Goal: Check status: Check status

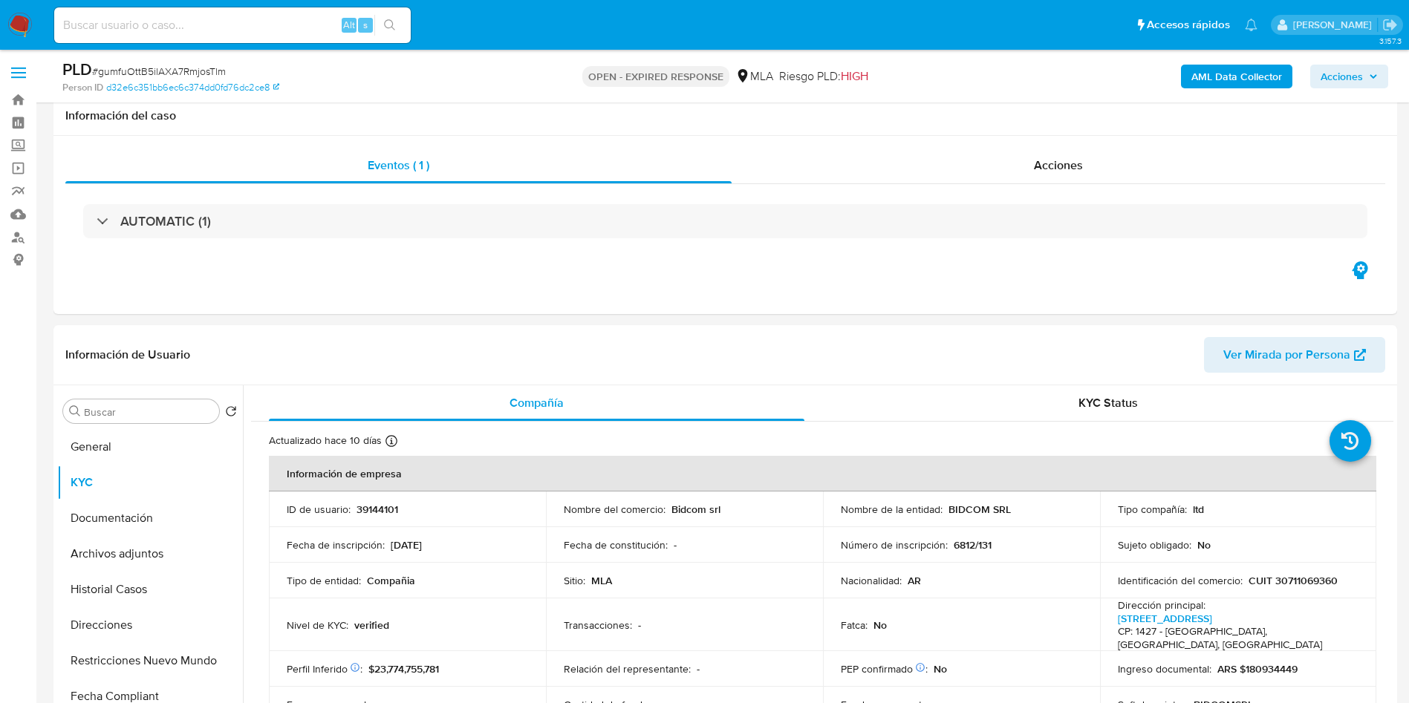
select select "10"
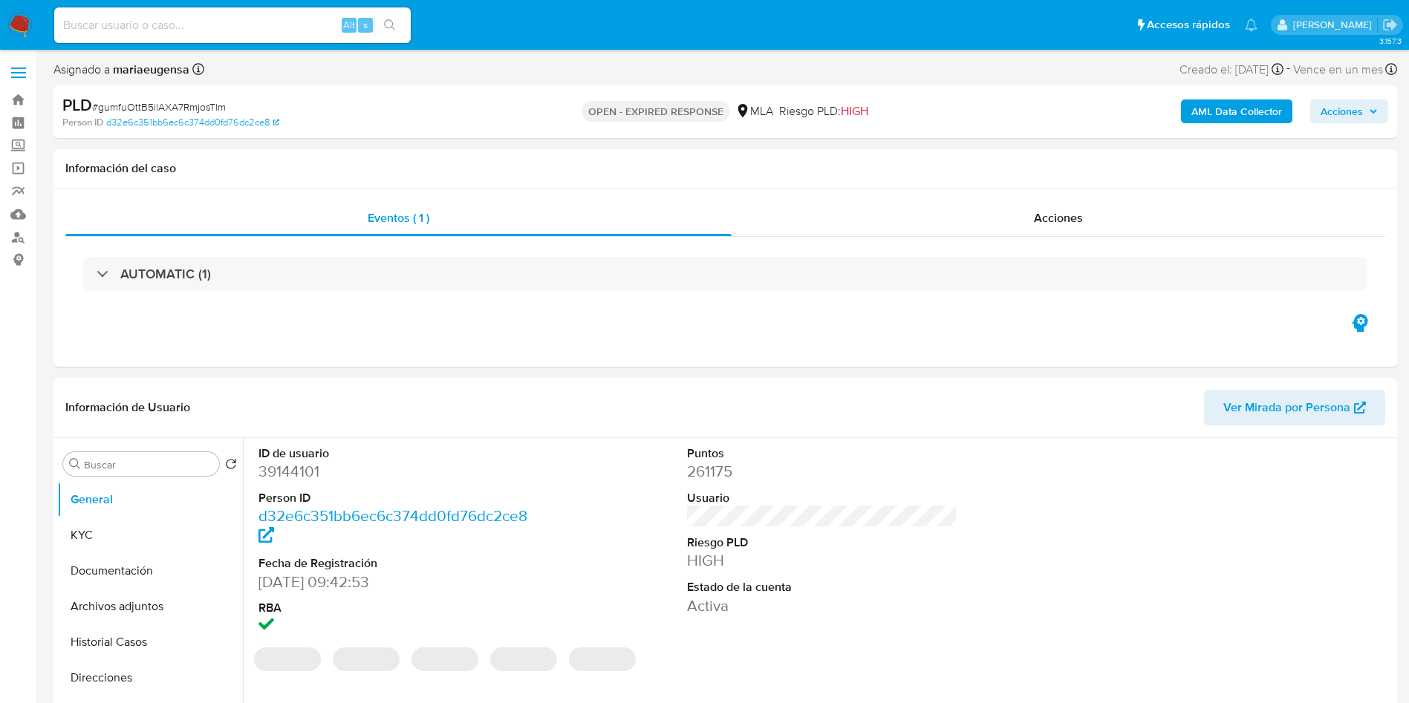
select select "10"
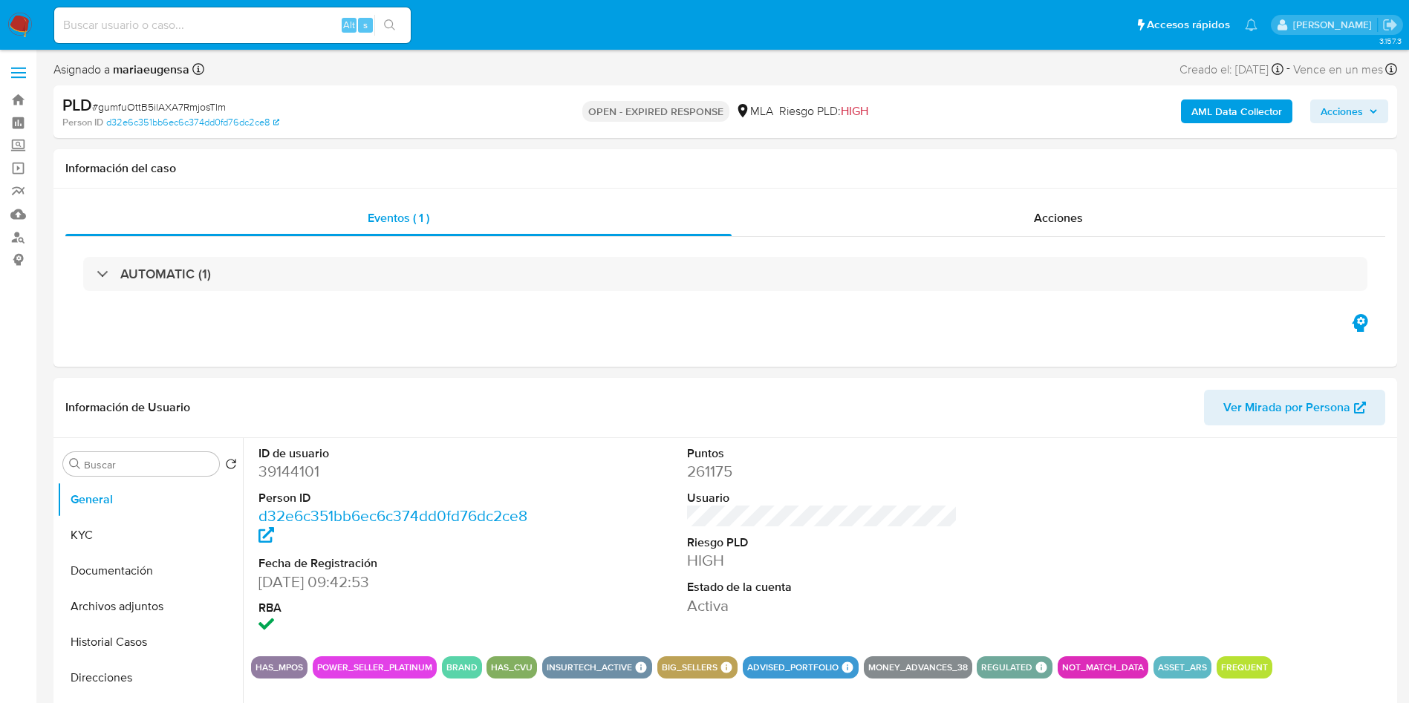
click at [167, 105] on span "# gumfuOttB5ilAXA7RmjosTlm" at bounding box center [159, 107] width 134 height 15
copy span "gumfuOttB5ilAXA7RmjosTlm"
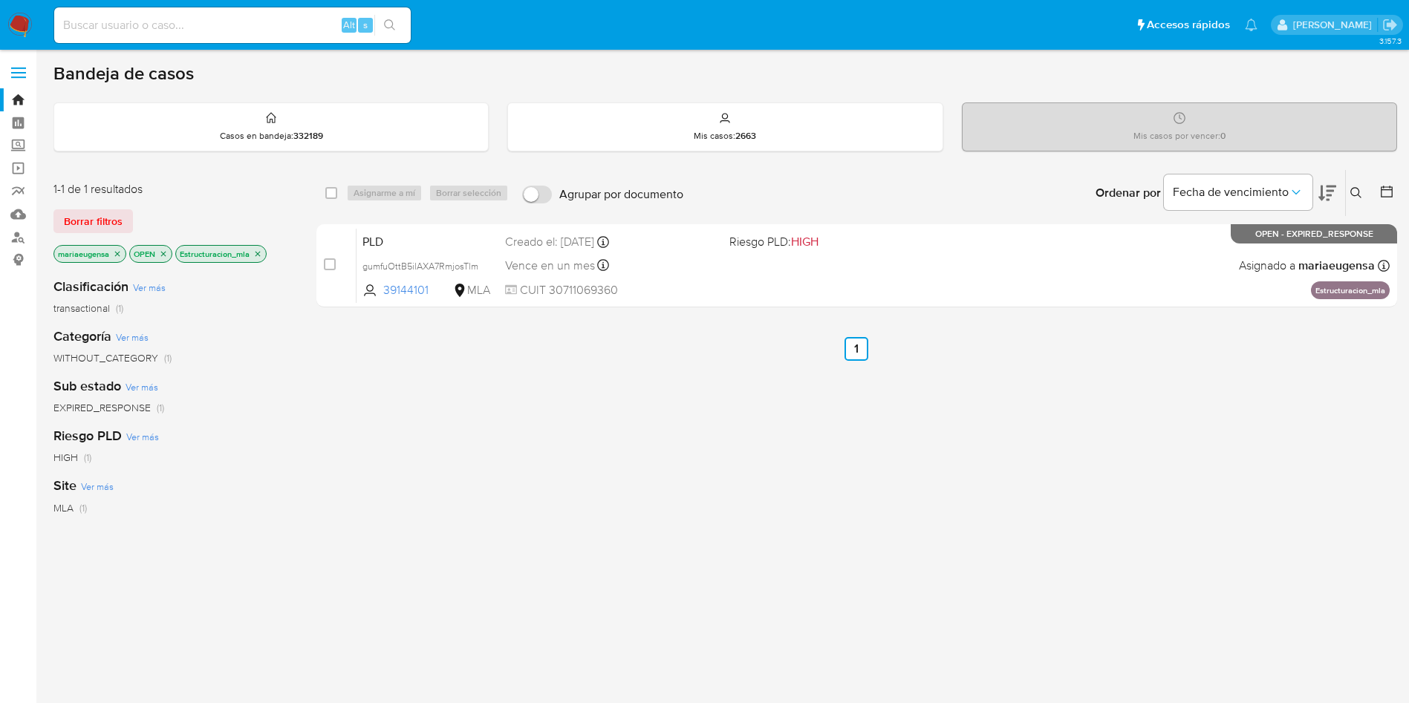
click at [15, 18] on img at bounding box center [19, 25] width 25 height 25
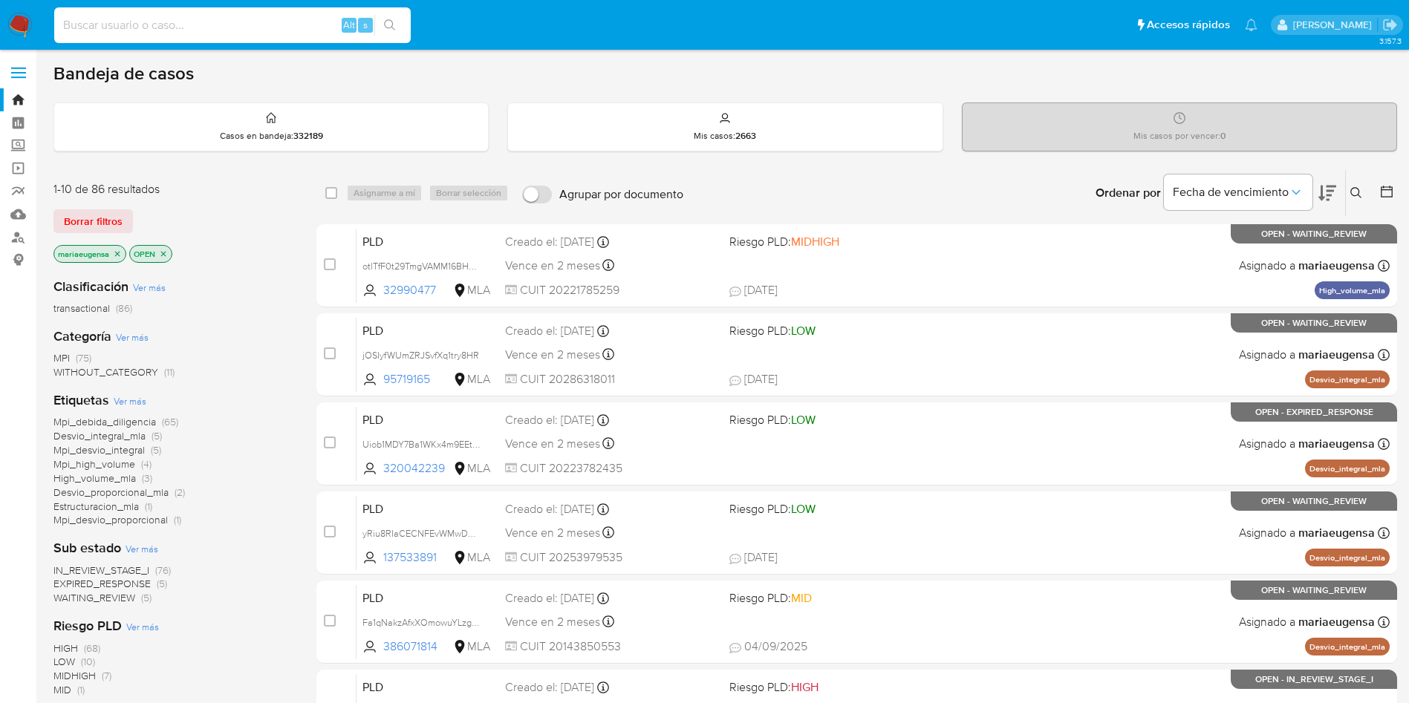
click at [196, 28] on input at bounding box center [232, 25] width 357 height 19
paste input "XIpQPtHFC7uolBWBBH7bki00"
type input "XIpQPtHFC7uolBWBBH7bki00"
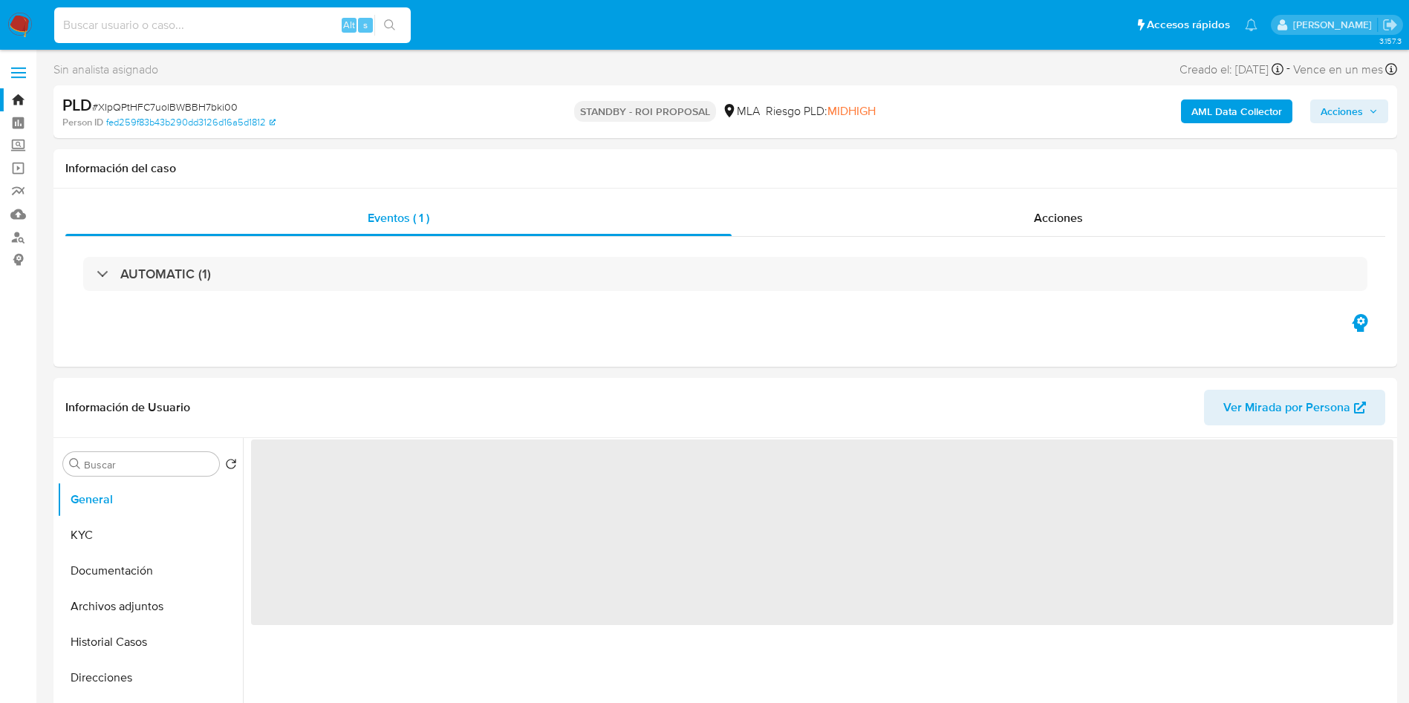
click at [202, 19] on input at bounding box center [232, 25] width 357 height 19
paste input "bjfaSnnQzZ23BrKQbdccqK4s"
type input "bjfaSnnQzZ23BrKQbdccqK4s"
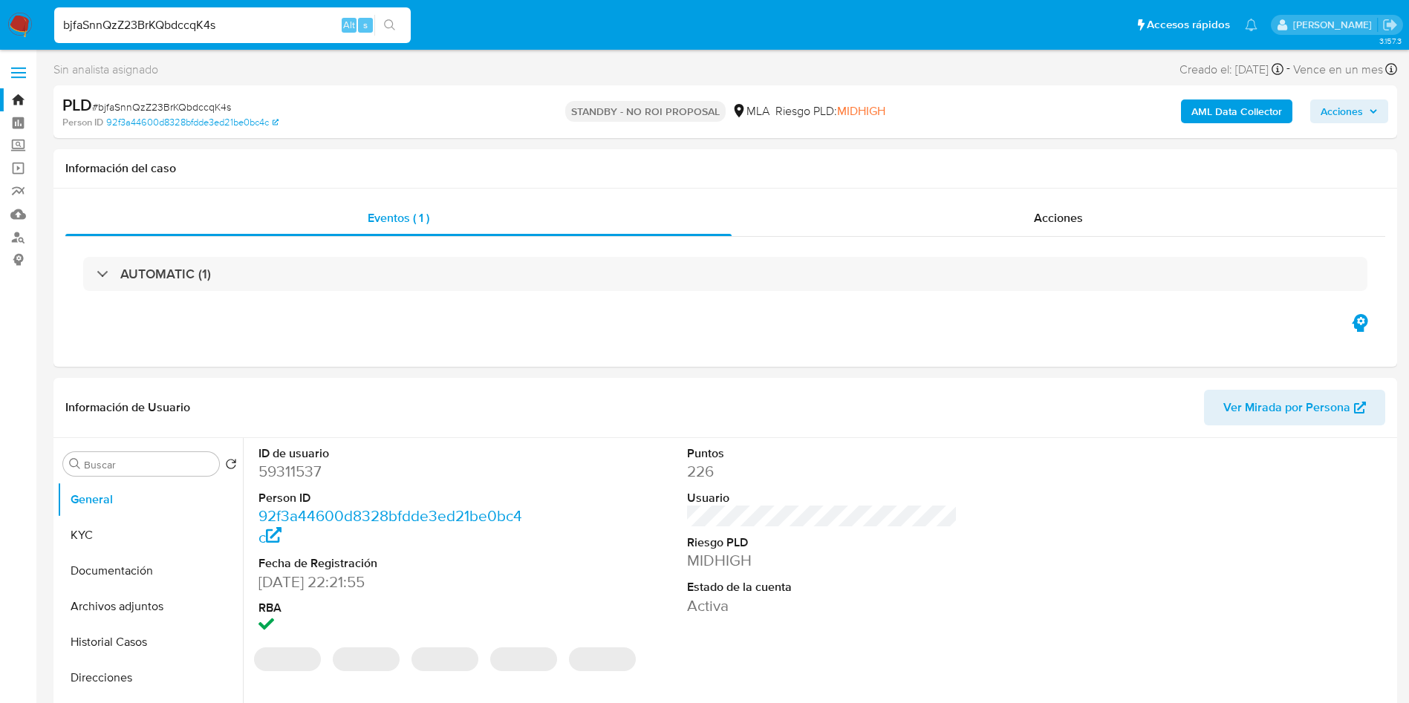
select select "10"
click at [190, 19] on input "bjfaSnnQzZ23BrKQbdccqK4s" at bounding box center [232, 25] width 357 height 19
paste input "FgbIfviusc781aseNhYwaYIr"
click at [246, 20] on input "FgbIfviusc781aseNhYwaYIr" at bounding box center [232, 25] width 357 height 19
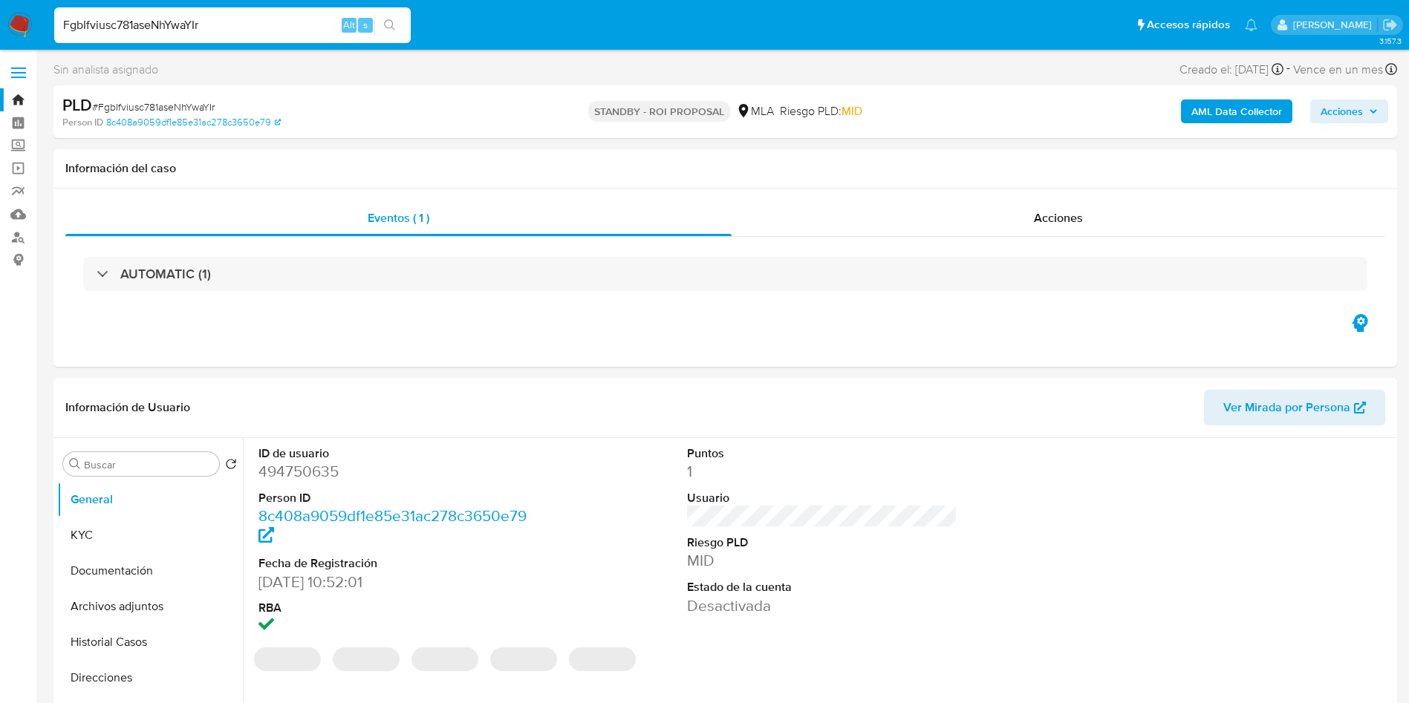
click at [246, 20] on input "FgbIfviusc781aseNhYwaYIr" at bounding box center [232, 25] width 357 height 19
paste input "1gTJ1gXsykq7WXmeJWmPZuf"
type input "1gTJ1gXsykq7WXmeJWmPZufr"
select select "10"
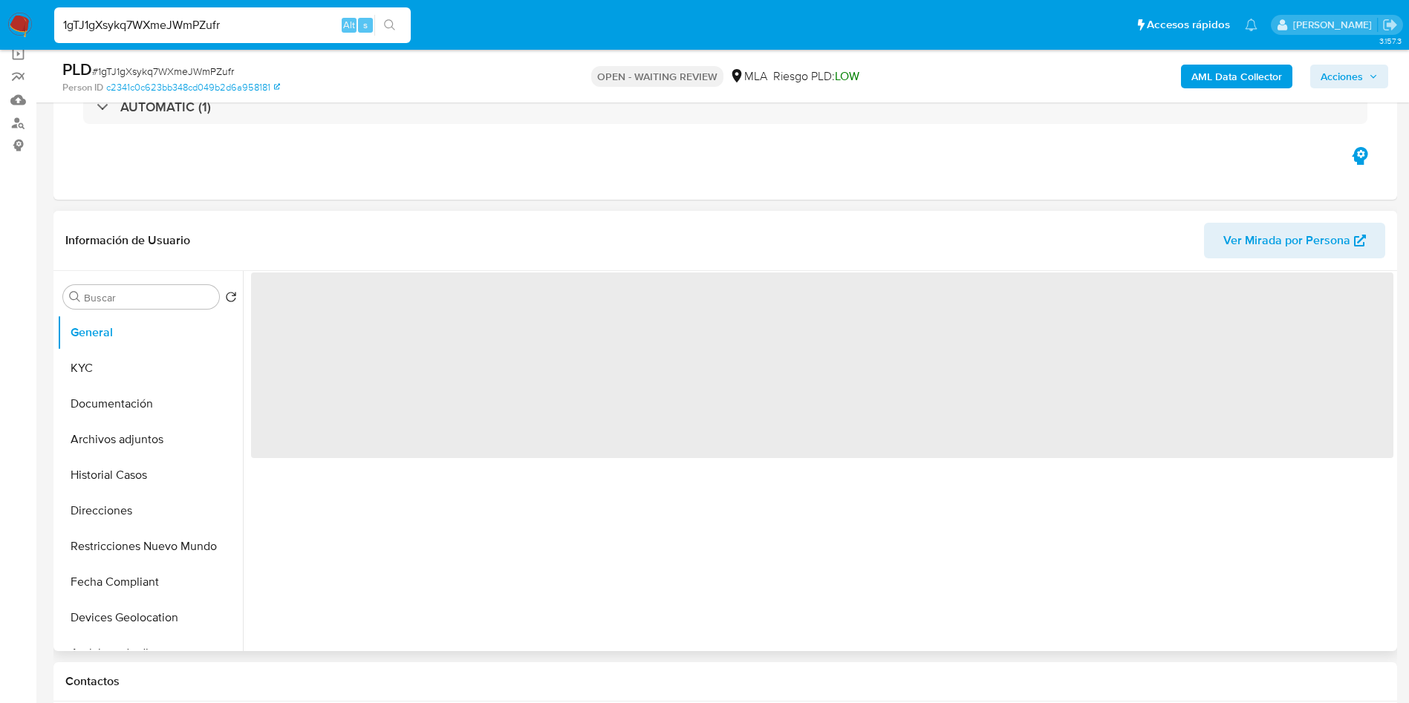
scroll to position [223, 0]
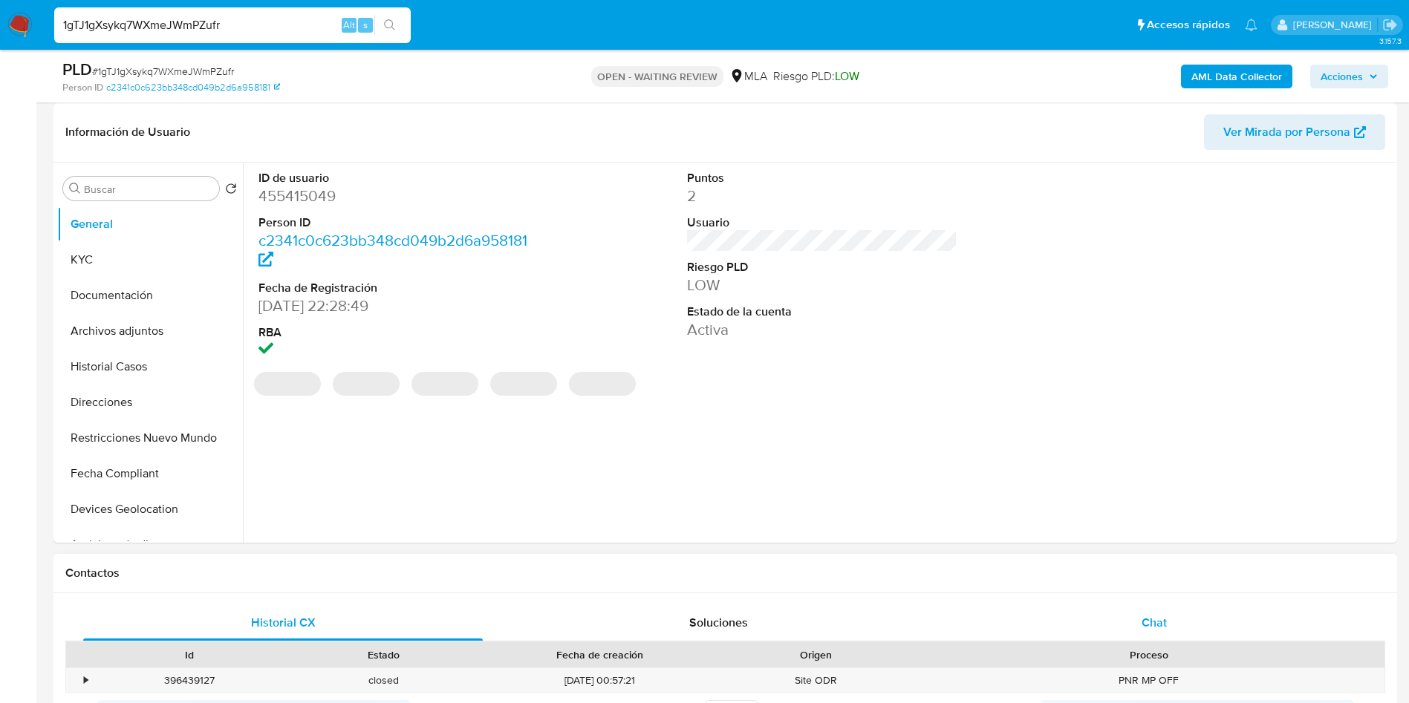
click at [1166, 614] on span "Chat" at bounding box center [1154, 622] width 25 height 17
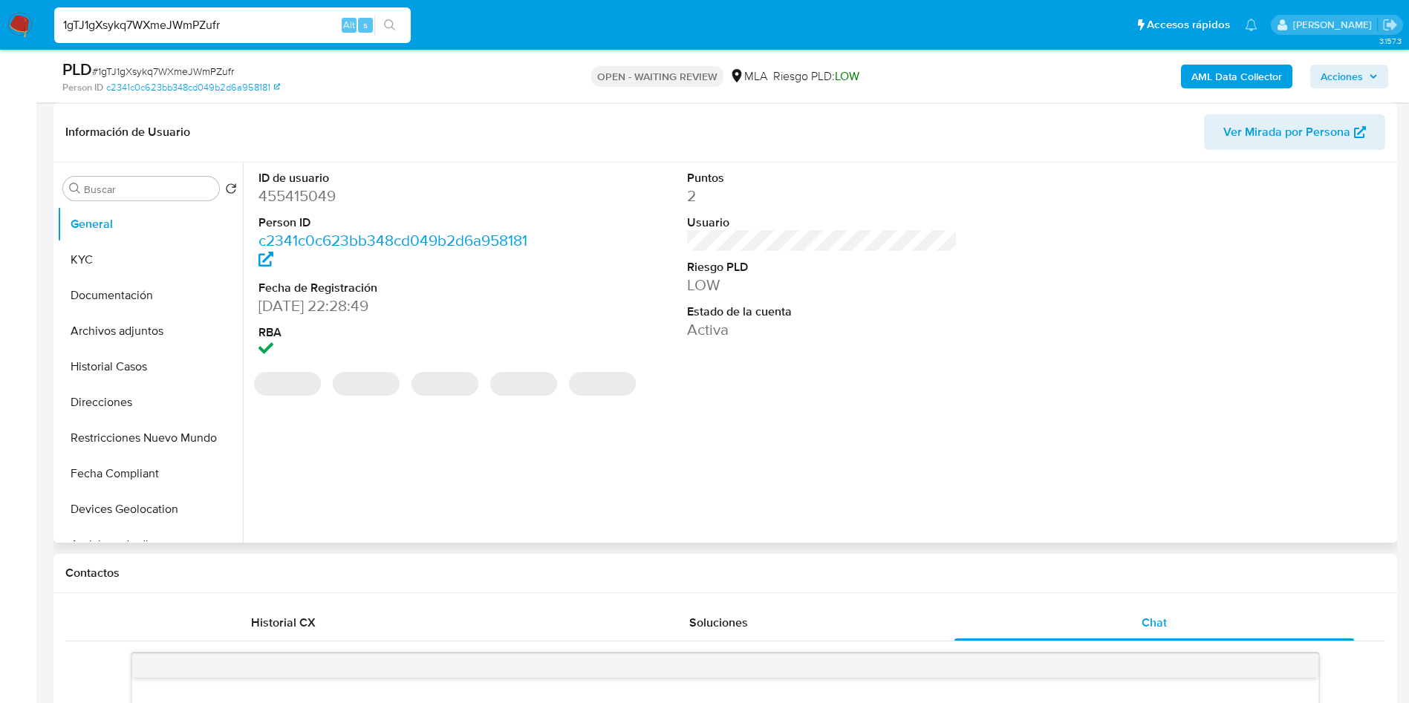
select select "10"
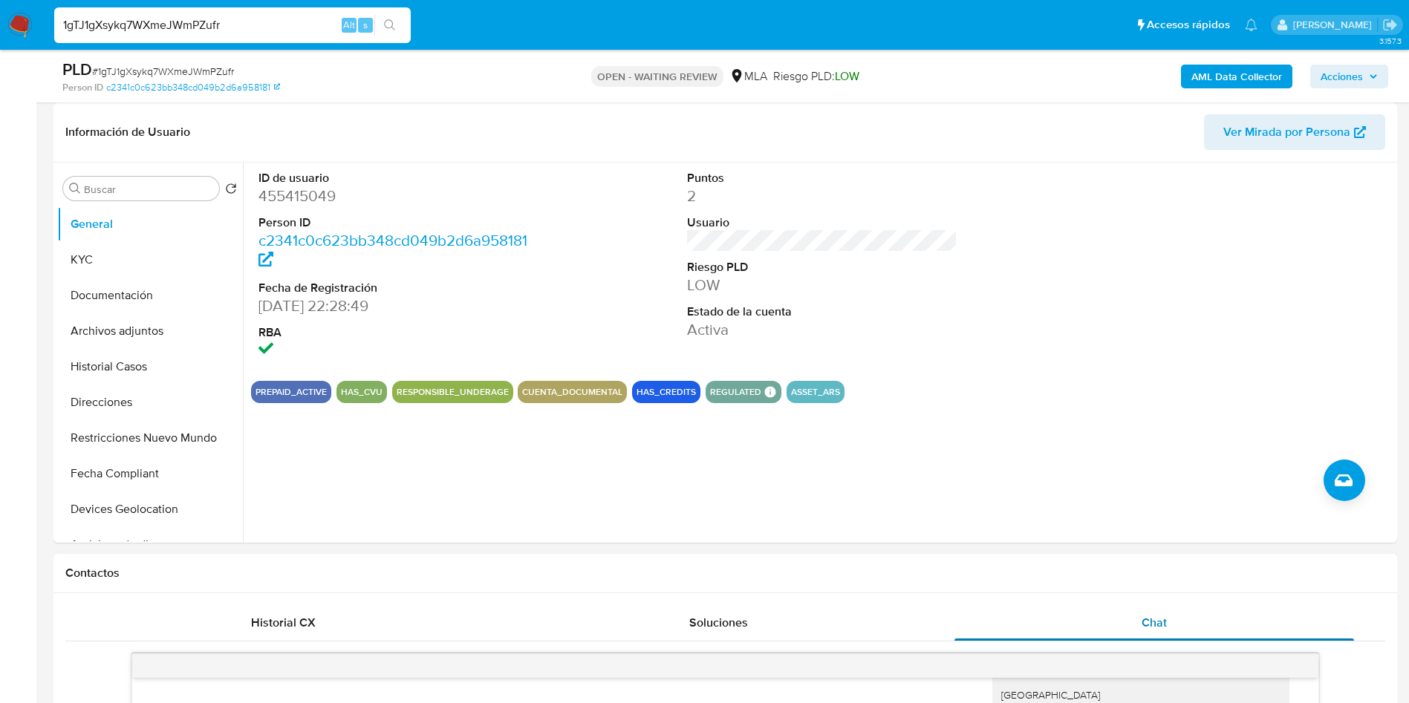
click at [1183, 628] on div "Chat" at bounding box center [1155, 623] width 400 height 36
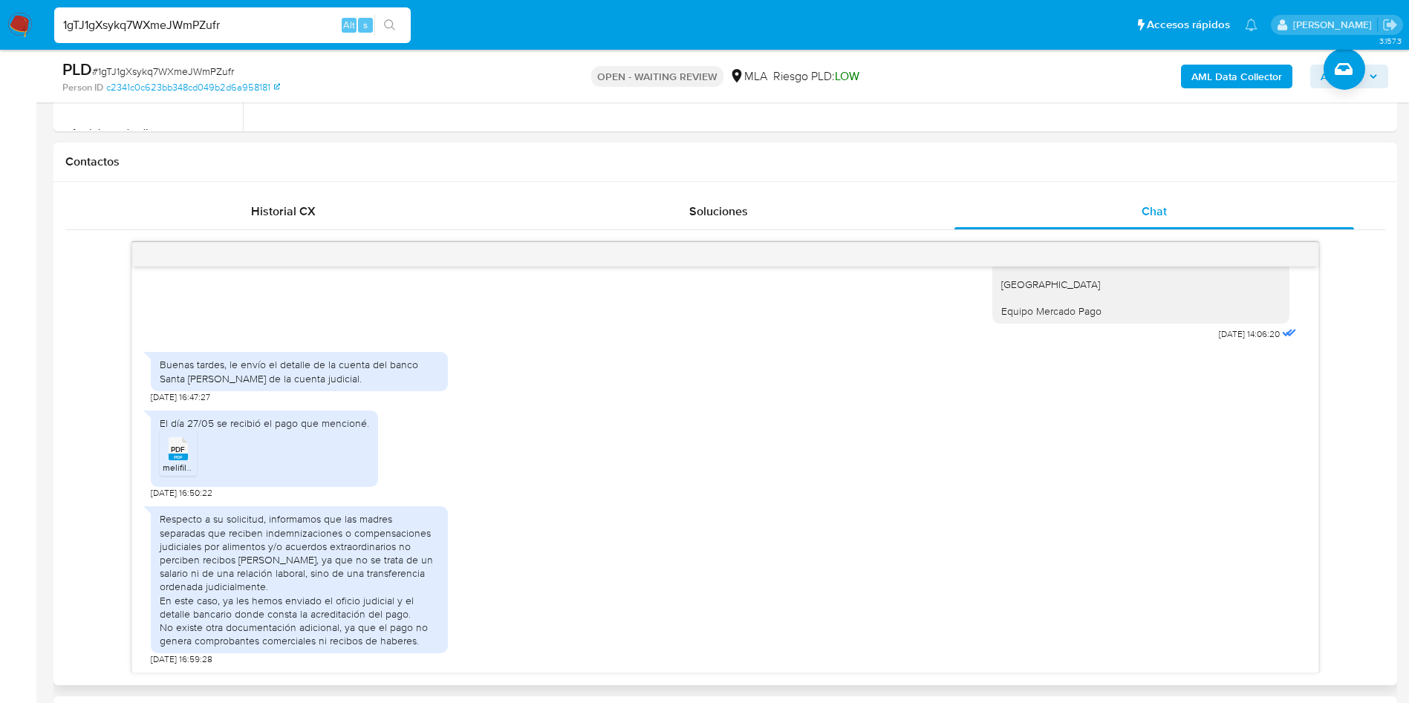
scroll to position [669, 0]
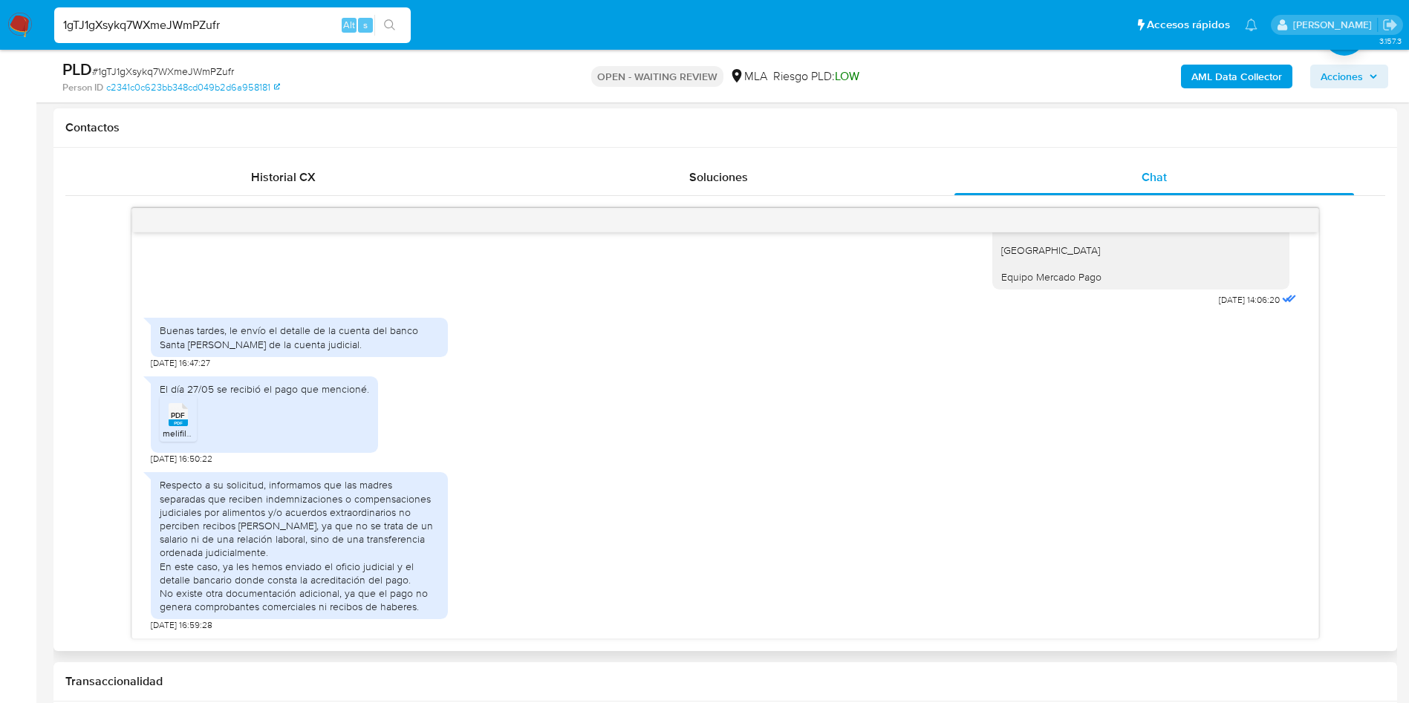
click at [432, 432] on div "El día 27/05 se recibió el pago que mencioné. PDF PDF melifile16278183571084835…" at bounding box center [725, 417] width 1149 height 96
click at [23, 19] on img at bounding box center [19, 25] width 25 height 25
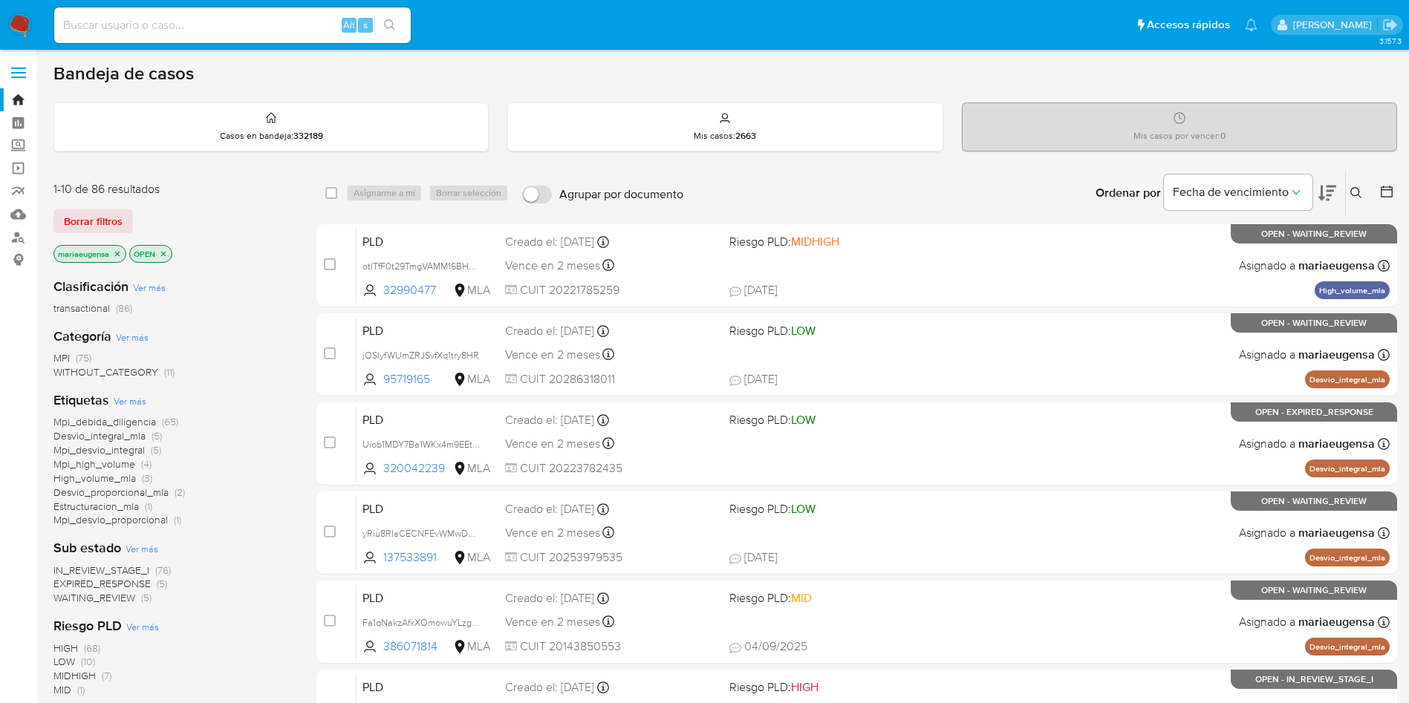
click at [264, 577] on div "IN_REVIEW_STAGE_I (76) EXPIRED_RESPONSE (5) WAITING_REVIEW (5)" at bounding box center [172, 585] width 239 height 42
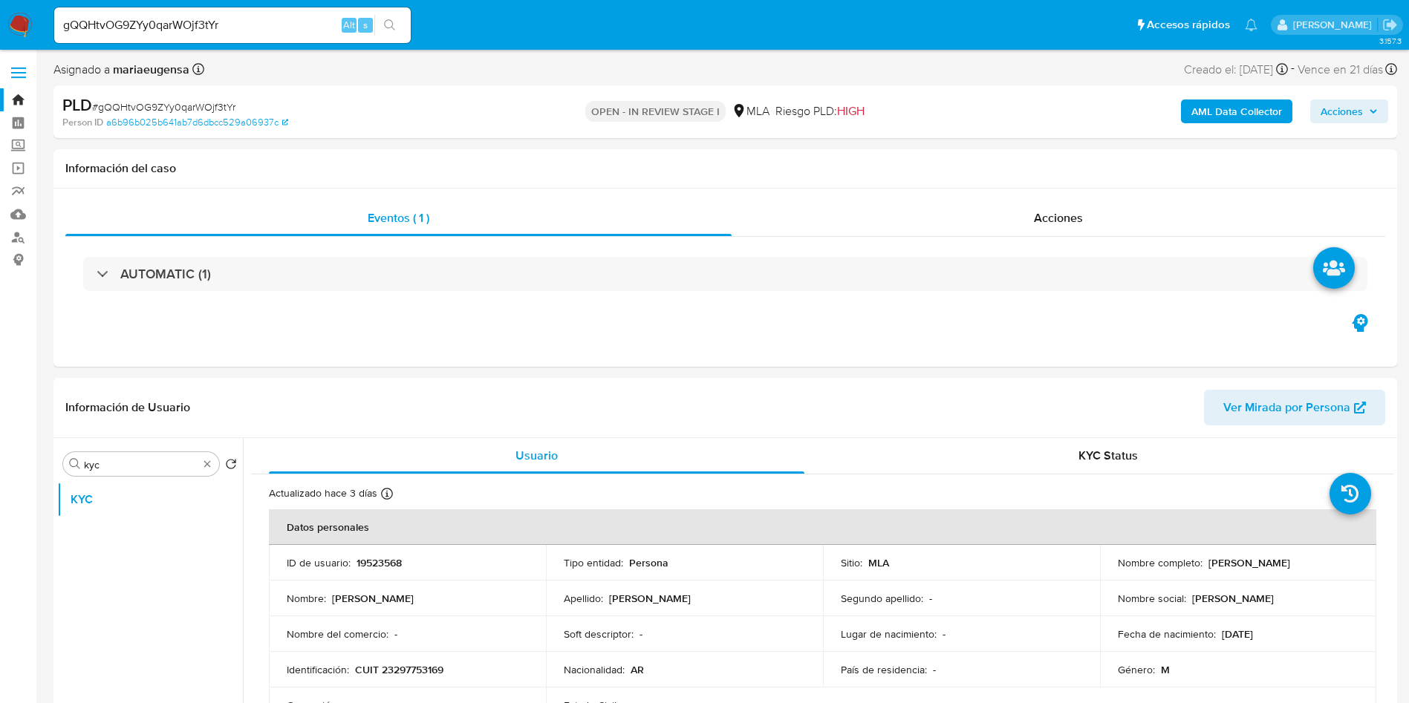
select select "10"
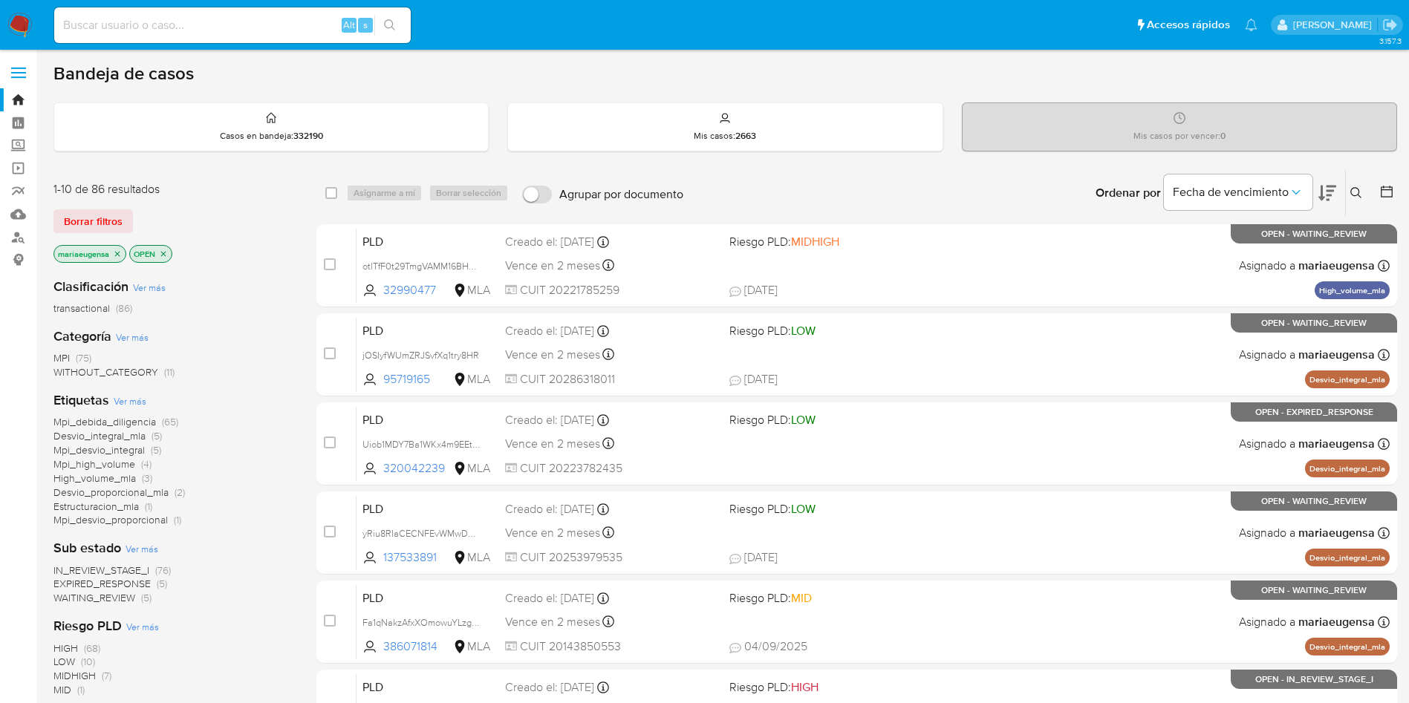
click at [268, 25] on input at bounding box center [232, 25] width 357 height 19
paste input "28vWQlpMqrbnFDGlfXmmWJBA"
type input "28vWQlpMqrbnFDGlfXmmWJBA"
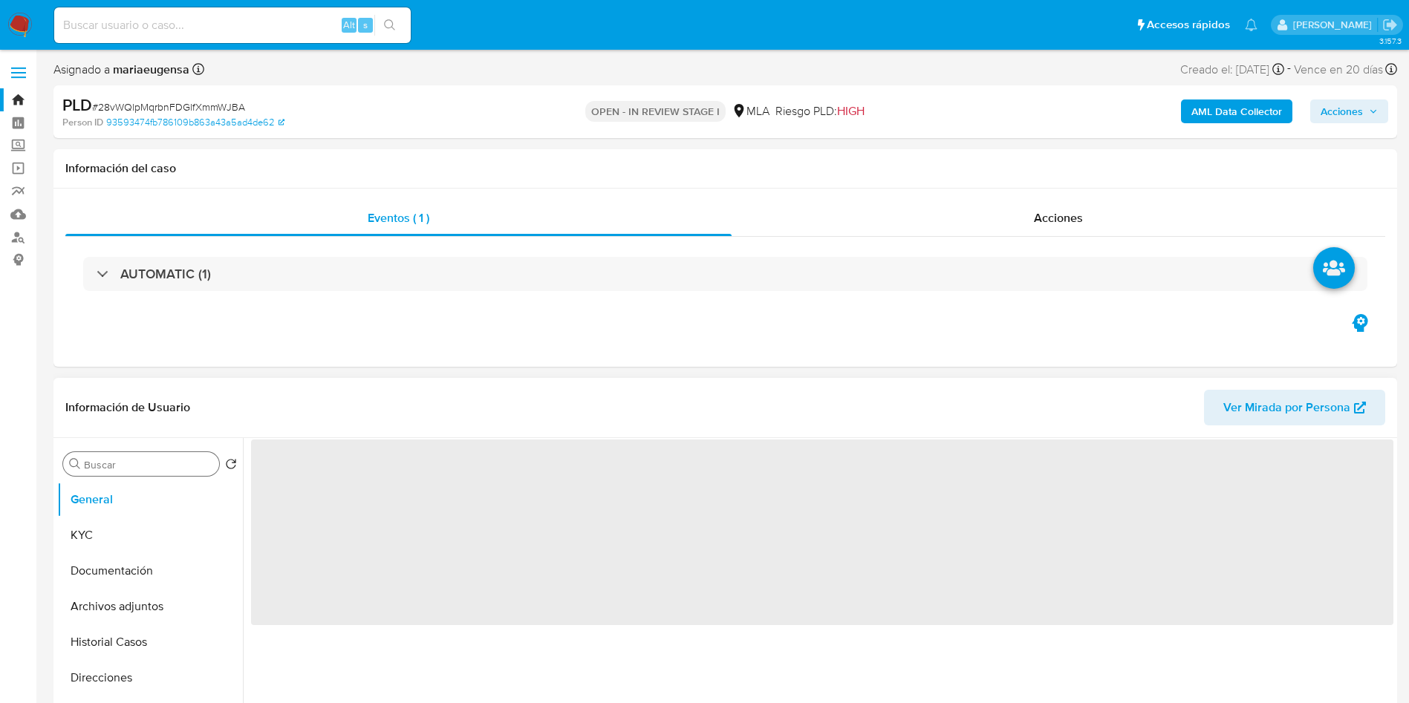
click at [97, 426] on input "Buscar" at bounding box center [148, 464] width 129 height 13
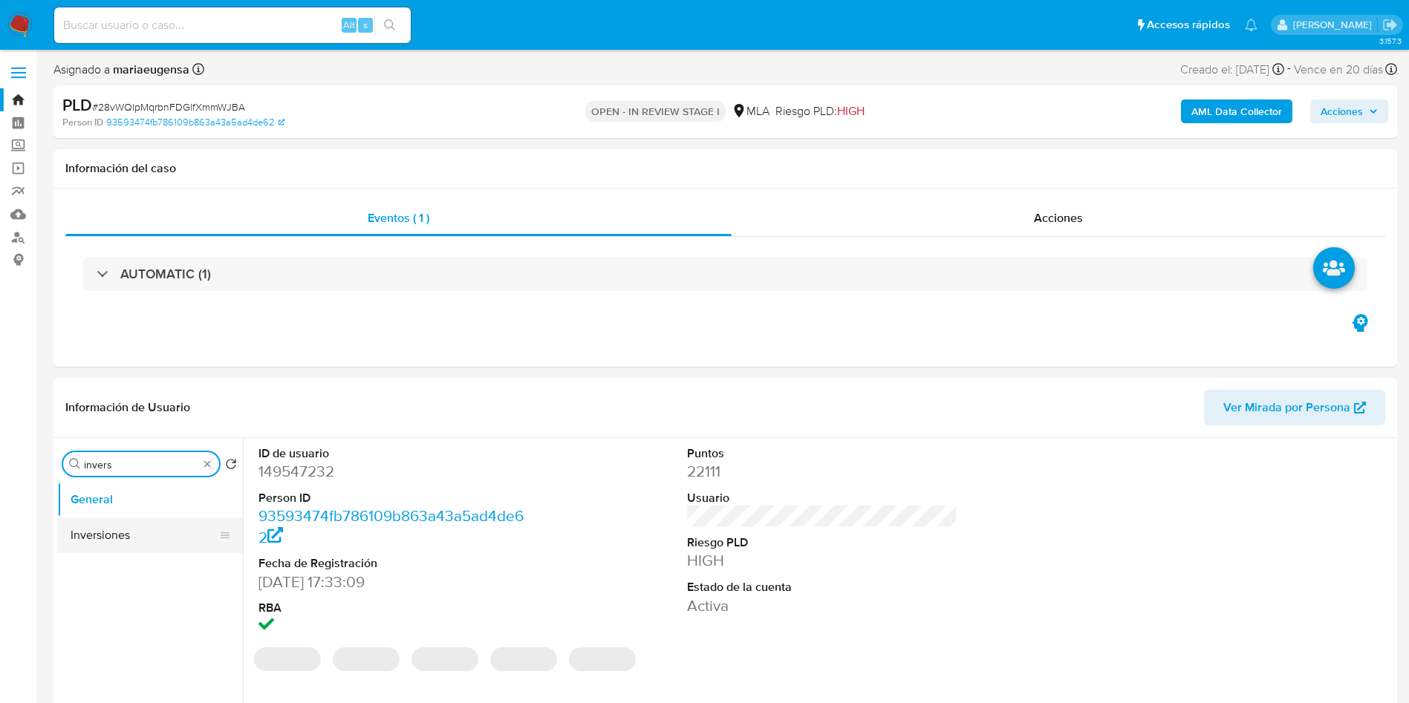
type input "invers"
select select "10"
click at [135, 426] on button "Inversiones" at bounding box center [144, 536] width 174 height 36
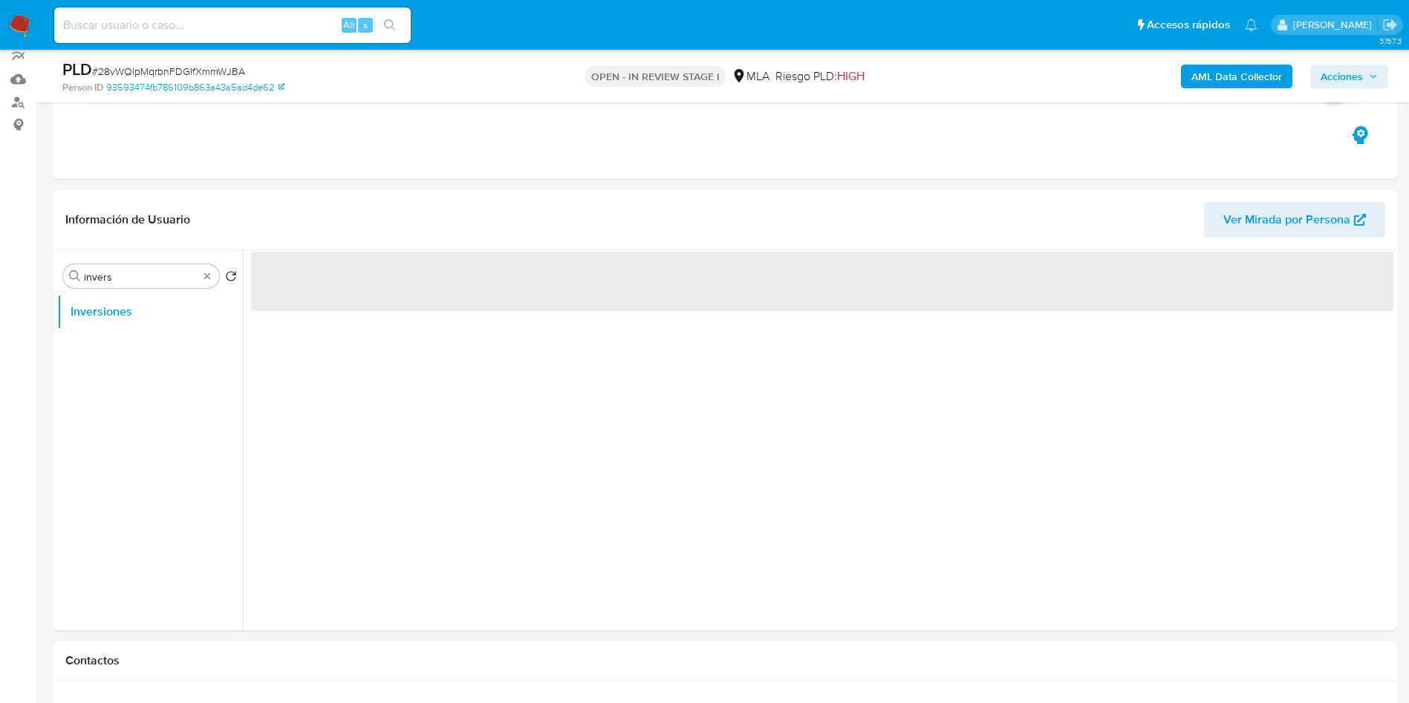
scroll to position [157, 0]
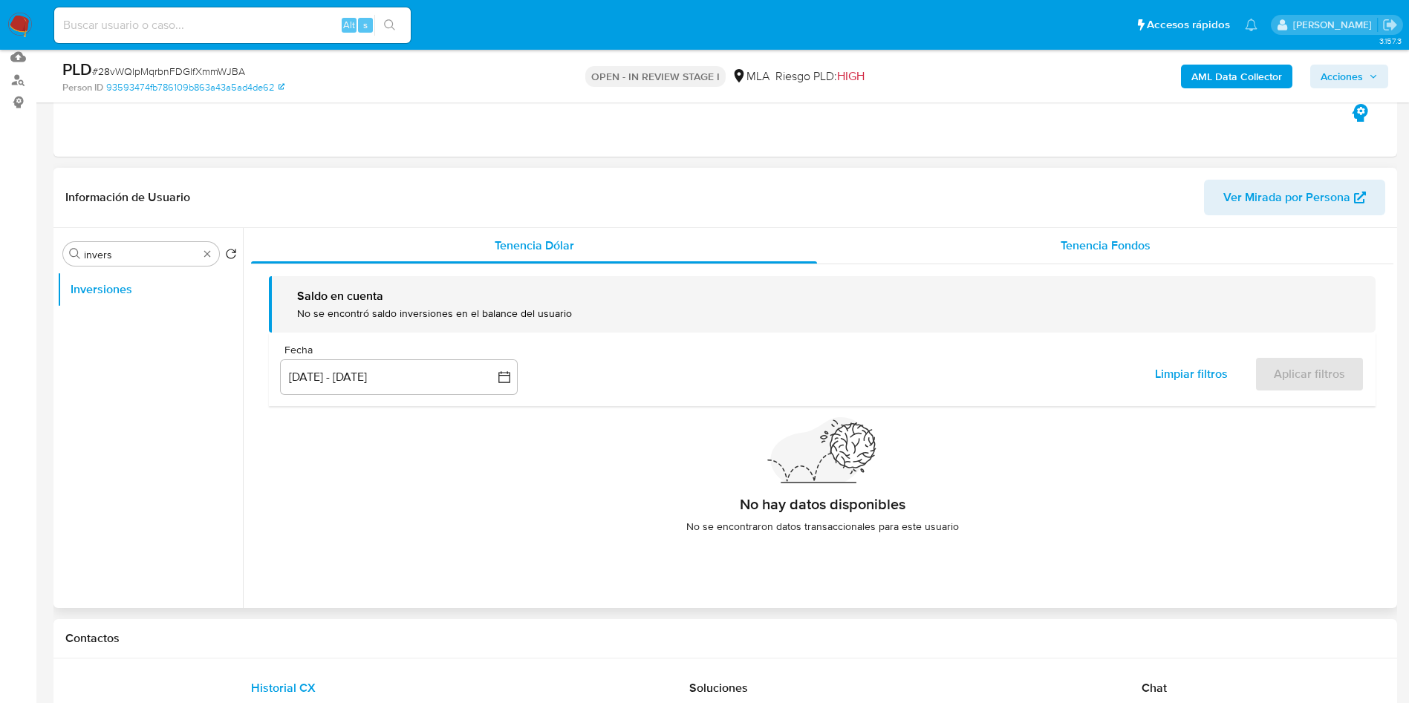
click at [863, 232] on div "Tenencia Fondos" at bounding box center [1105, 246] width 576 height 36
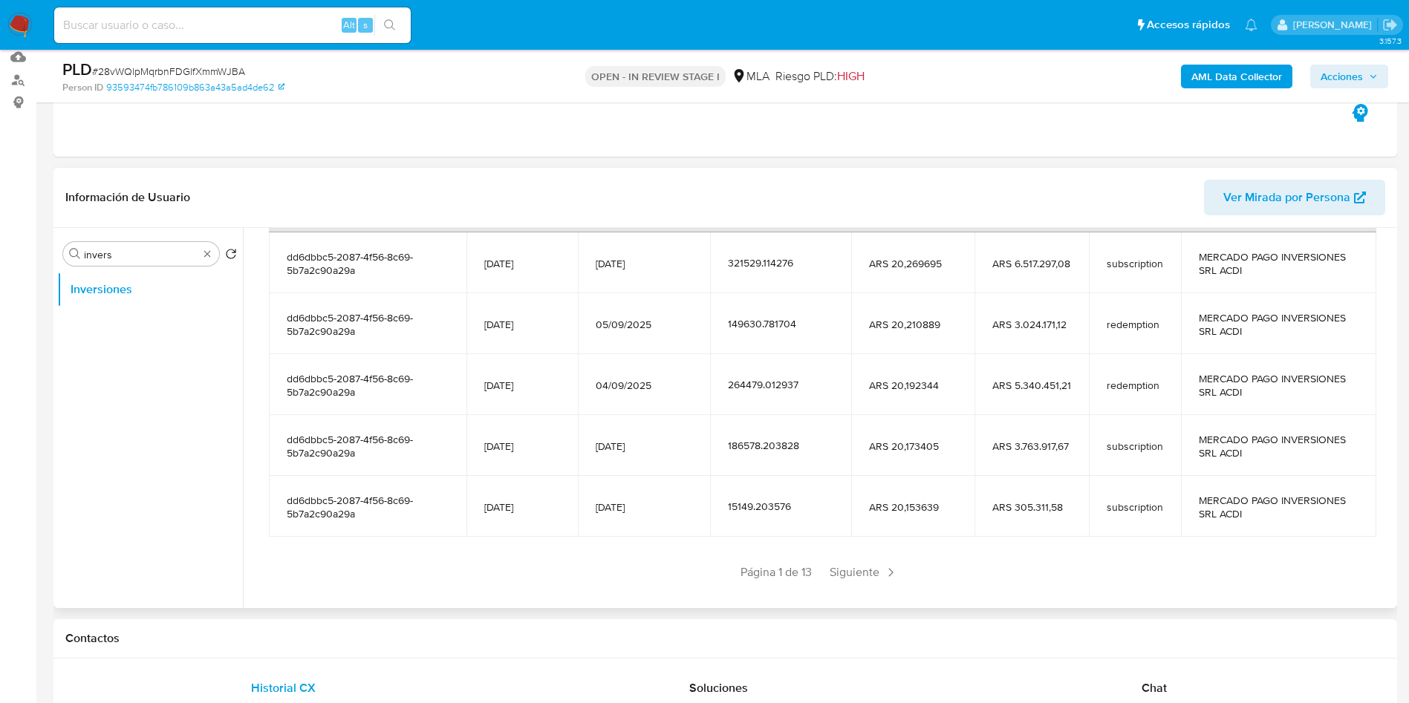
scroll to position [262, 0]
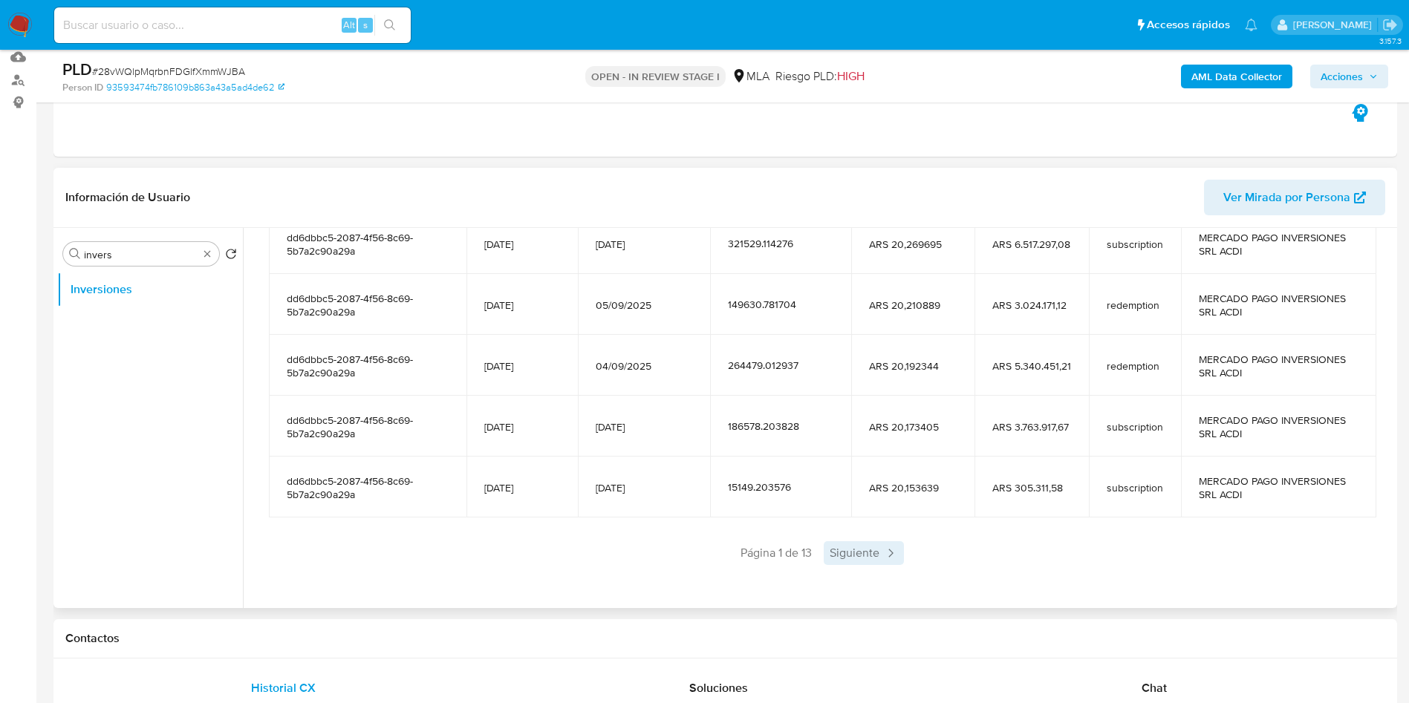
click at [852, 426] on span "Siguiente" at bounding box center [864, 554] width 80 height 24
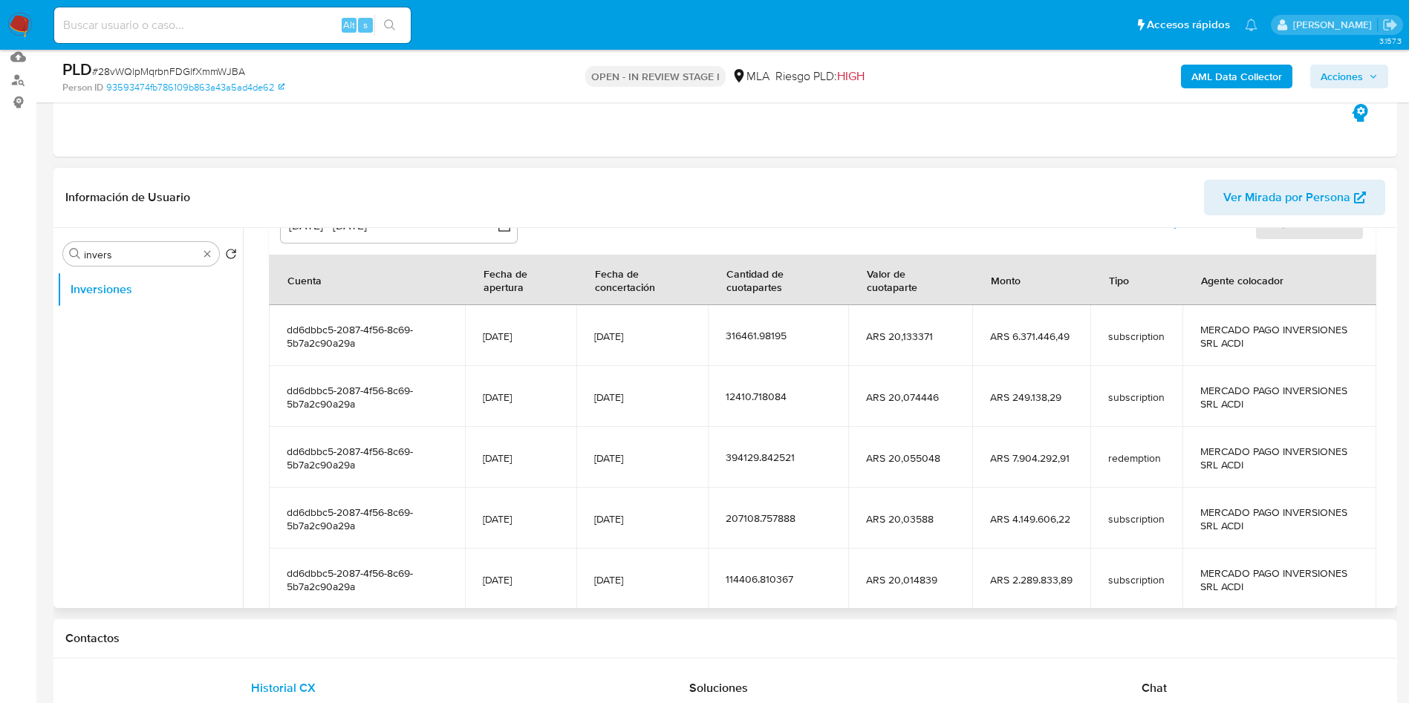
scroll to position [39, 0]
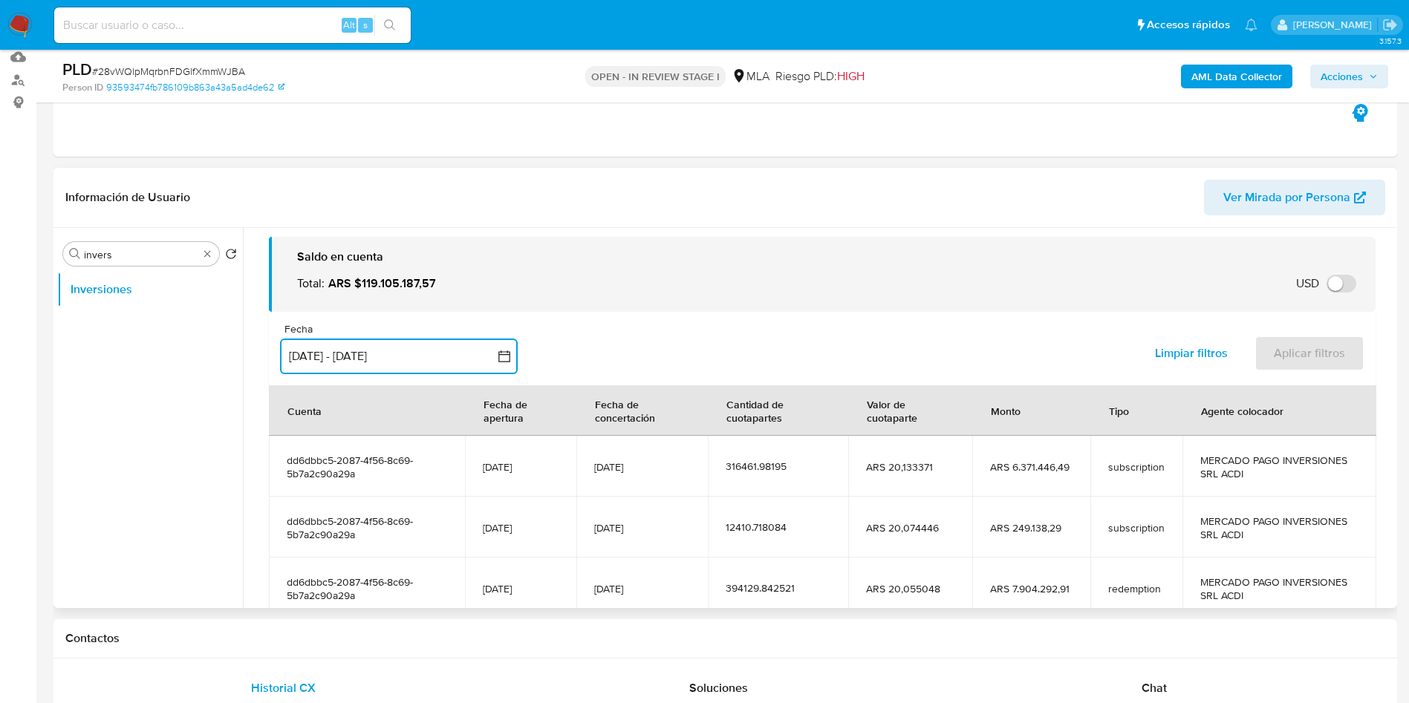
click at [403, 337] on div "Fecha inputDatePicker 12 jun 2025 - 9 sep 2025 12-06-2025:9-09-2025" at bounding box center [399, 348] width 238 height 51
click at [401, 356] on button "[DATE] - [DATE]" at bounding box center [399, 357] width 238 height 36
click at [594, 353] on div "Fecha inputDatePicker [DATE] - [DATE] 12-06-2025:9-09-2025 Limpiar filtros Apli…" at bounding box center [822, 349] width 1107 height 74
click at [504, 358] on icon "button" at bounding box center [504, 356] width 15 height 15
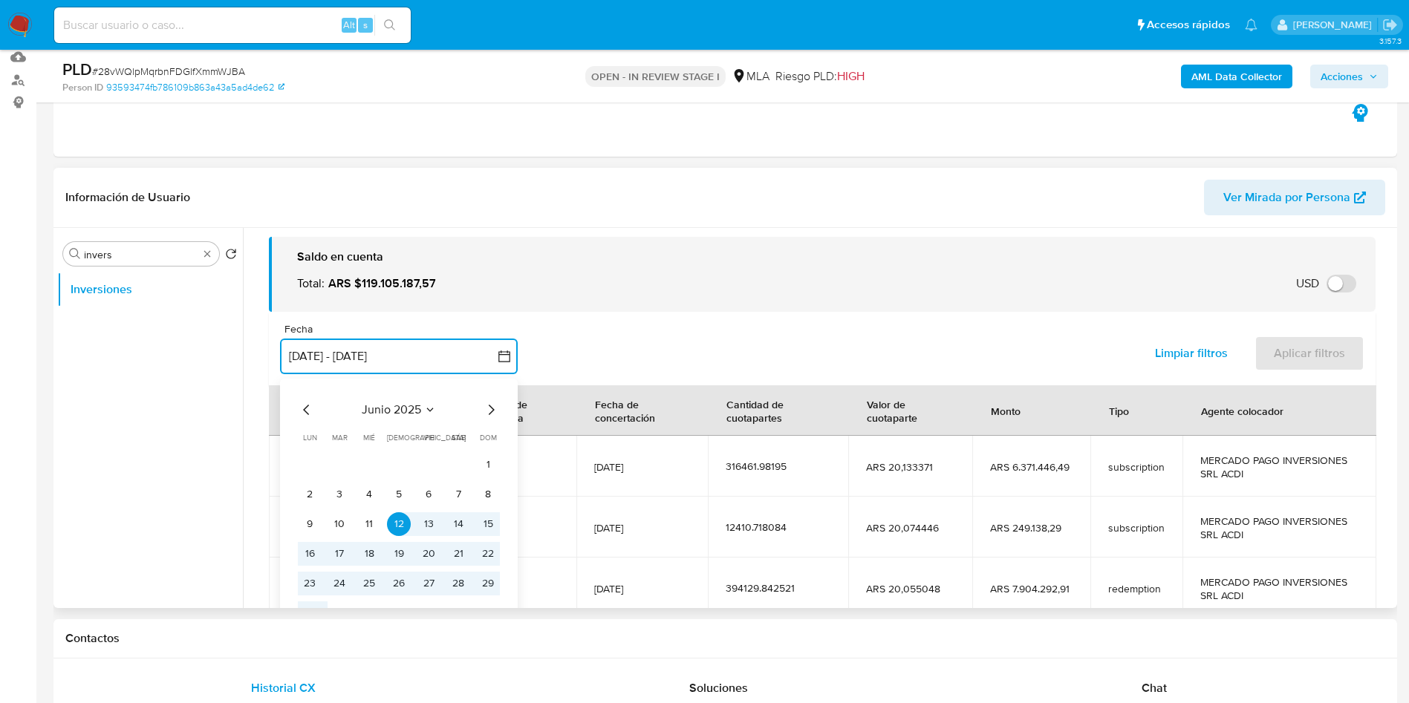
click at [489, 407] on icon "Mes siguiente" at bounding box center [491, 410] width 18 height 18
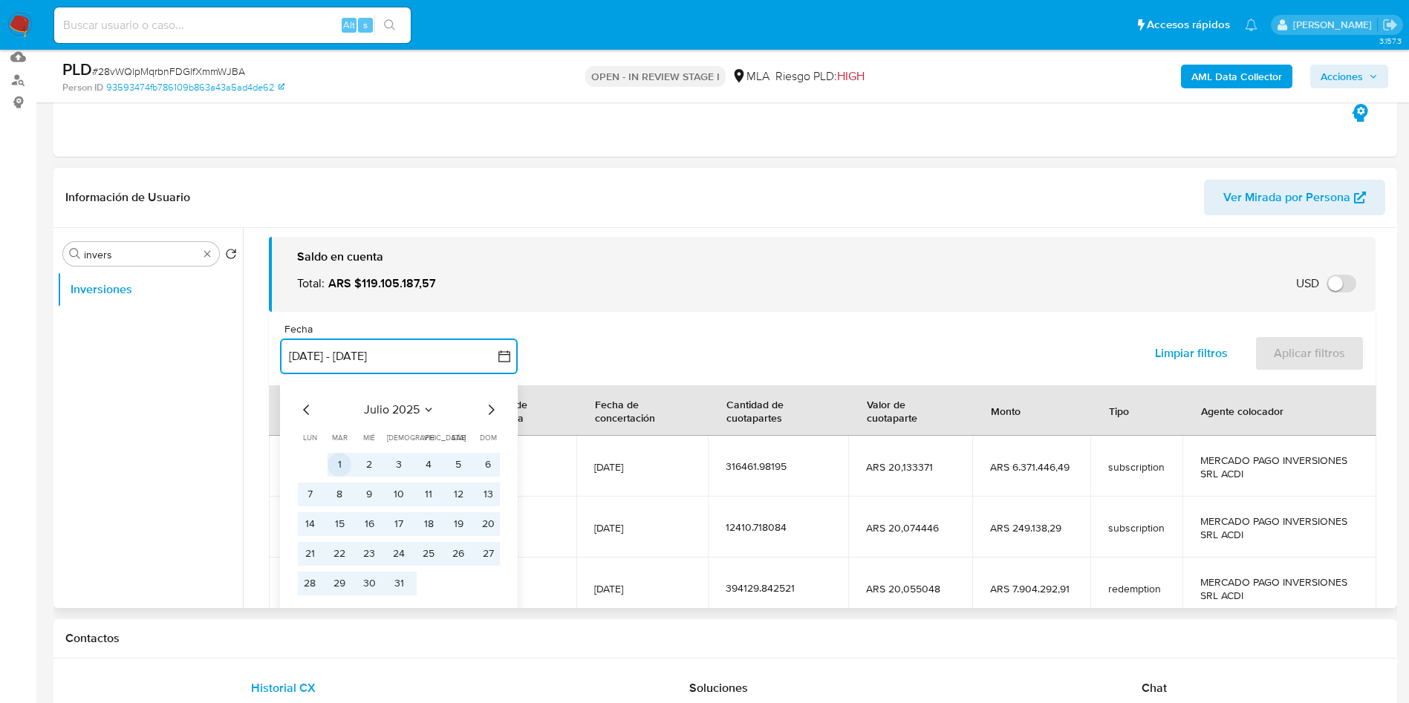
click at [334, 426] on button "1" at bounding box center [340, 465] width 24 height 24
click at [400, 426] on button "31" at bounding box center [399, 584] width 24 height 24
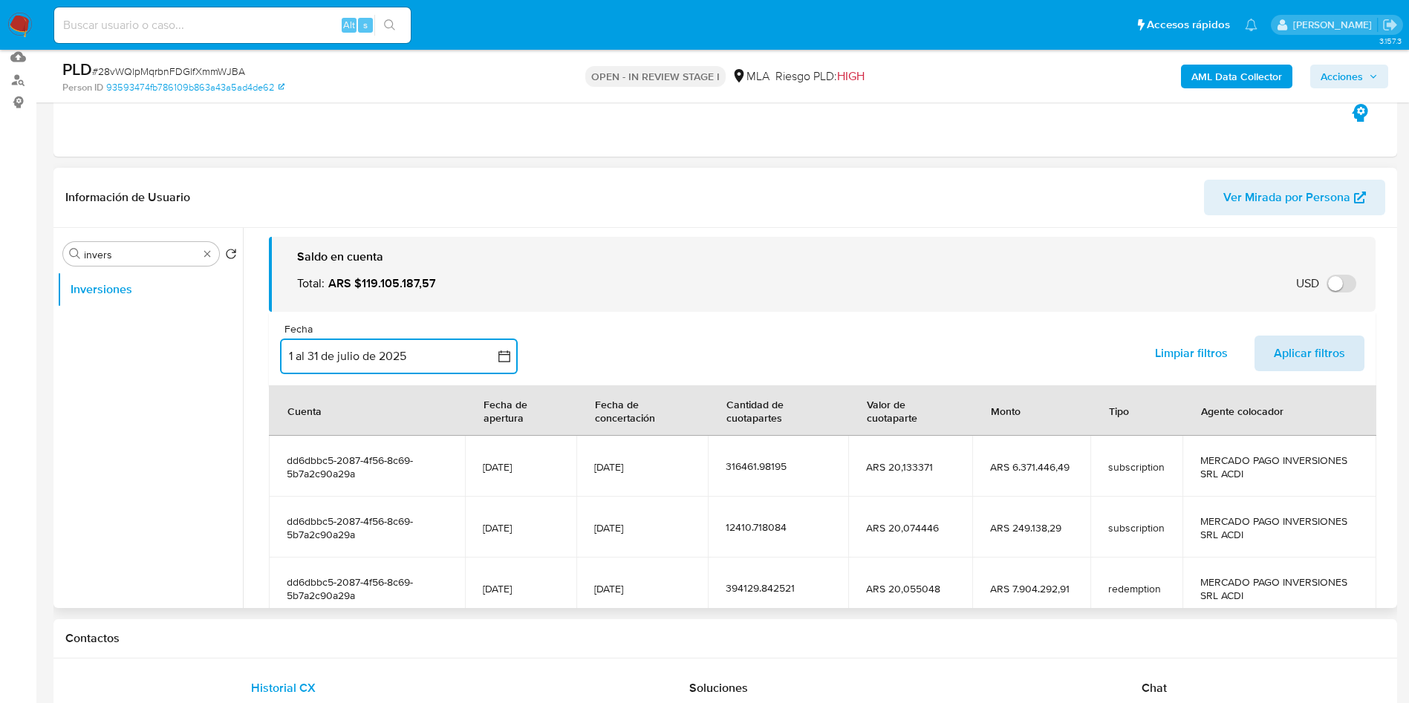
click at [863, 363] on span "Aplicar filtros" at bounding box center [1309, 353] width 71 height 33
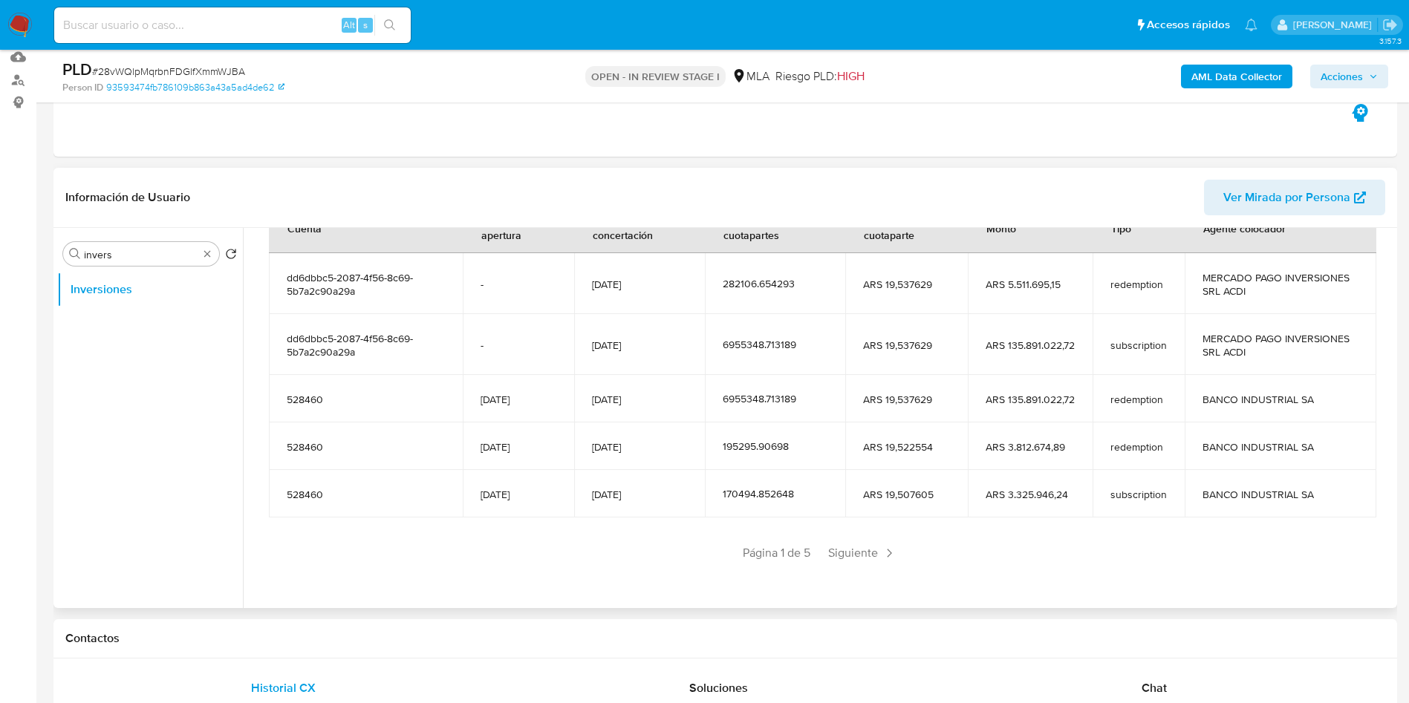
scroll to position [111, 0]
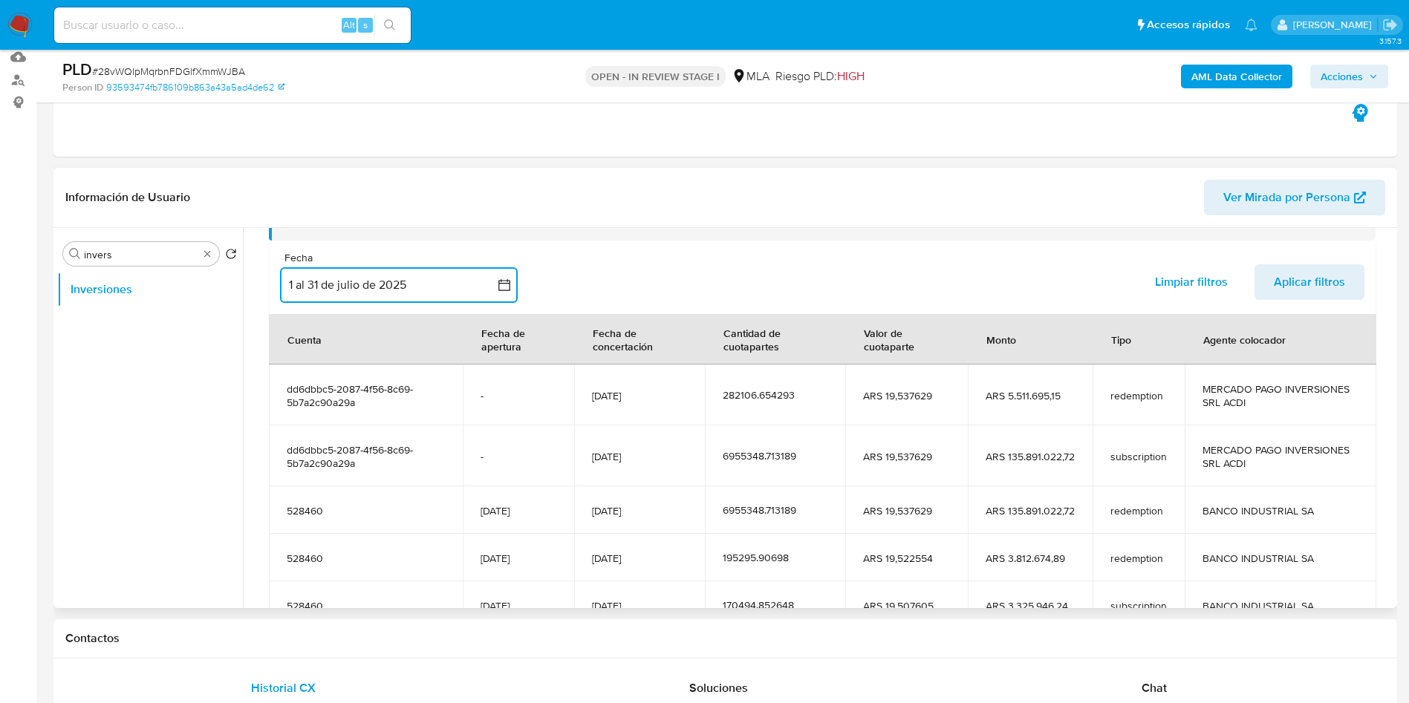
drag, startPoint x: 676, startPoint y: 345, endPoint x: 585, endPoint y: 331, distance: 92.4
click at [585, 331] on div "Fecha de concertación" at bounding box center [639, 339] width 129 height 49
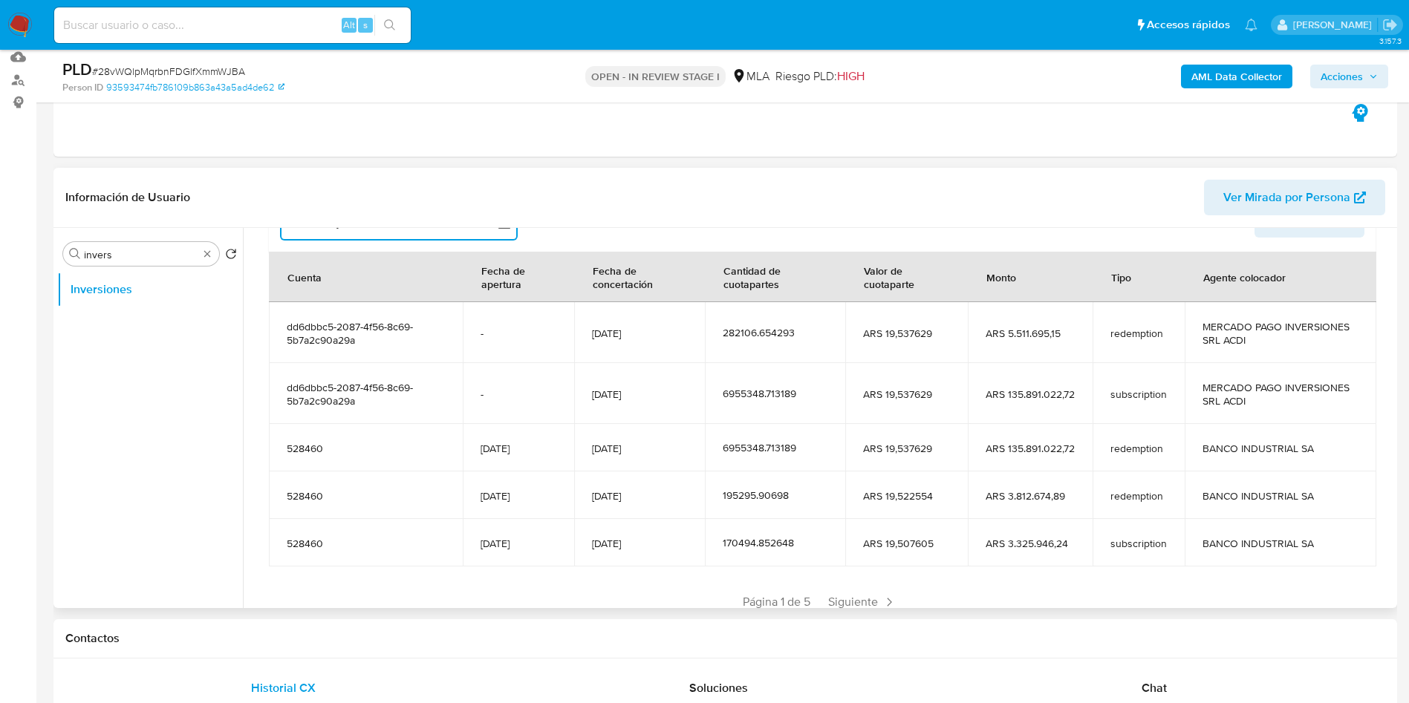
scroll to position [222, 0]
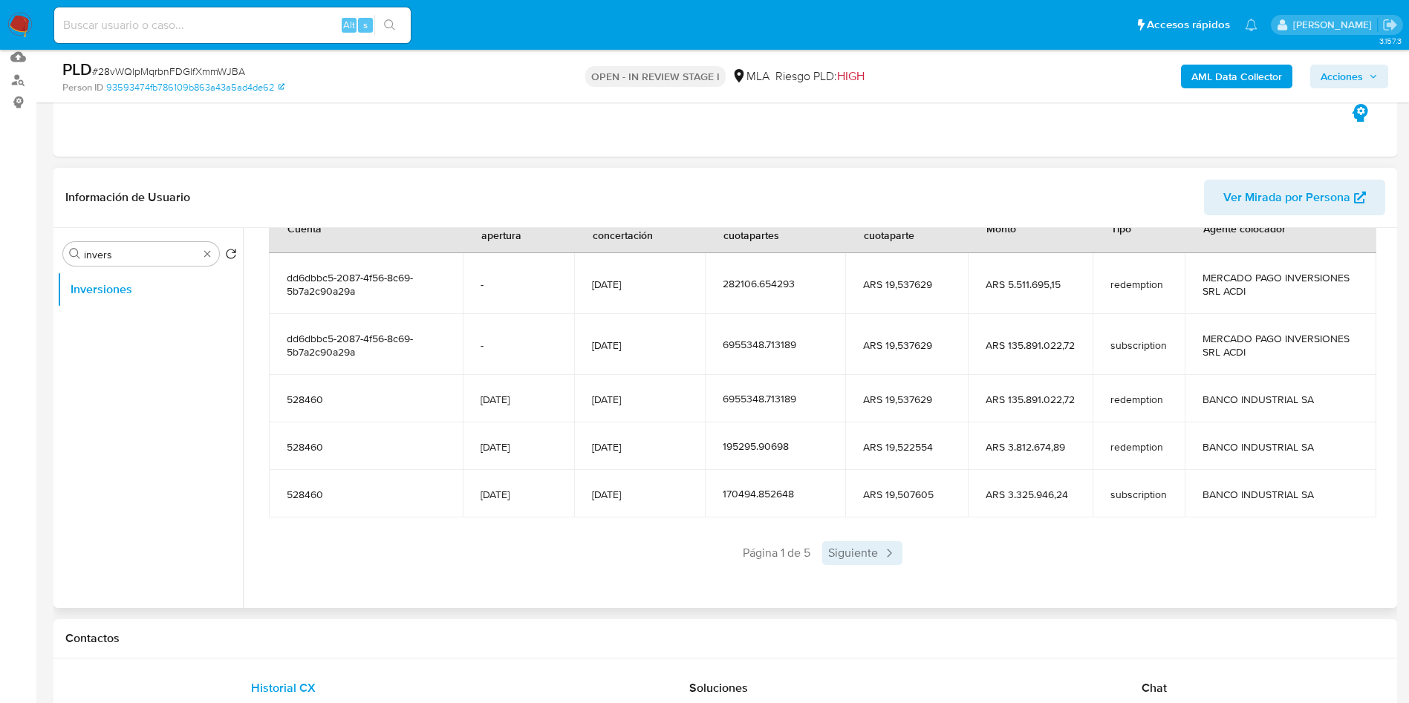
click at [863, 426] on span "Siguiente" at bounding box center [862, 554] width 80 height 24
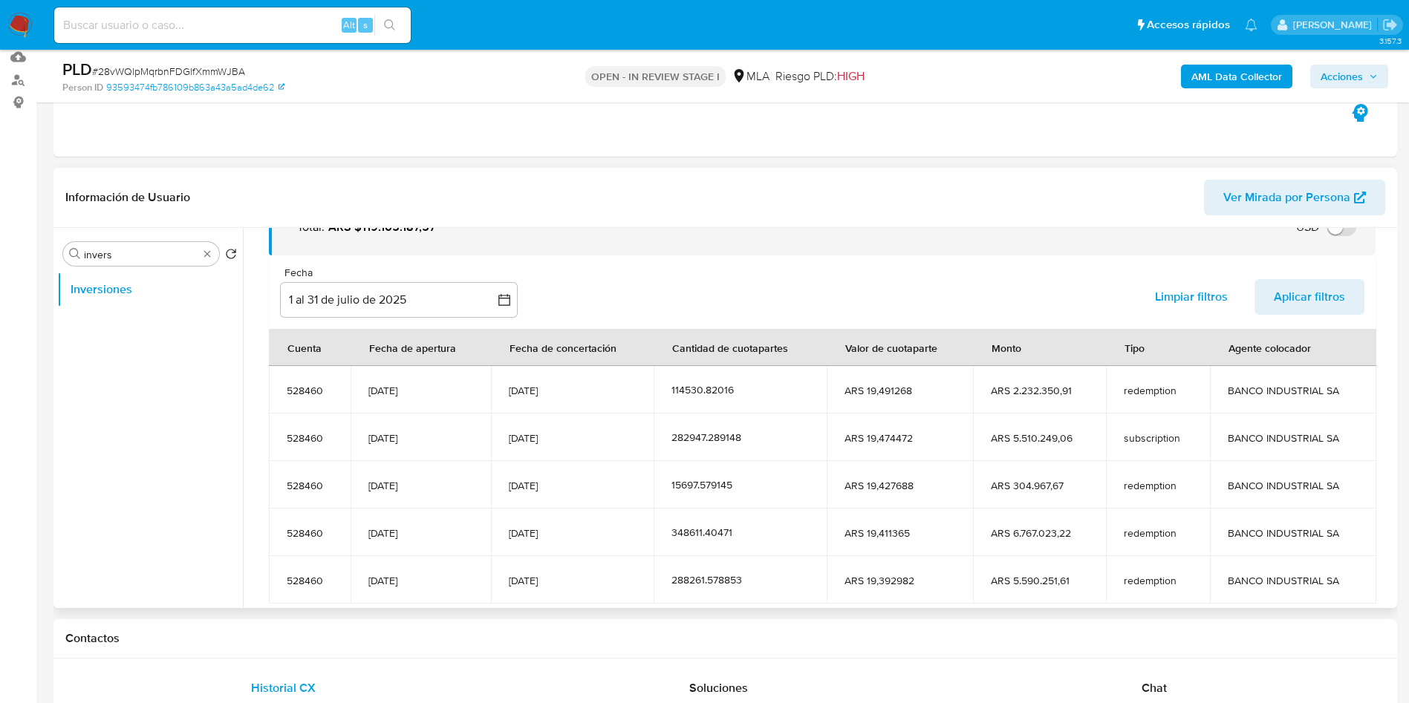
scroll to position [183, 0]
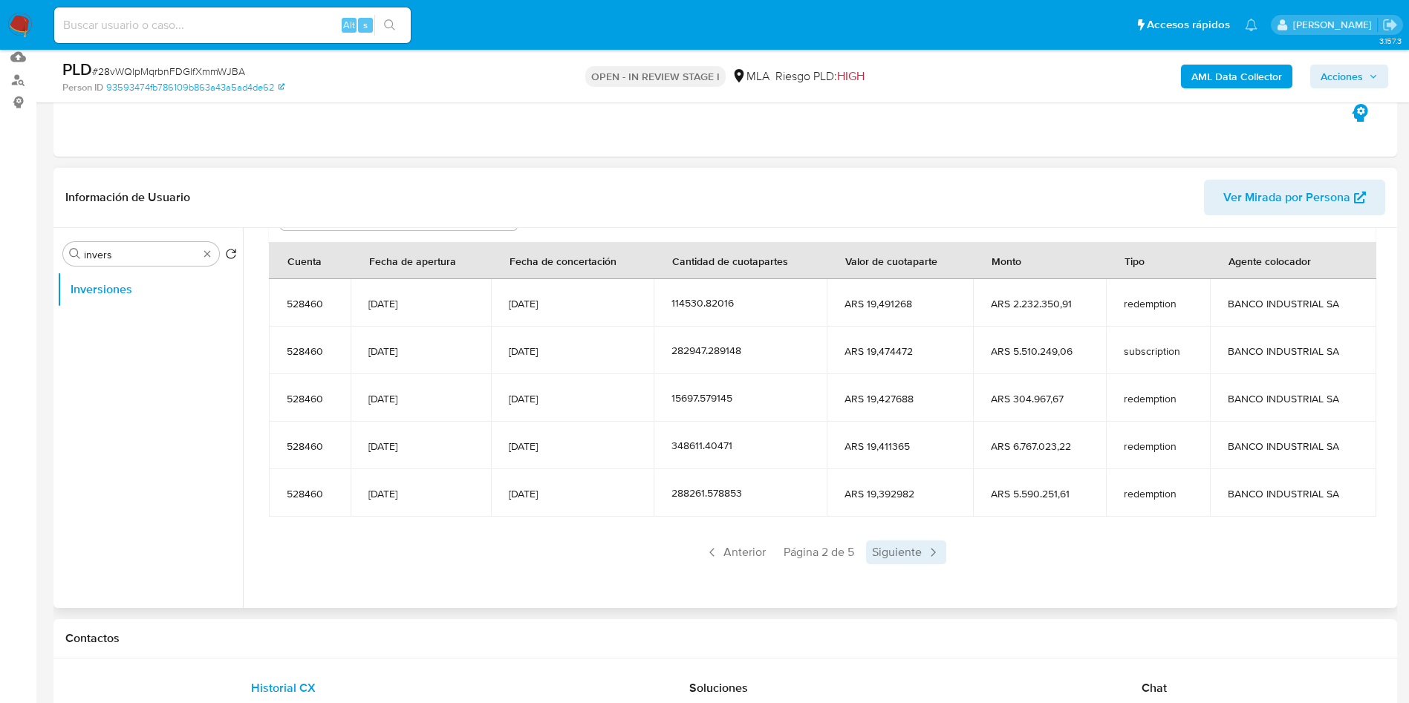
click at [863, 426] on span "Siguiente" at bounding box center [906, 553] width 80 height 24
click at [798, 426] on span "Anterior" at bounding box center [781, 553] width 73 height 24
click at [731, 426] on span "Anterior" at bounding box center [735, 553] width 73 height 24
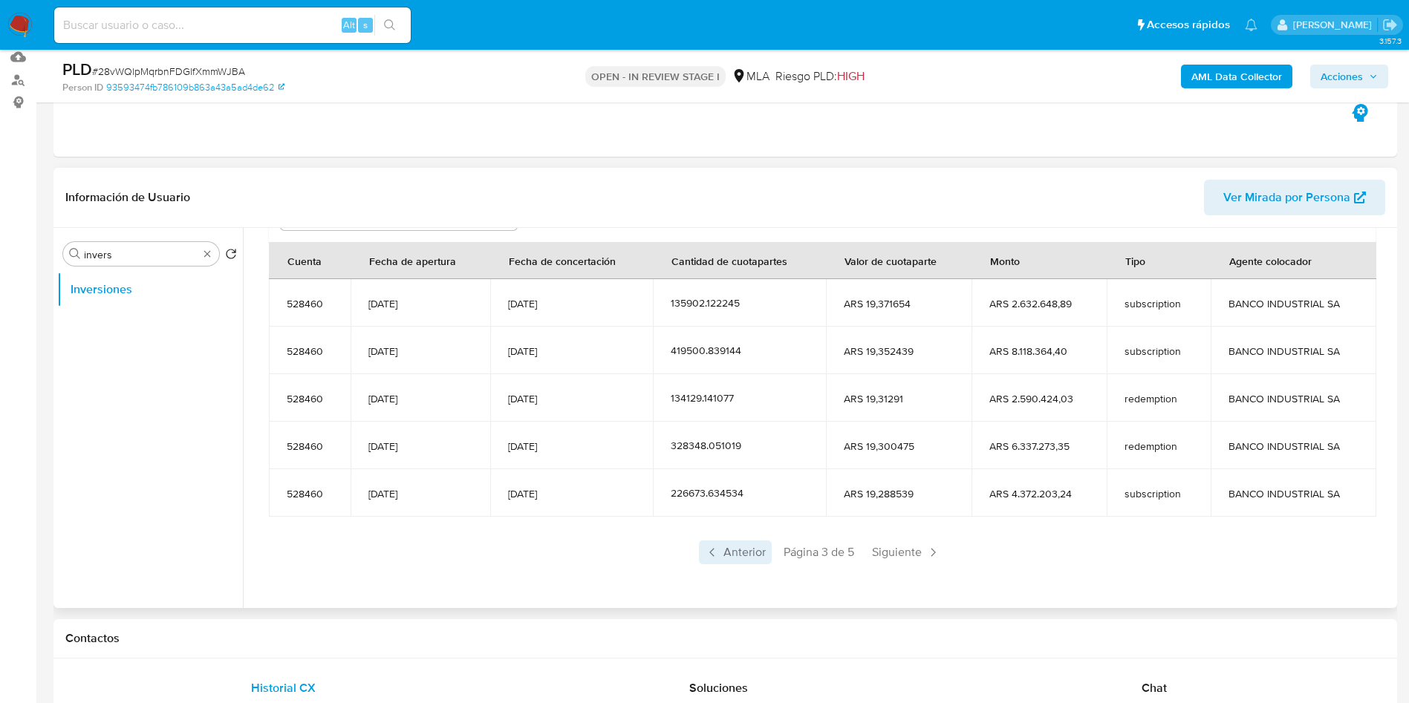
click at [734, 426] on span "Anterior" at bounding box center [735, 553] width 73 height 24
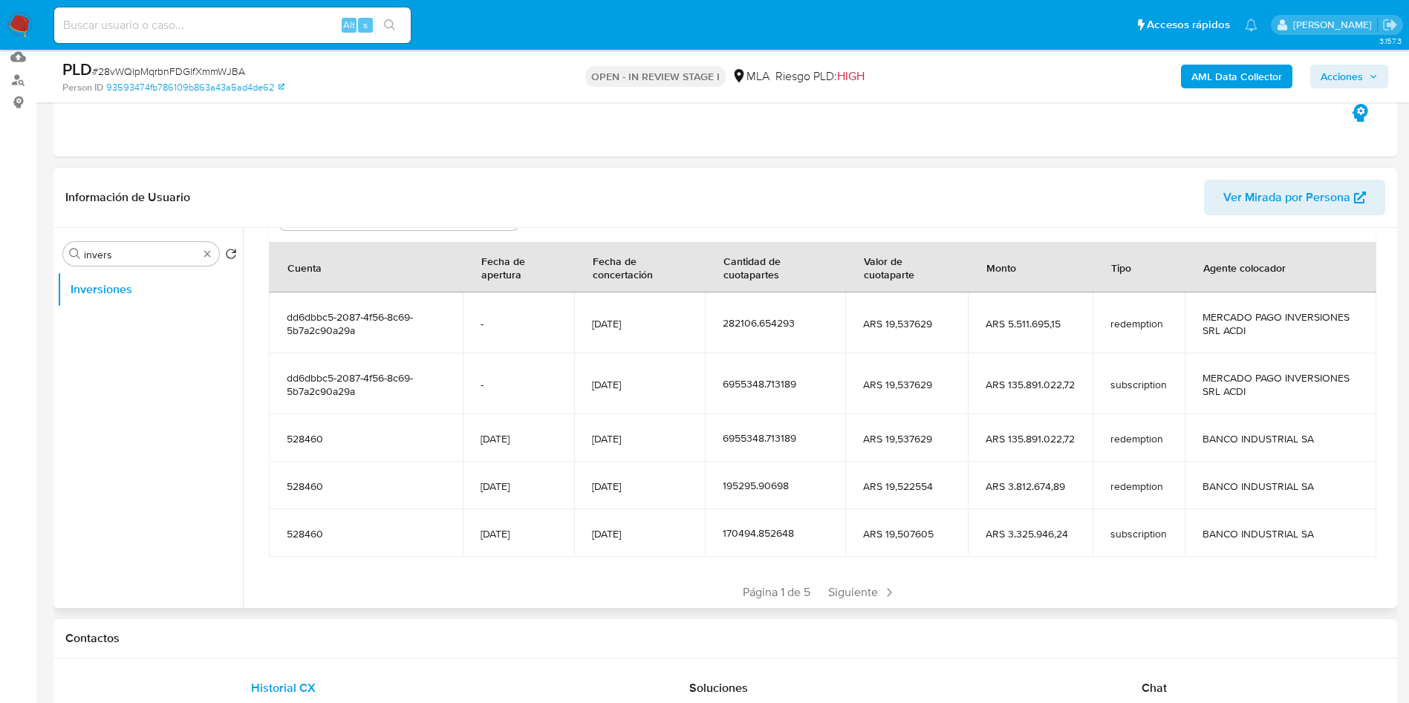
drag, startPoint x: 1244, startPoint y: 400, endPoint x: 590, endPoint y: 377, distance: 654.8
click at [590, 377] on tr "dd6dbbc5-2087-4f56-8c69-5b7a2c90a29a - 01/08/2025 6955348.713189 ARS 19,537629 …" at bounding box center [823, 384] width 1108 height 61
click at [863, 403] on td "MERCADO PAGO INVERSIONES SRL ACDI" at bounding box center [1281, 384] width 192 height 61
click at [863, 391] on span "MERCADO PAGO INVERSIONES SRL ACDI" at bounding box center [1281, 384] width 157 height 27
drag, startPoint x: 1275, startPoint y: 378, endPoint x: 285, endPoint y: 377, distance: 989.4
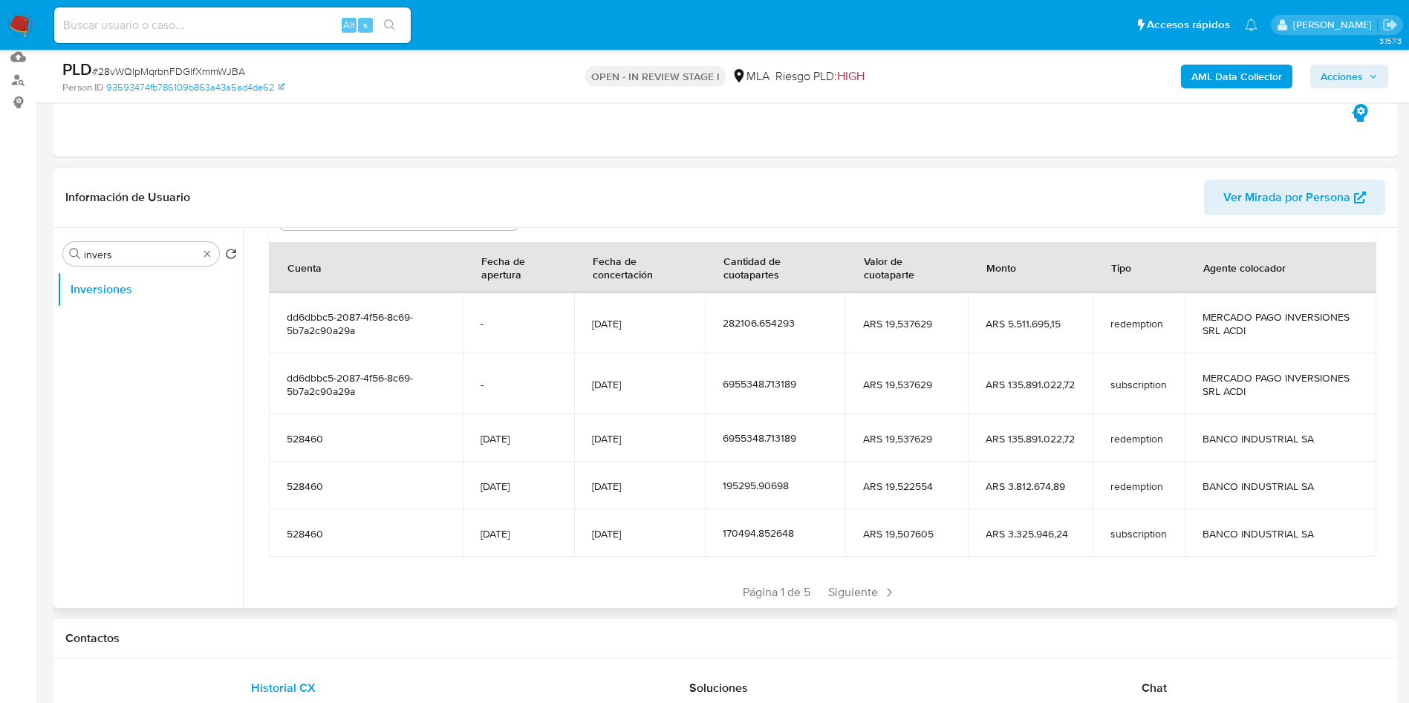
click at [285, 377] on tr "dd6dbbc5-2087-4f56-8c69-5b7a2c90a29a - 01/08/2025 6955348.713189 ARS 19,537629 …" at bounding box center [823, 384] width 1108 height 61
click at [124, 73] on span "# 28vWQlpMqrbnFDGlfXmmWJBA" at bounding box center [168, 71] width 153 height 15
copy span "28vWQlpMqrbnFDGlfXmmWJBA"
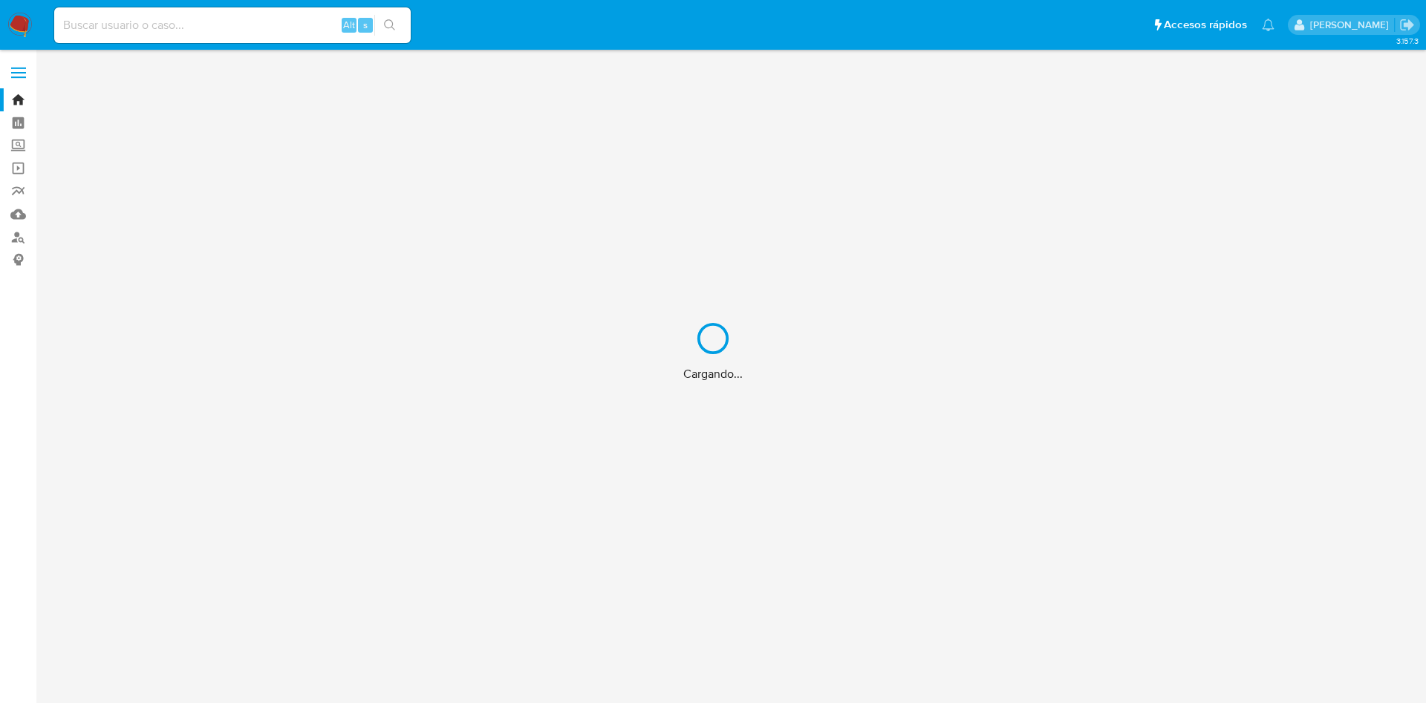
click at [143, 27] on div "Cargando..." at bounding box center [713, 351] width 1426 height 703
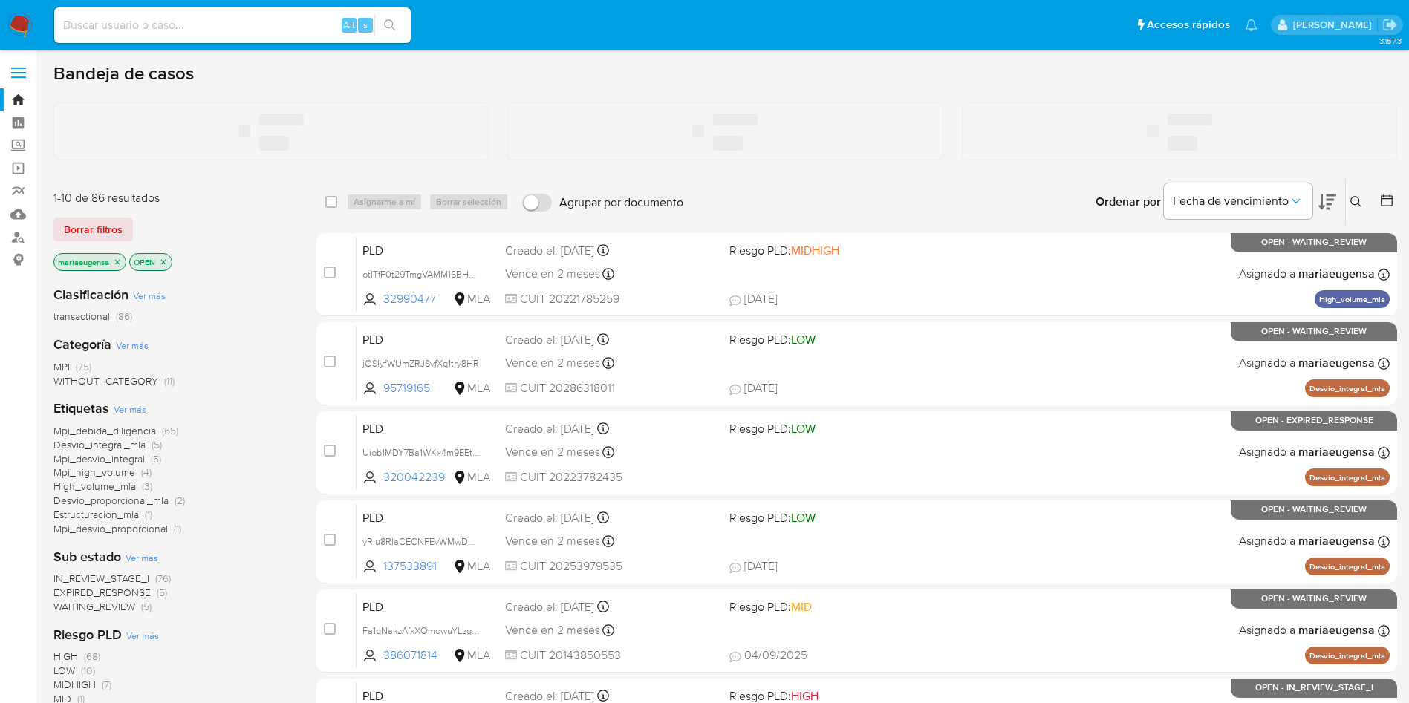
click at [143, 27] on input at bounding box center [232, 25] width 357 height 19
paste input "vdnQRLIKtjTNmh1H9R9bzq1L"
type input "vdnQRLIKtjTNmh1H9R9bzq1L"
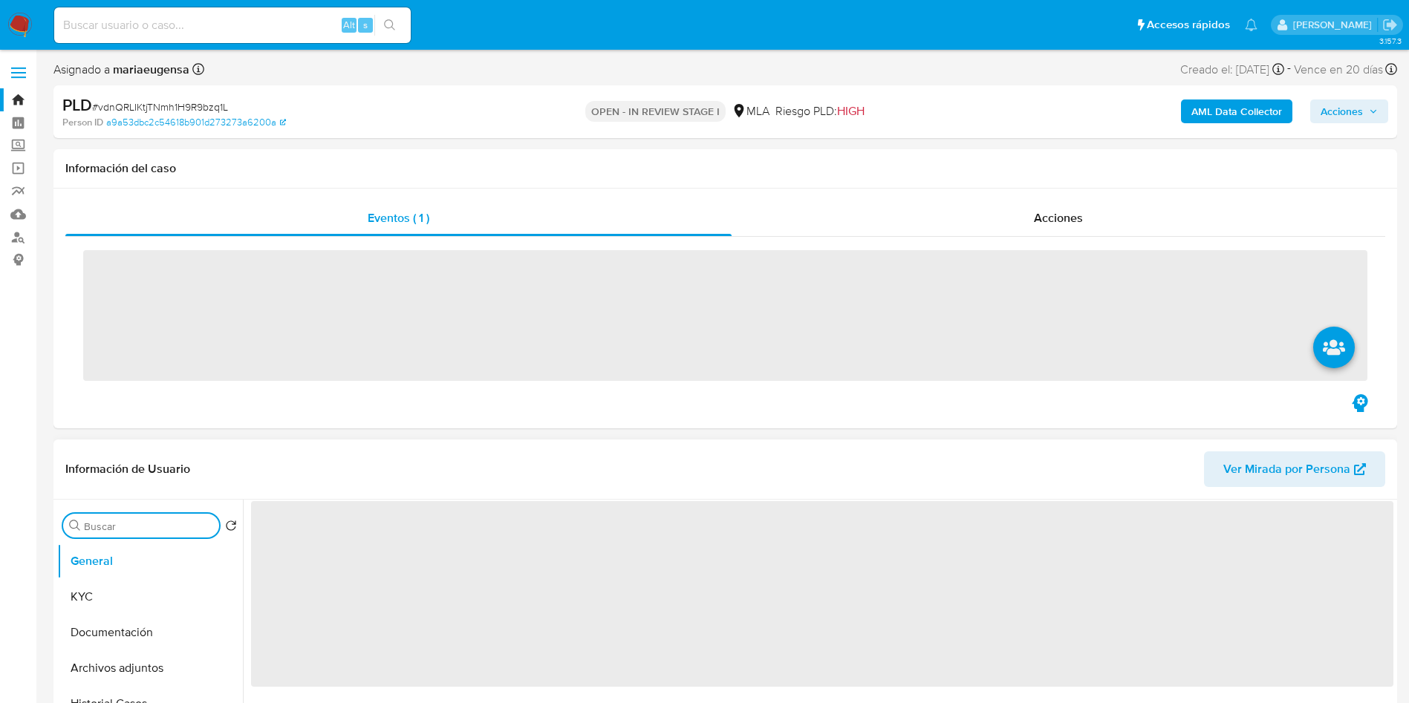
click at [152, 524] on div "Buscar Volver al orden por defecto General KYC Documentación Archivos adjuntos …" at bounding box center [150, 691] width 186 height 378
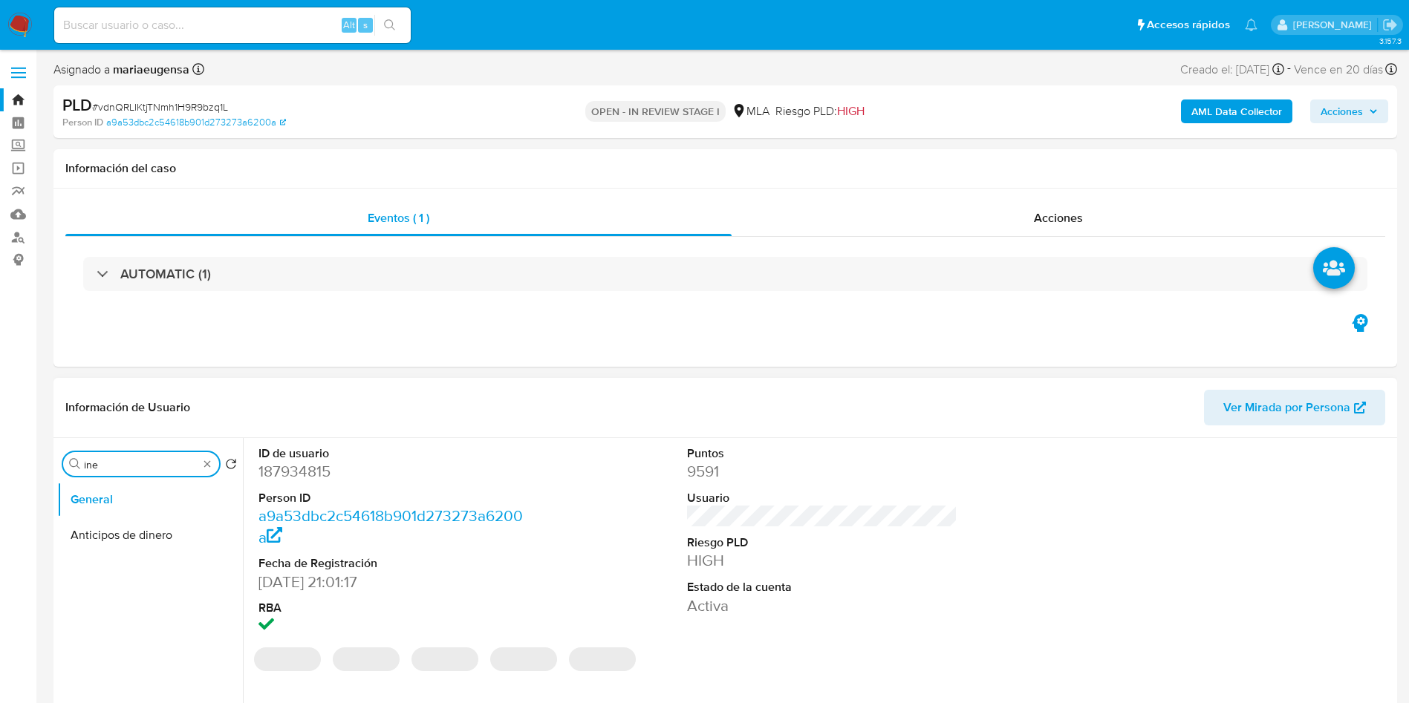
type input "in"
select select "10"
type input "inver"
click at [148, 537] on button "Inversiones" at bounding box center [144, 536] width 174 height 36
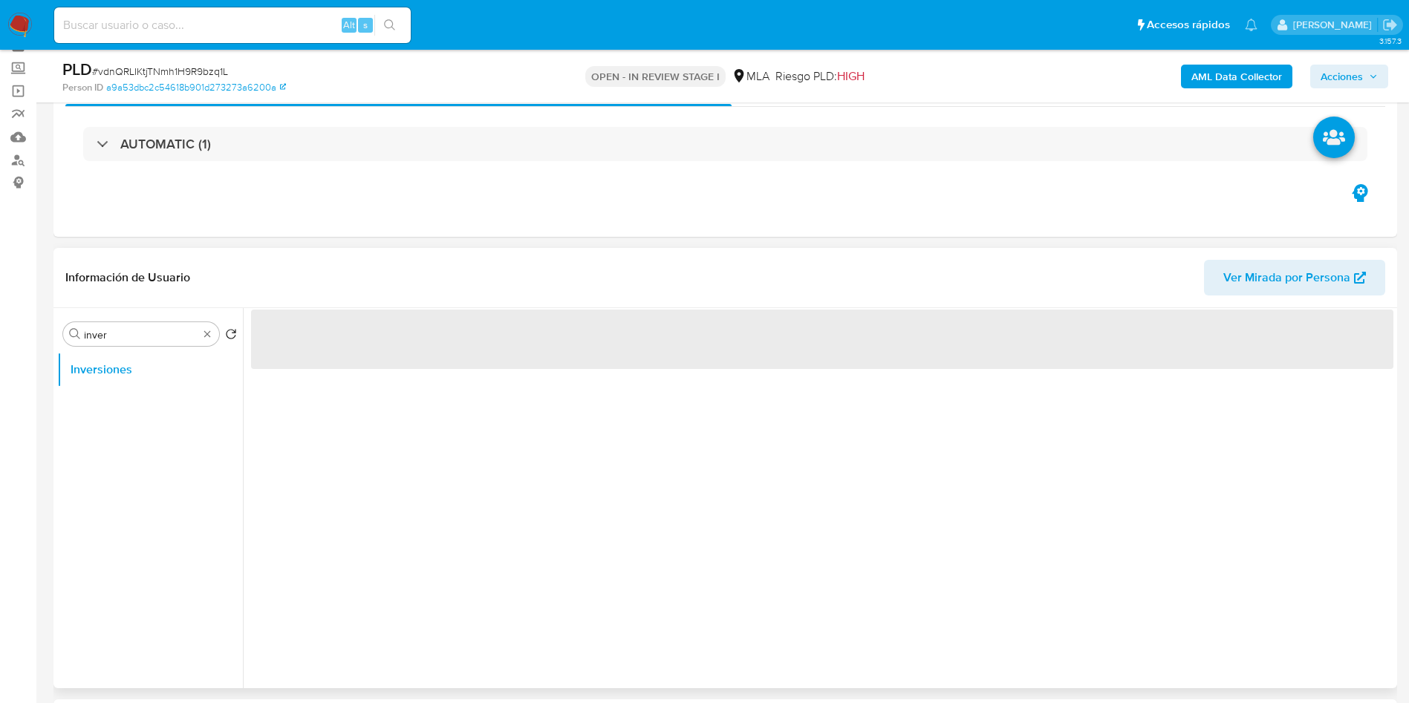
scroll to position [111, 0]
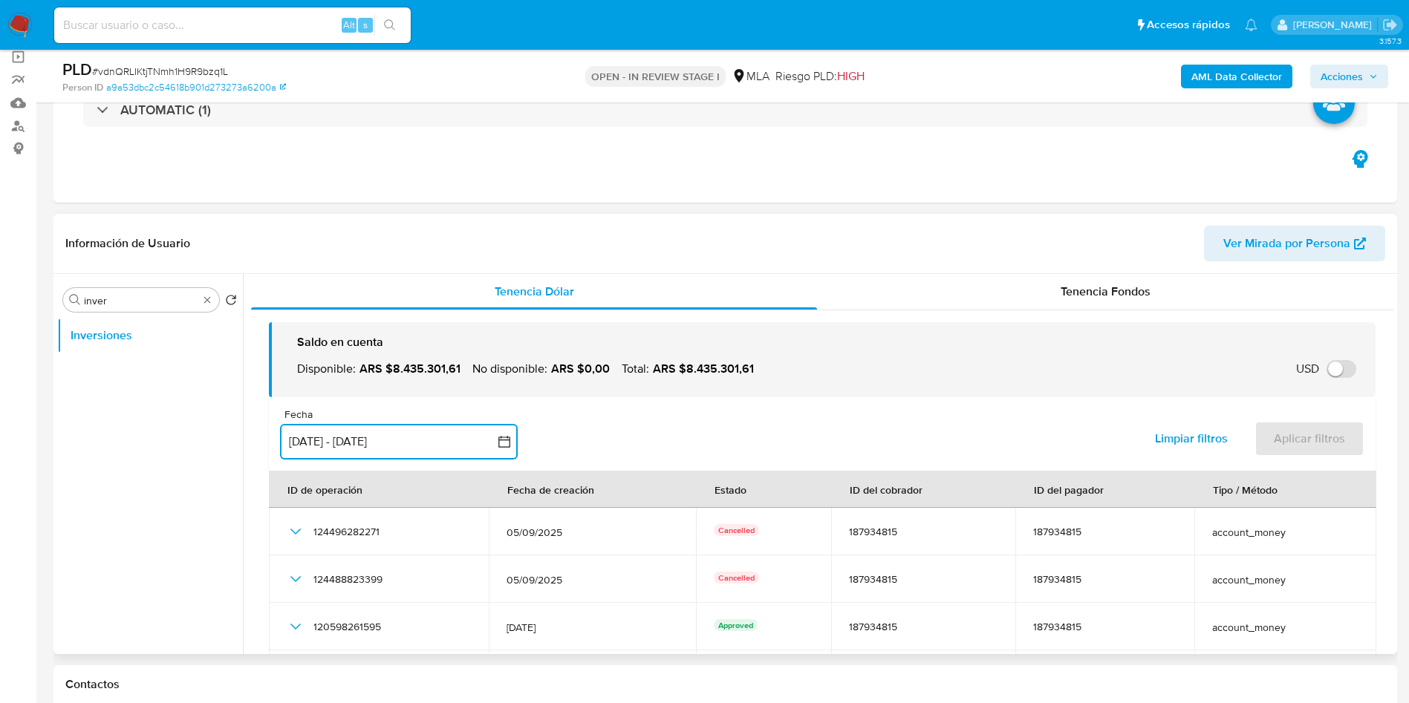
click at [434, 429] on button "[DATE] - [DATE]" at bounding box center [399, 442] width 238 height 36
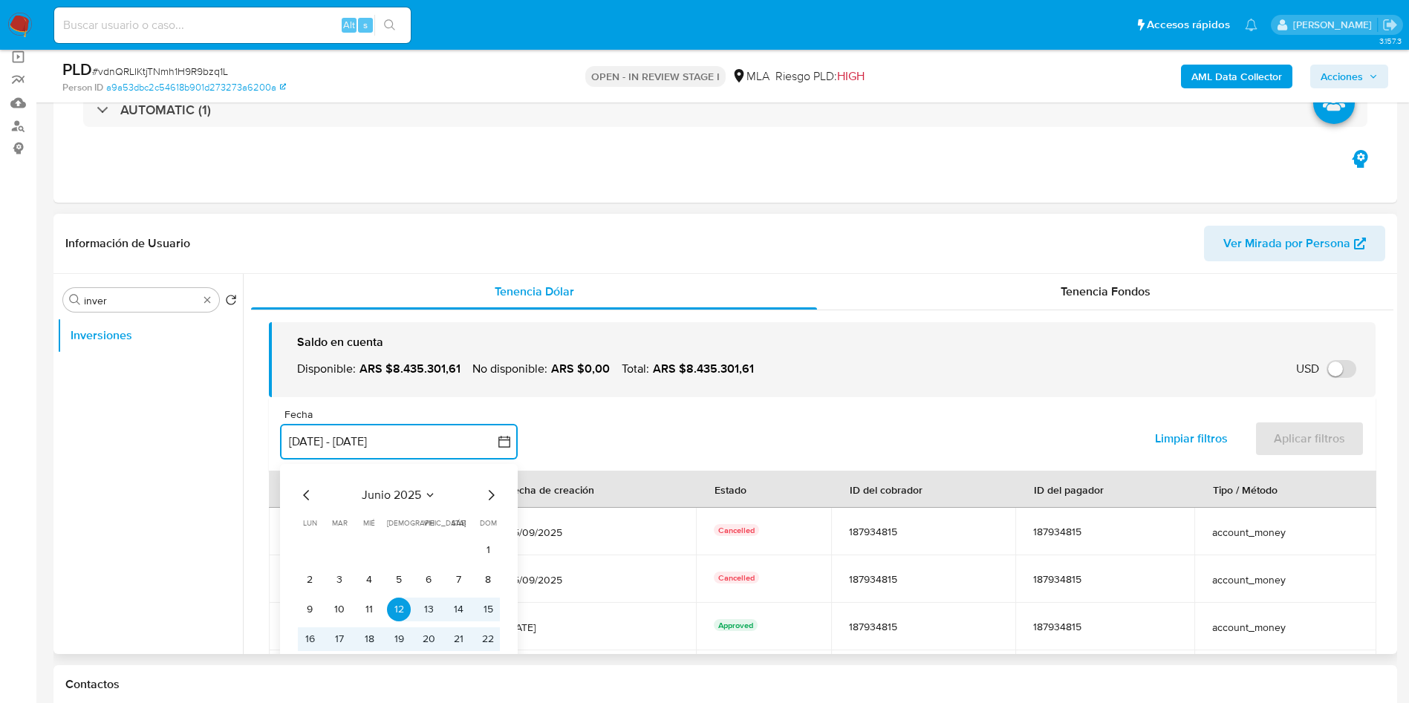
click at [487, 495] on icon "Mes siguiente" at bounding box center [491, 496] width 18 height 18
click at [342, 553] on button "1" at bounding box center [340, 551] width 24 height 24
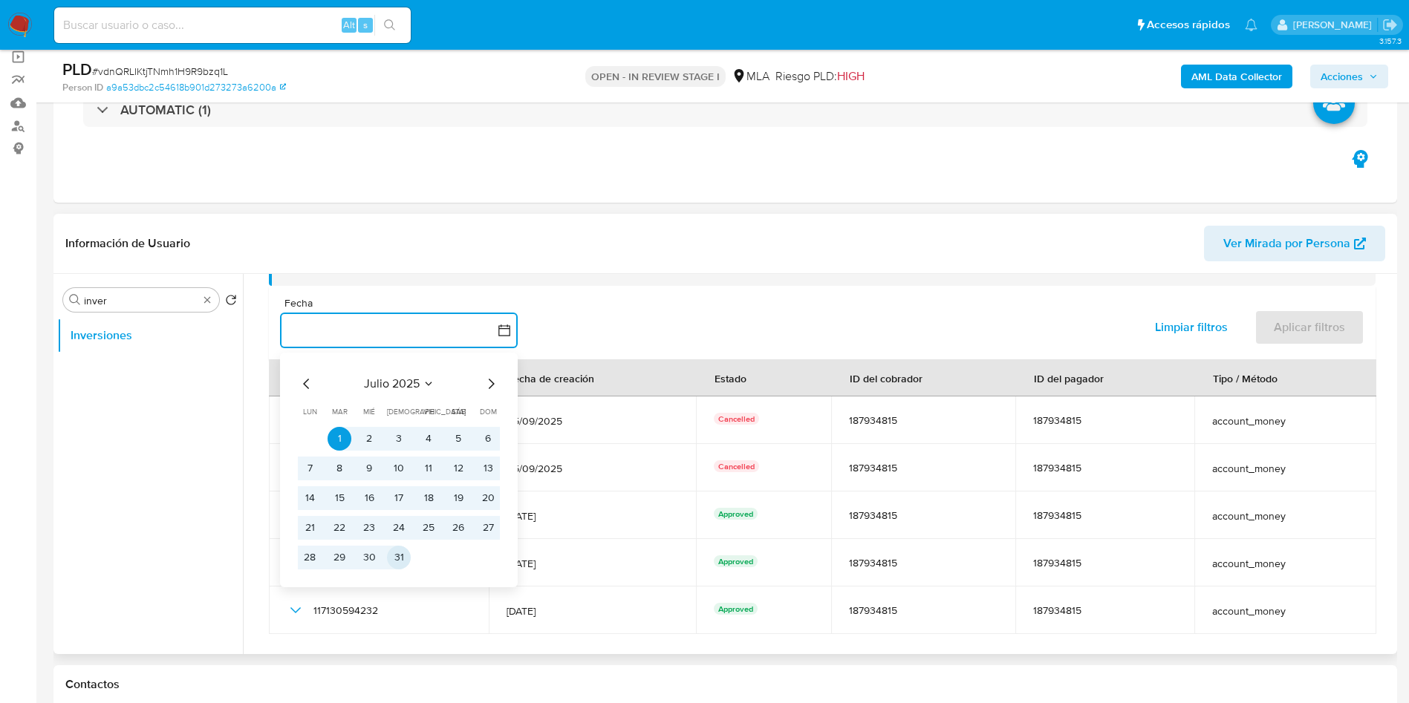
click at [395, 559] on button "31" at bounding box center [399, 558] width 24 height 24
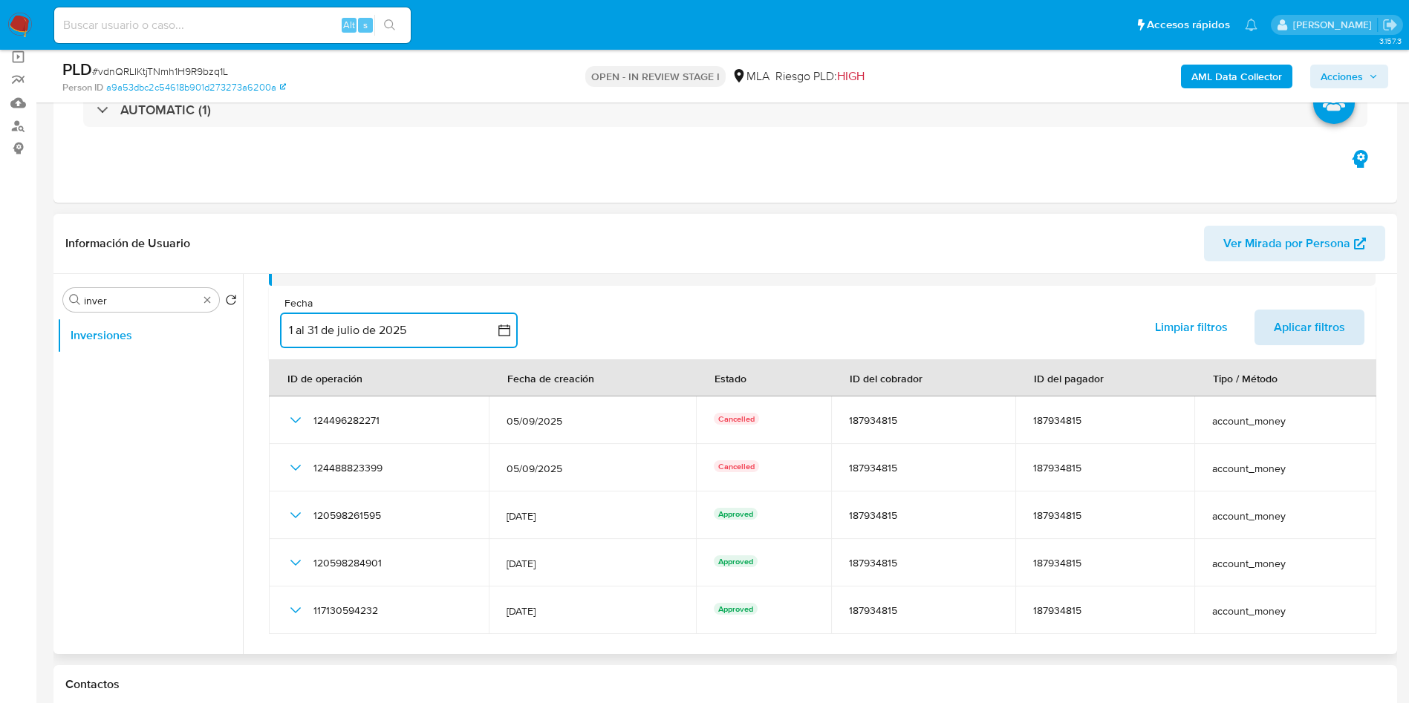
click at [1353, 322] on button "Aplicar filtros" at bounding box center [1310, 328] width 110 height 36
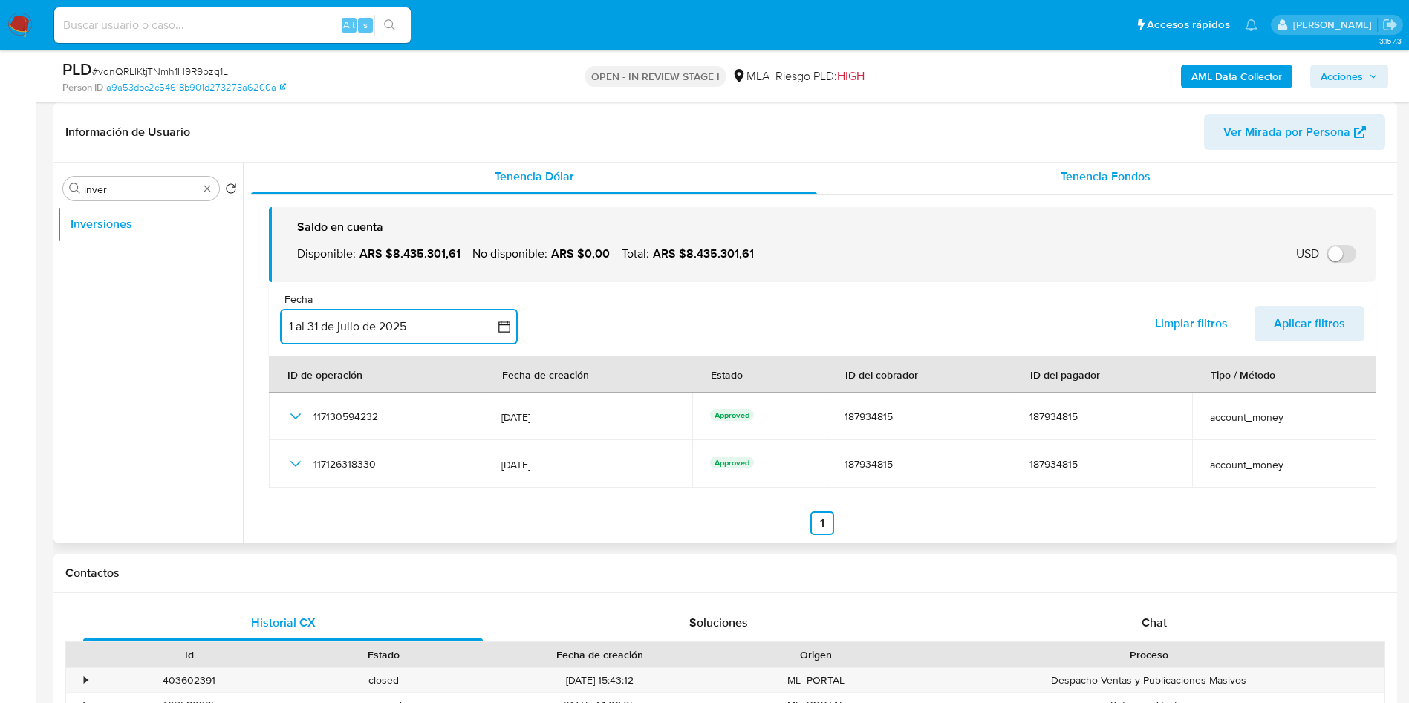
scroll to position [0, 0]
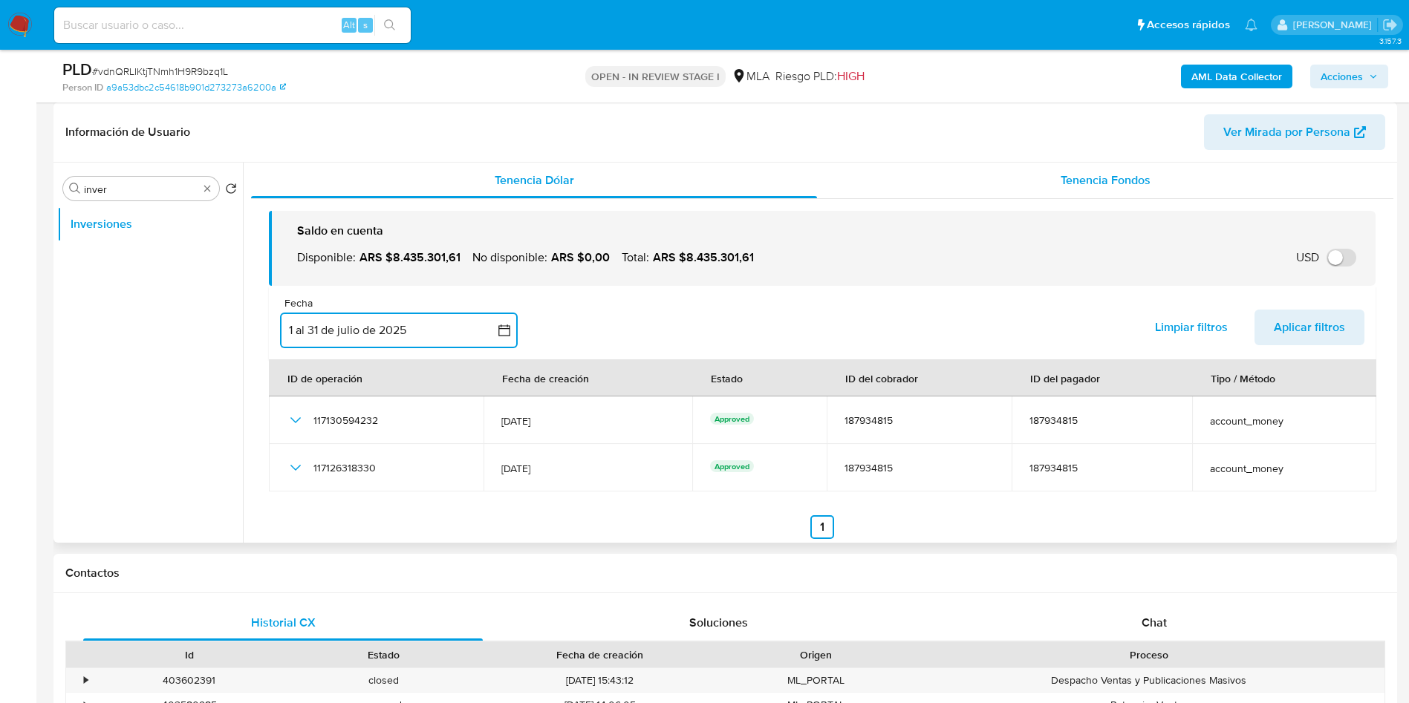
click at [1077, 165] on div "Tenencia Fondos" at bounding box center [1105, 181] width 576 height 36
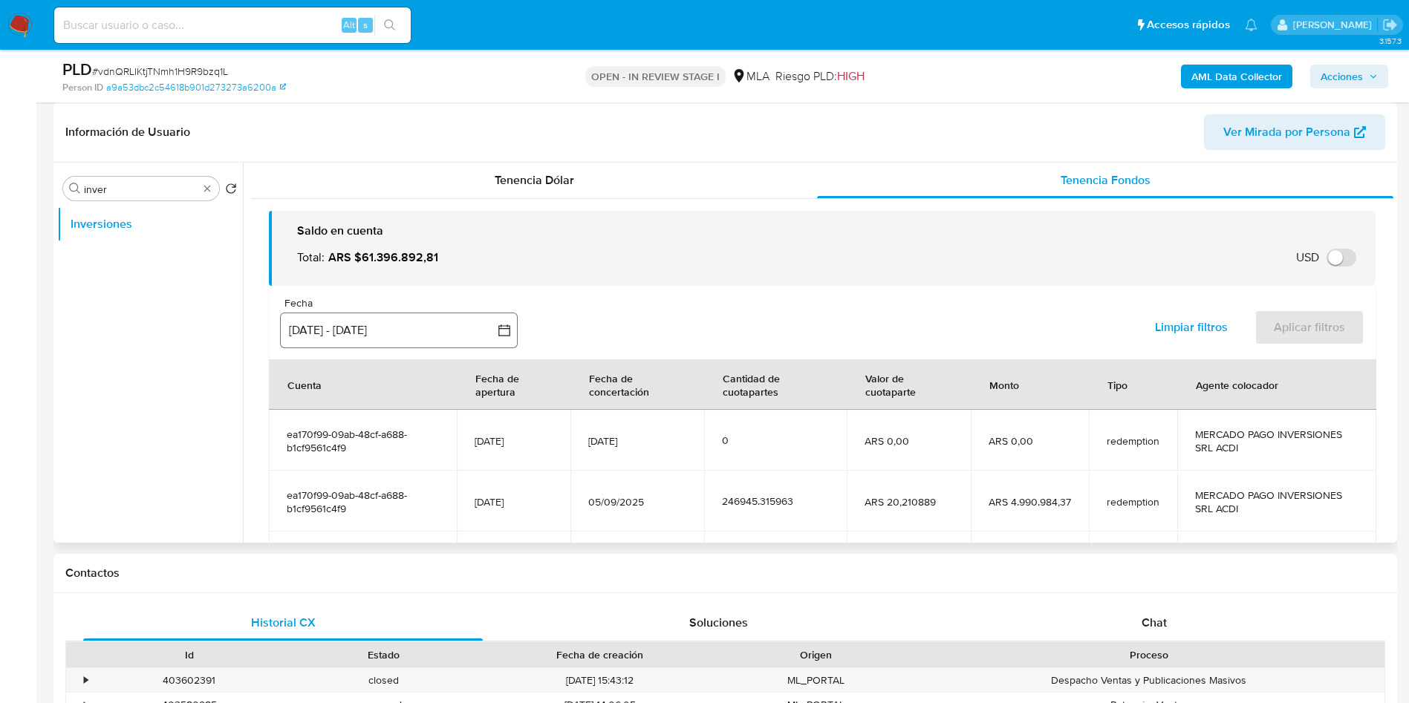
click at [438, 336] on button "[DATE] - [DATE]" at bounding box center [399, 331] width 238 height 36
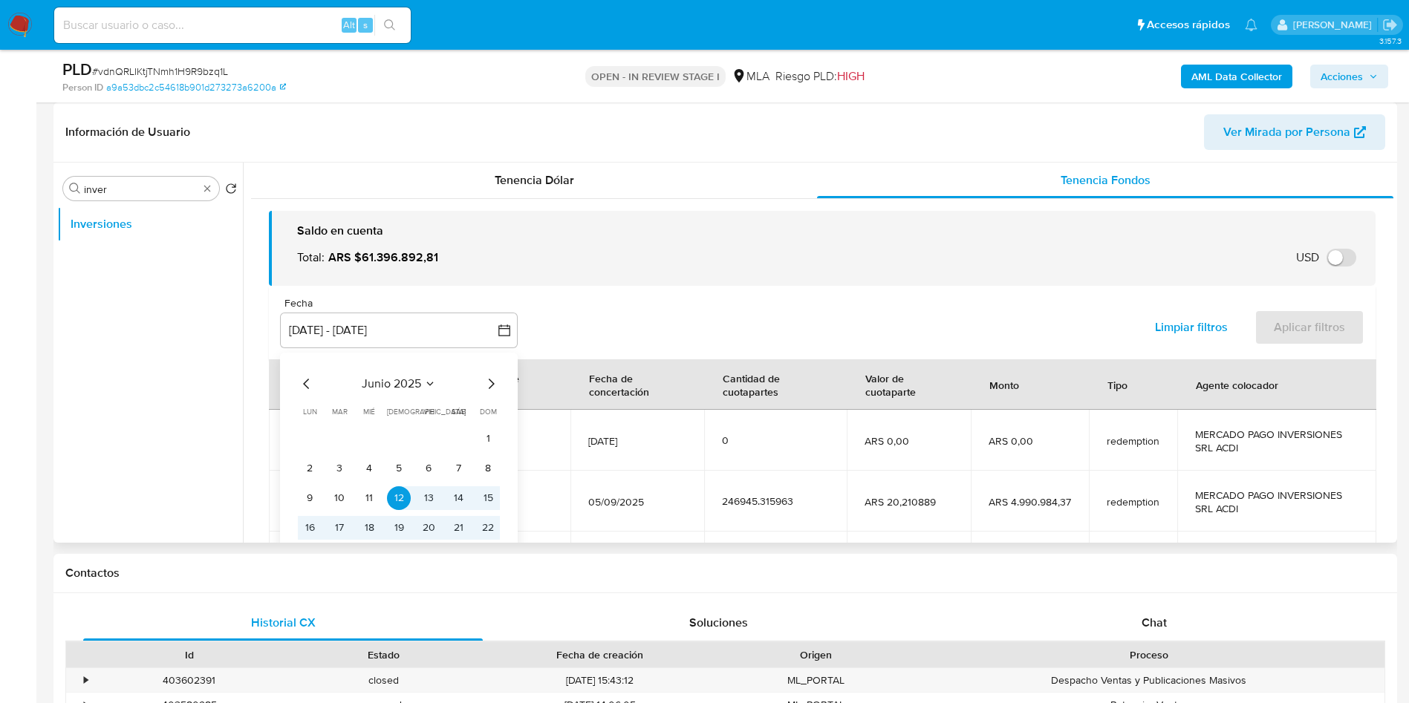
click at [504, 387] on div "junio 2025 junio 2025 lun lunes mar martes mié miércoles jue jueves vie viernes…" at bounding box center [399, 485] width 238 height 264
click at [495, 380] on icon "Mes siguiente" at bounding box center [491, 384] width 18 height 18
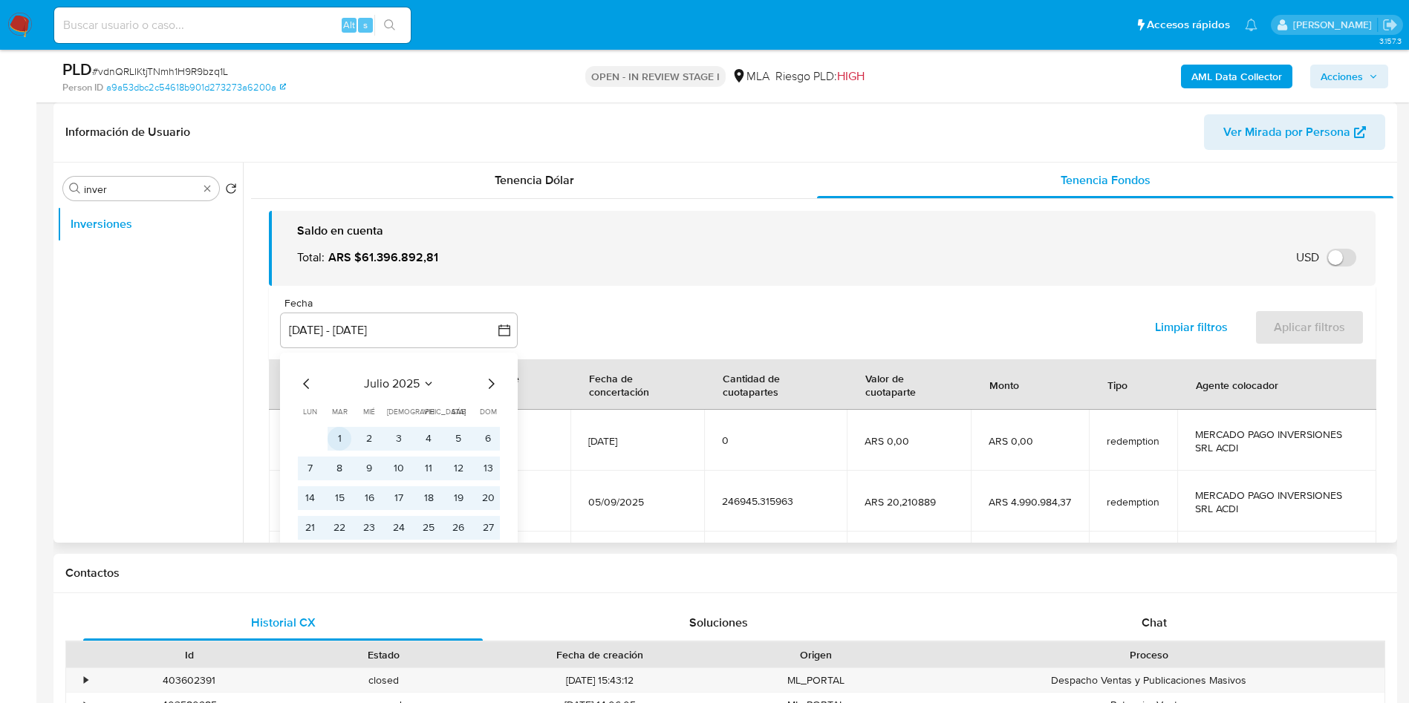
click at [346, 436] on button "1" at bounding box center [340, 439] width 24 height 24
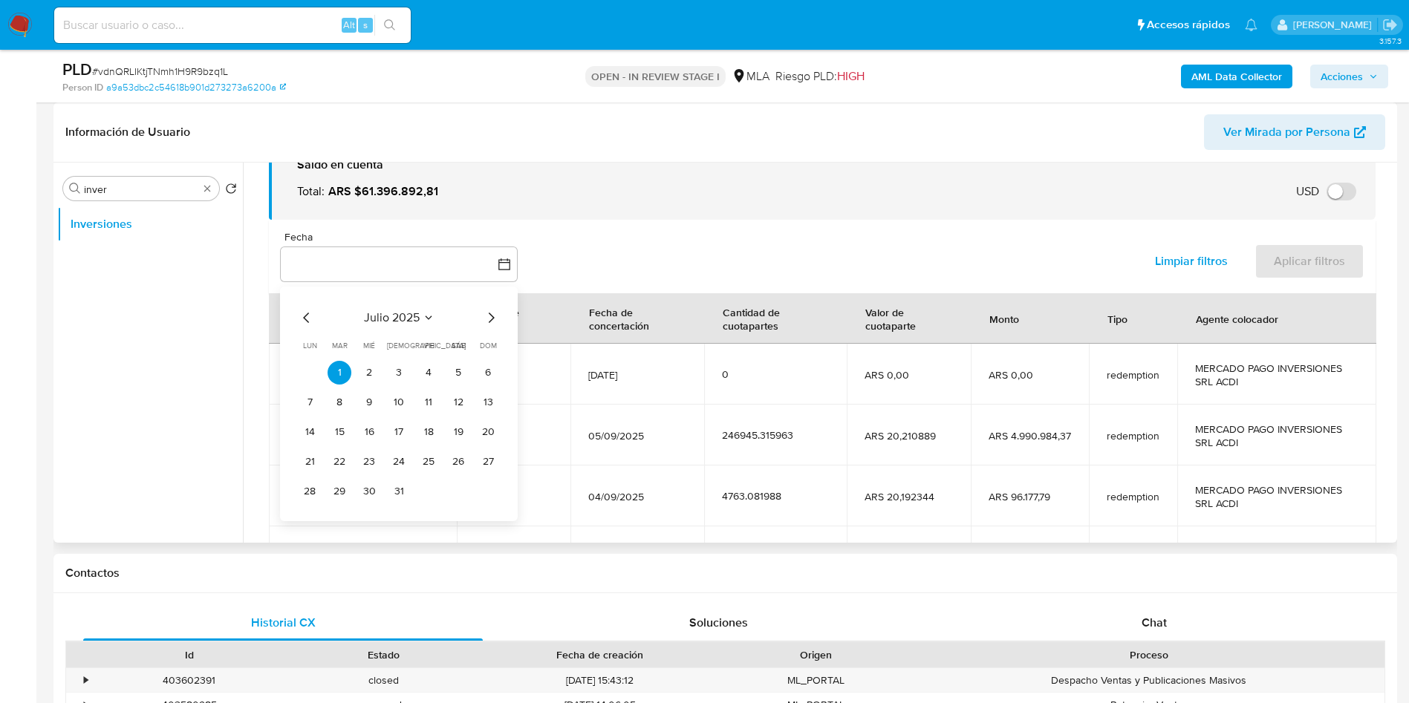
scroll to position [111, 0]
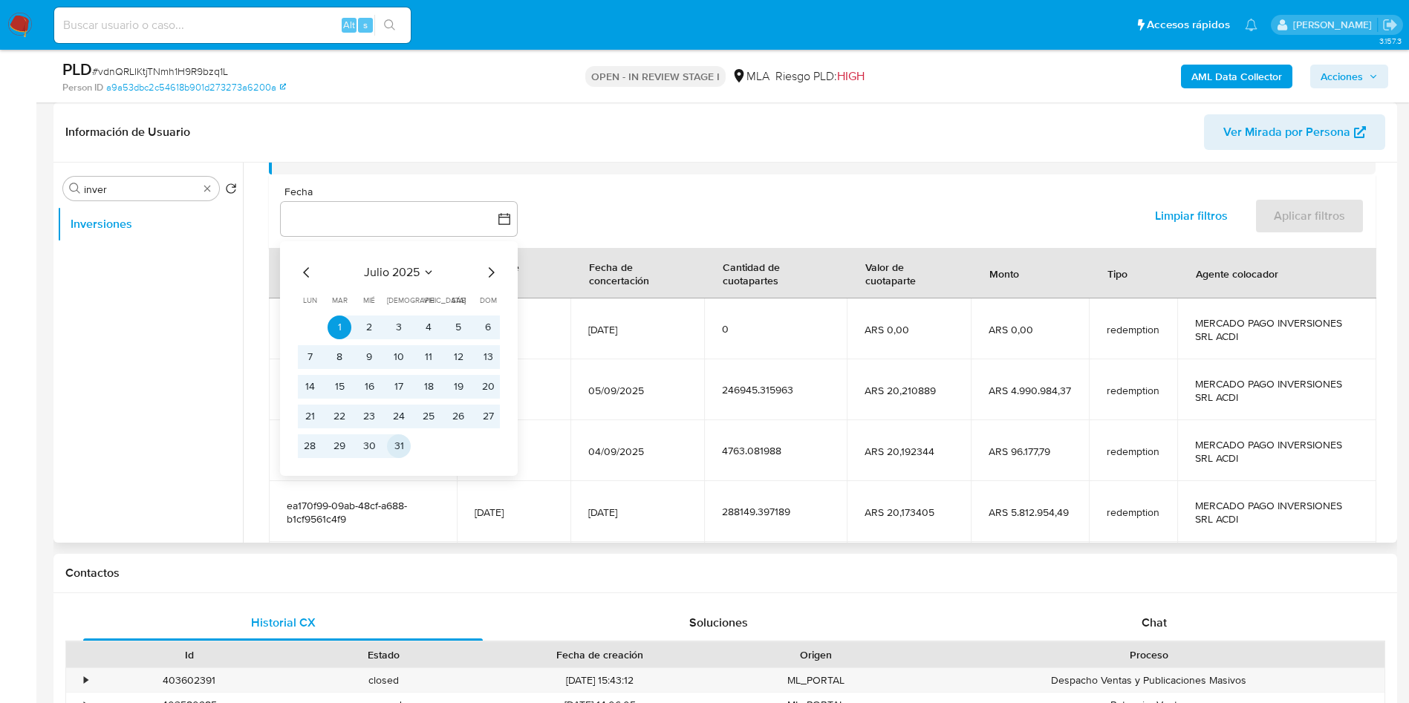
drag, startPoint x: 400, startPoint y: 443, endPoint x: 490, endPoint y: 422, distance: 92.3
click at [404, 440] on button "31" at bounding box center [399, 447] width 24 height 24
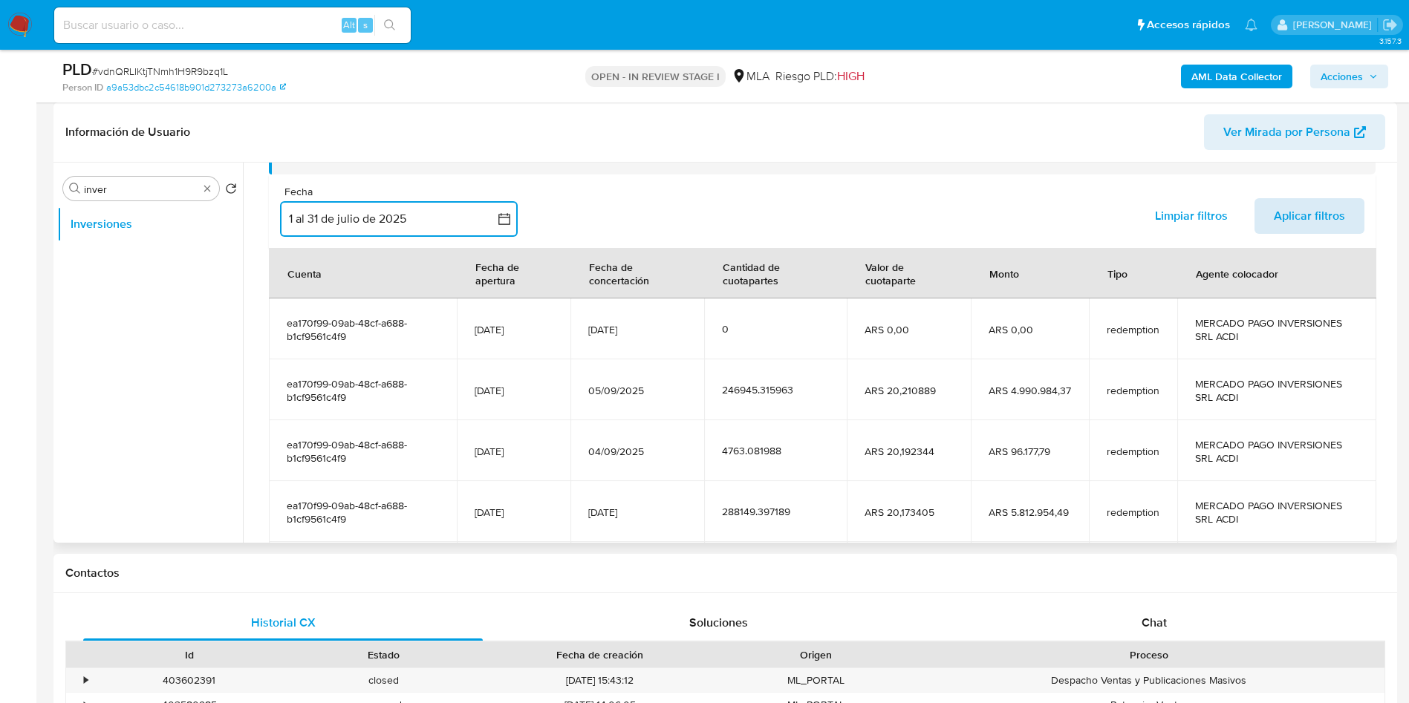
click at [1290, 228] on span "Aplicar filtros" at bounding box center [1309, 216] width 71 height 33
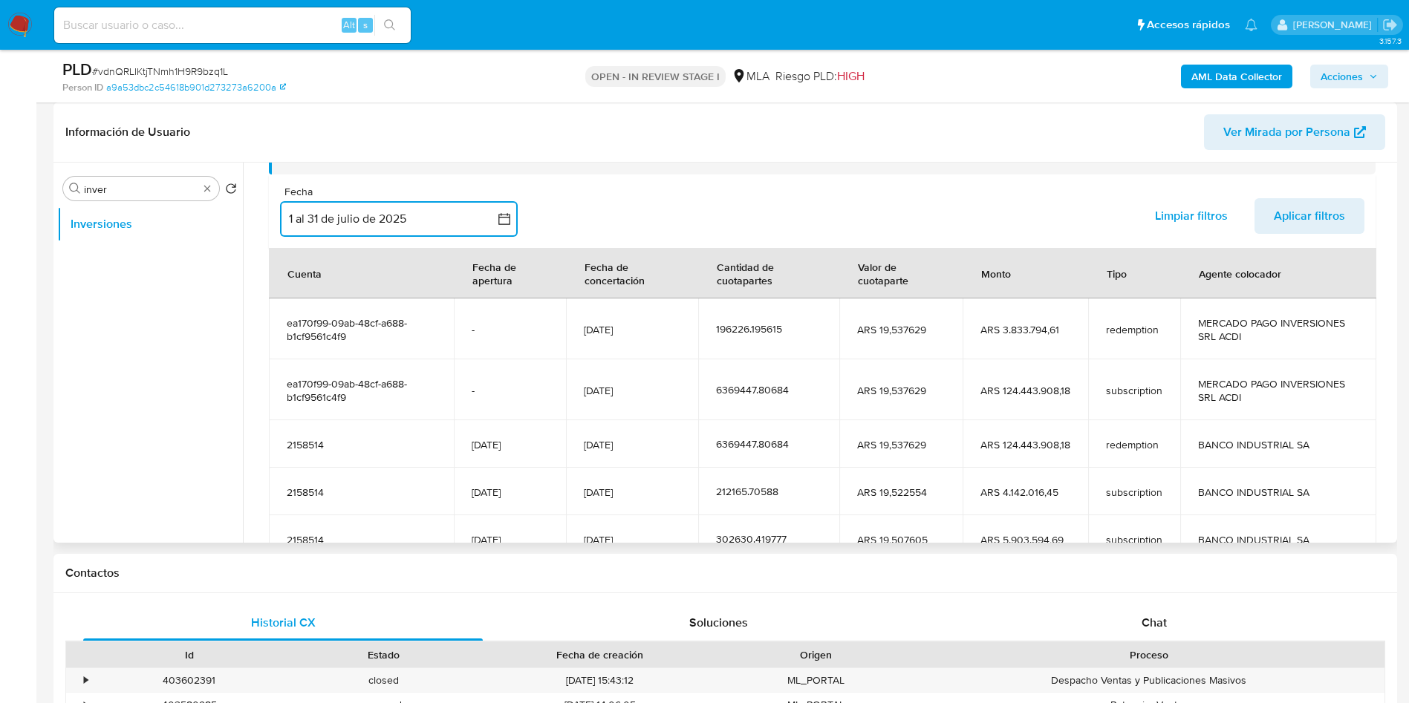
drag, startPoint x: 1278, startPoint y: 397, endPoint x: 278, endPoint y: 380, distance: 1000.7
click at [278, 380] on tr "ea170f99-09ab-48cf-a688-b1cf9561c4f9 - 01/08/2025 6369447.80684 ARS 19,537629 A…" at bounding box center [823, 390] width 1108 height 61
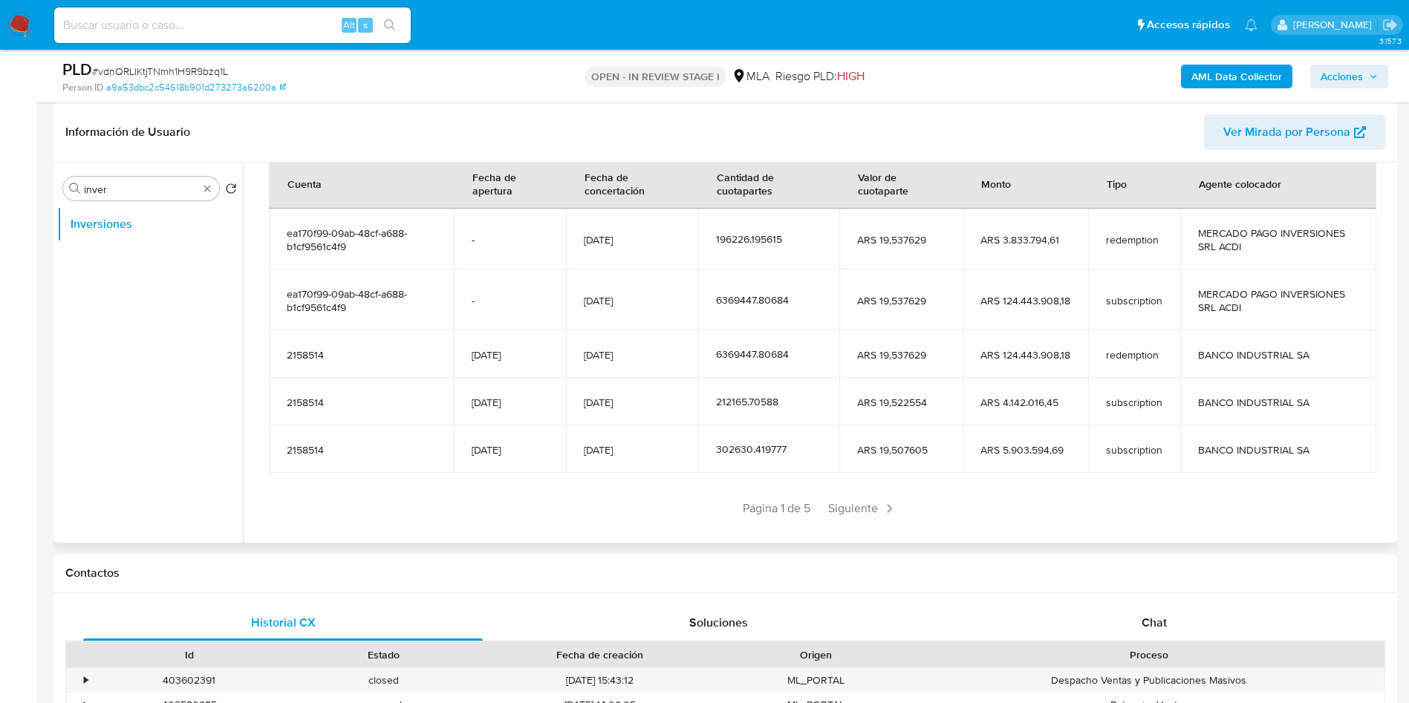
scroll to position [222, 0]
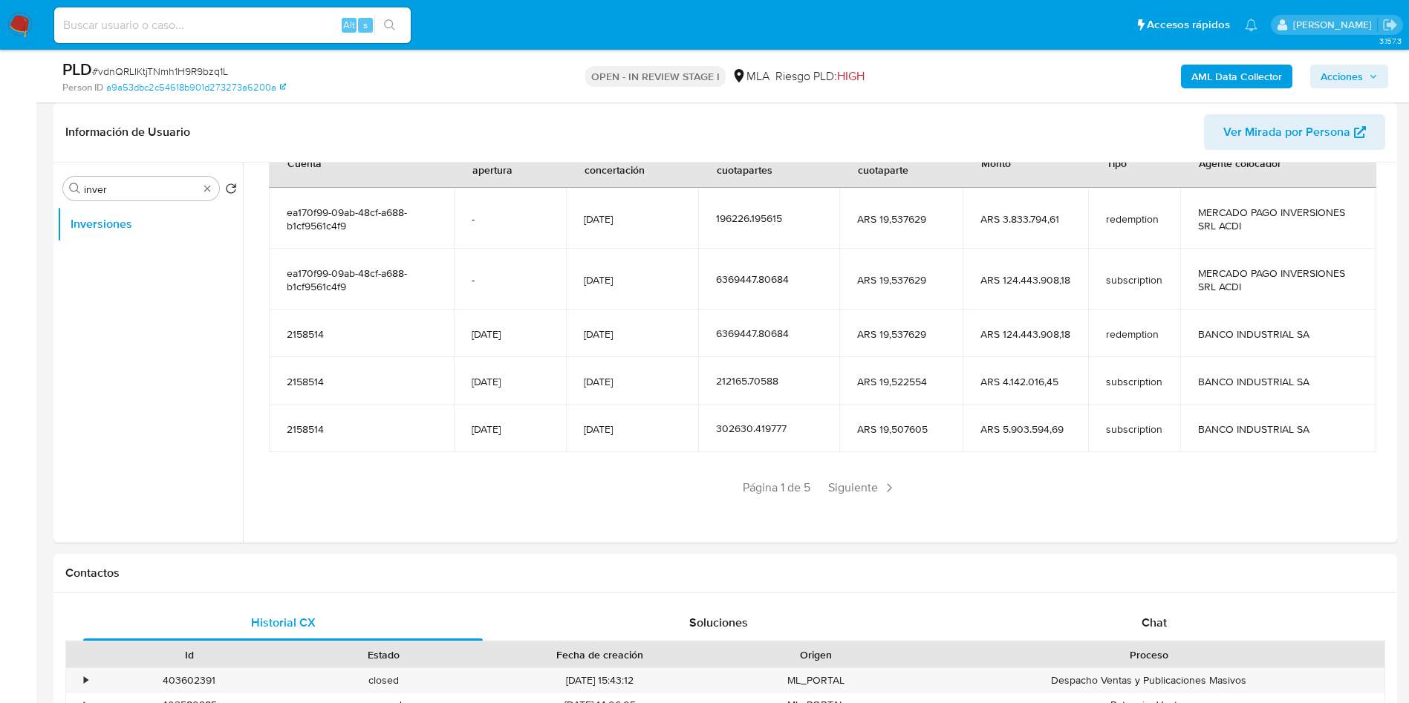
click at [175, 65] on span "# vdnQRLIKtjTNmh1H9R9bzq1L" at bounding box center [160, 71] width 136 height 15
copy span "vdnQRLIKtjTNmh1H9R9bzq1L"
click at [175, 65] on span "# vdnQRLIKtjTNmh1H9R9bzq1L" at bounding box center [160, 71] width 136 height 15
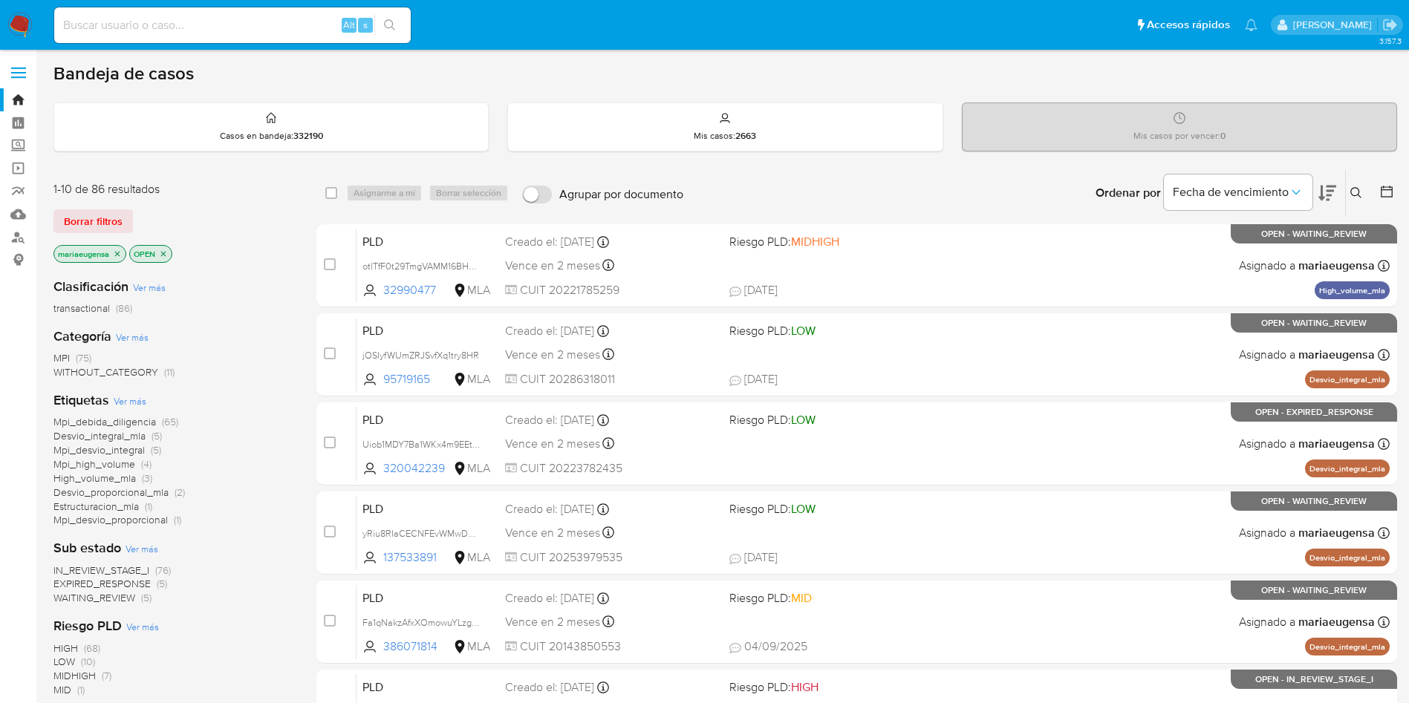
click at [234, 26] on input at bounding box center [232, 25] width 357 height 19
paste input "1bvxu5ZnYN63yj6zY8mEDJZc"
type input "1bvxu5ZnYN63yj6zY8mEDJZc"
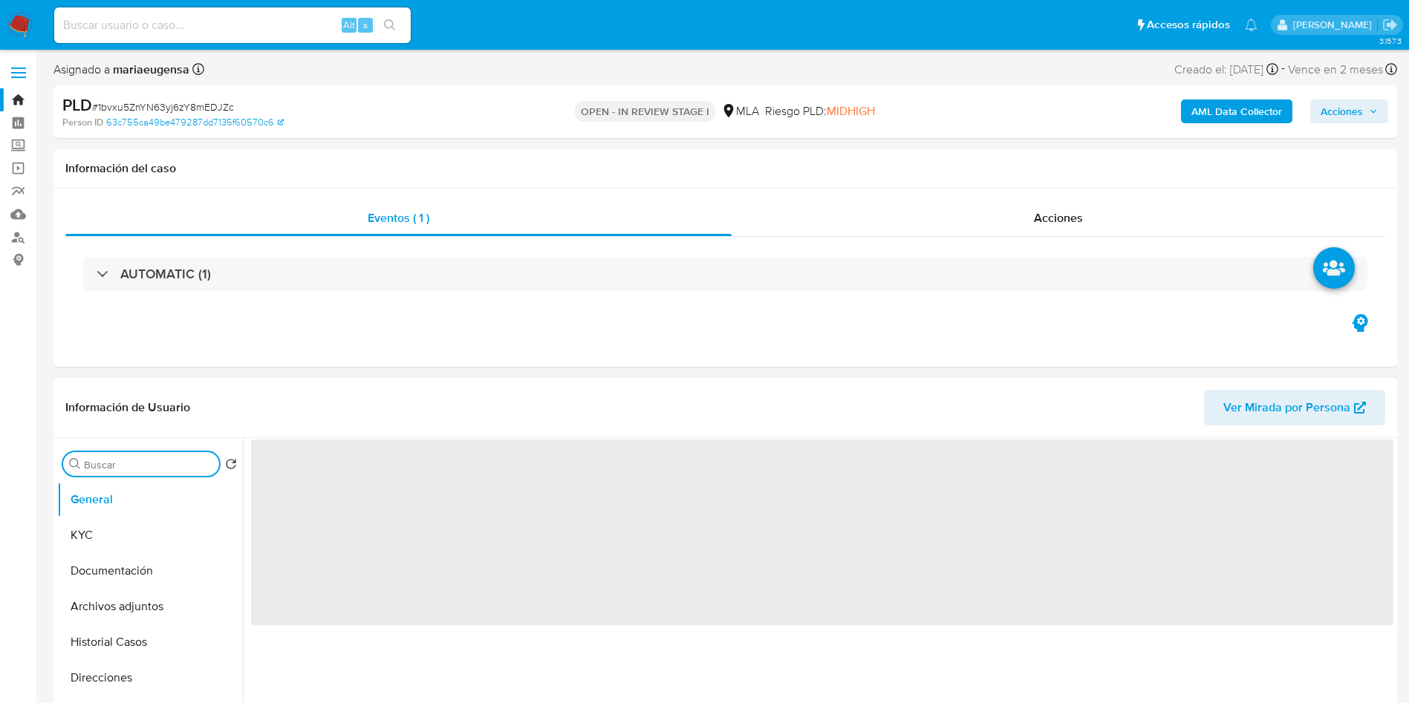
click at [127, 461] on input "Buscar" at bounding box center [148, 464] width 129 height 13
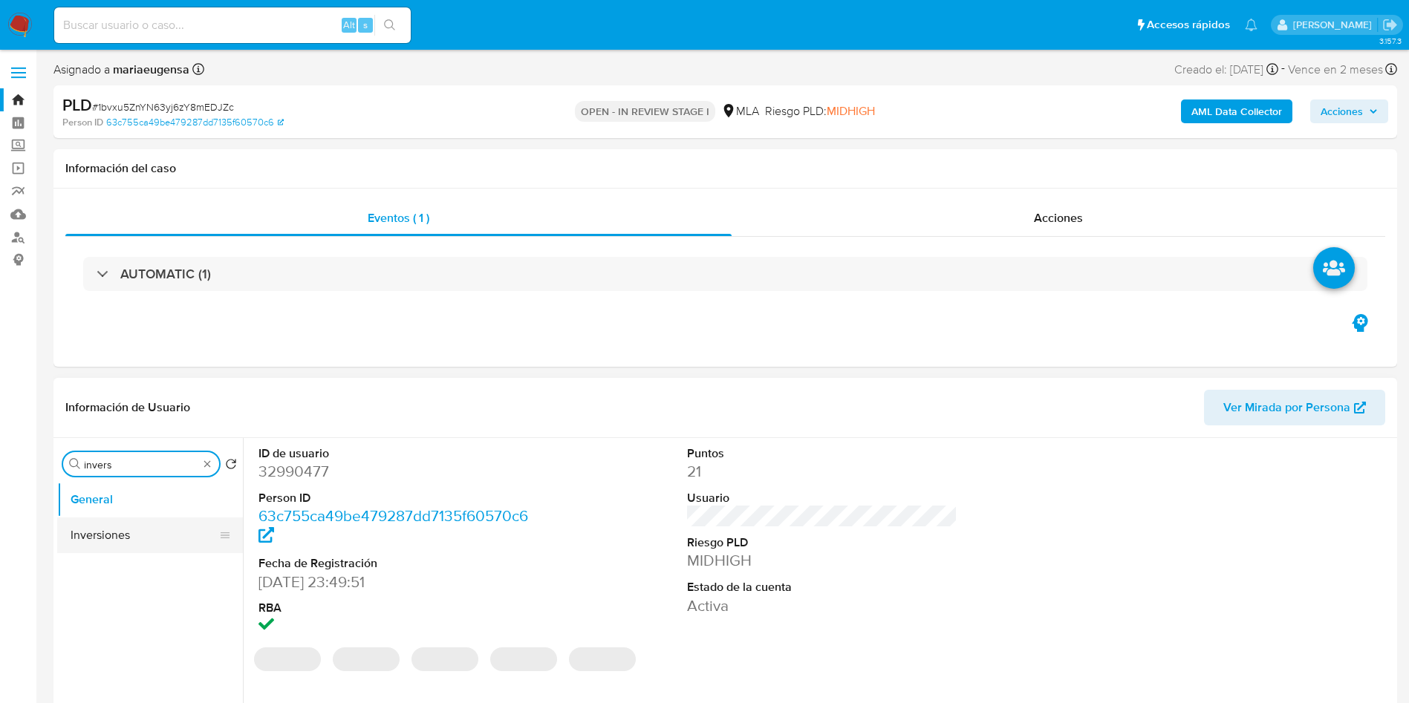
type input "invers"
select select "10"
click at [120, 534] on button "Inversiones" at bounding box center [144, 536] width 174 height 36
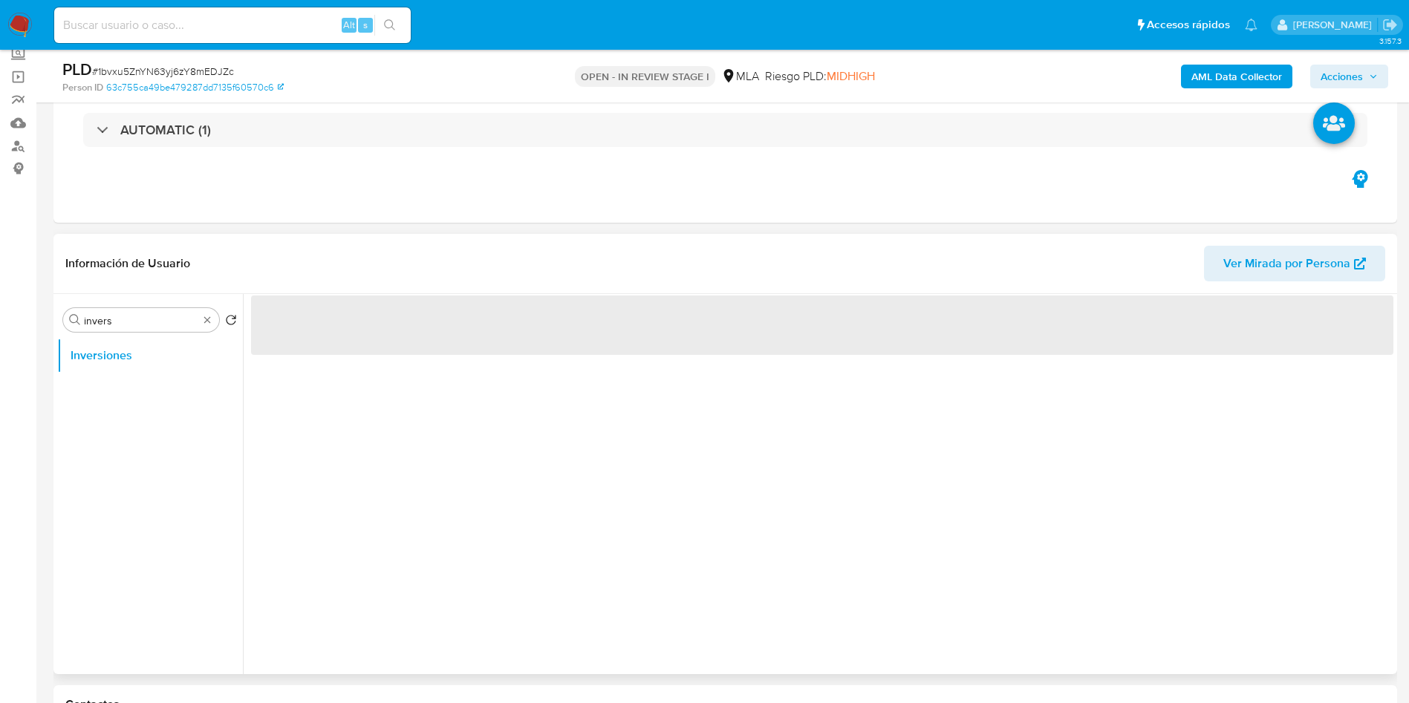
scroll to position [111, 0]
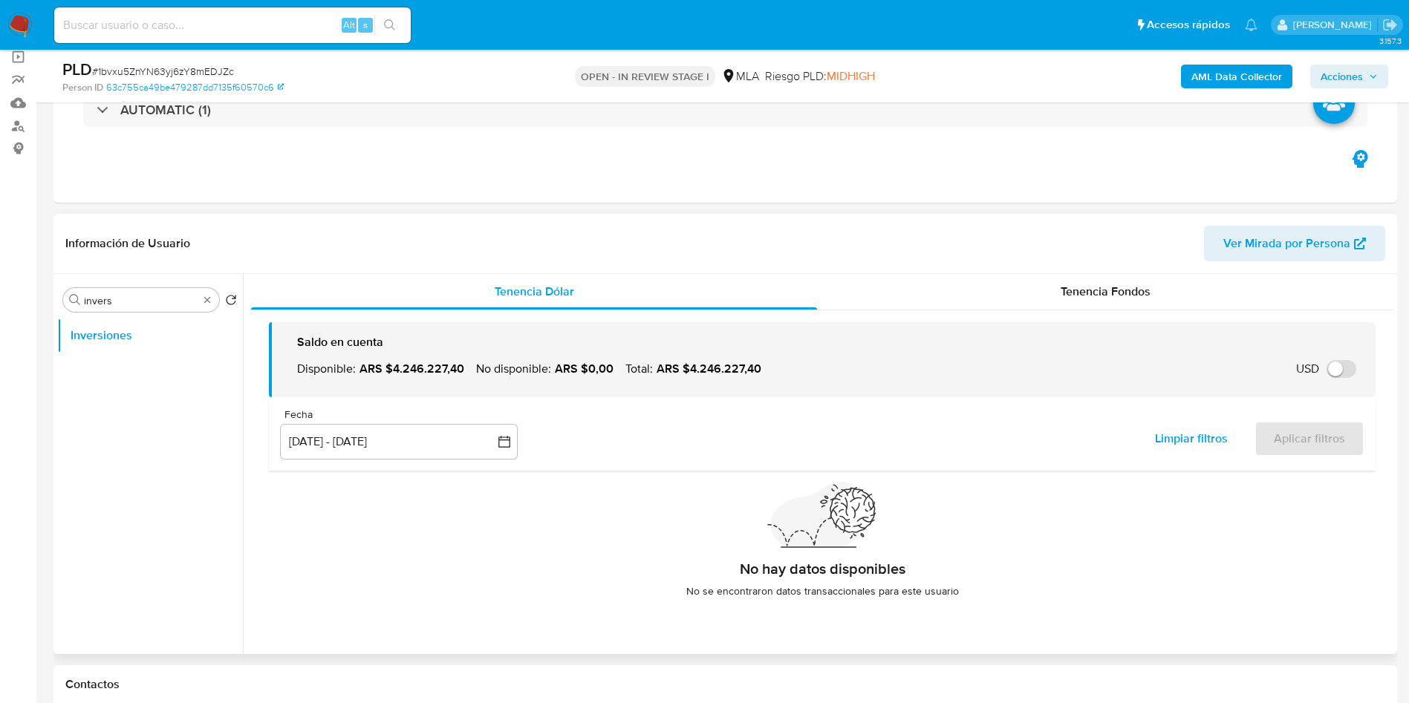
click at [425, 404] on div "Fecha inputDatePicker [DATE] - [DATE] 12-06-2025:9-09-2025 Limpiar filtros Apli…" at bounding box center [822, 434] width 1107 height 74
click at [420, 433] on button "[DATE] - [DATE]" at bounding box center [399, 442] width 238 height 36
click at [488, 492] on icon "Mes siguiente" at bounding box center [491, 496] width 18 height 18
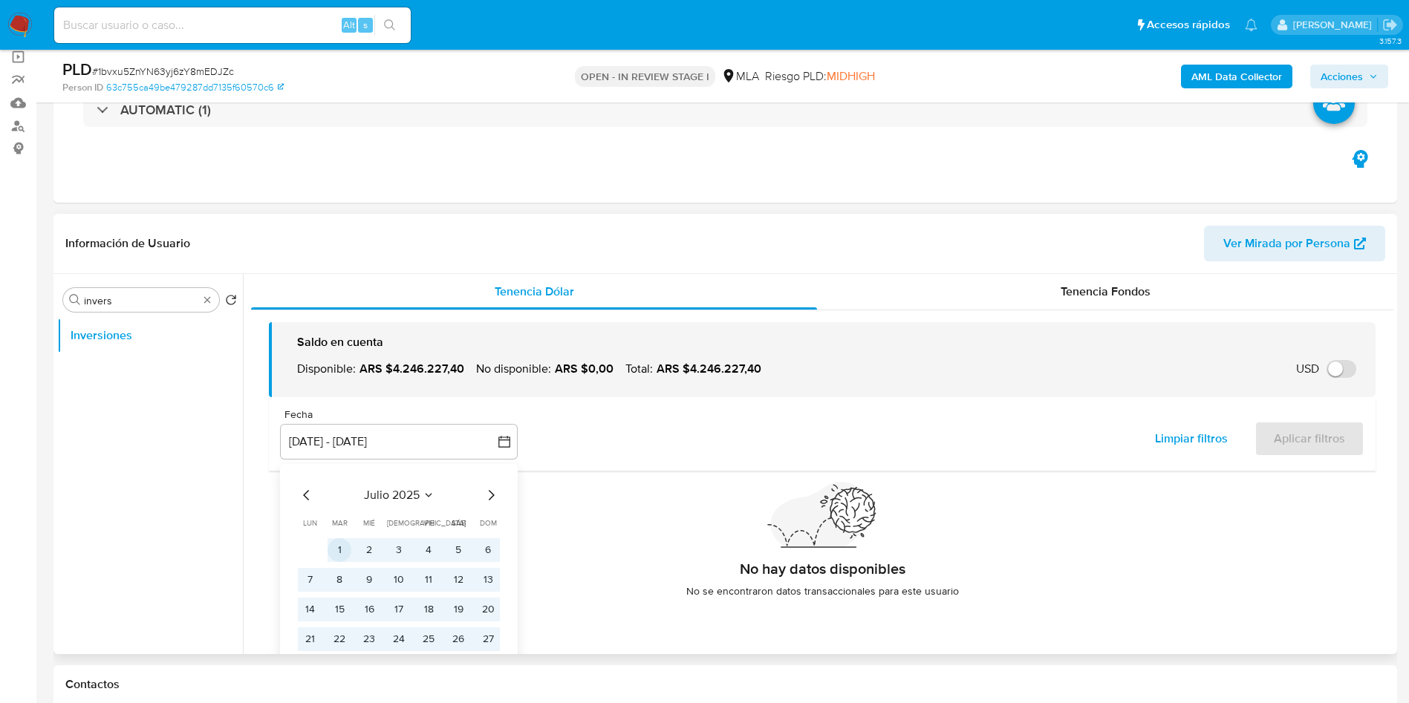
click at [329, 547] on button "1" at bounding box center [340, 551] width 24 height 24
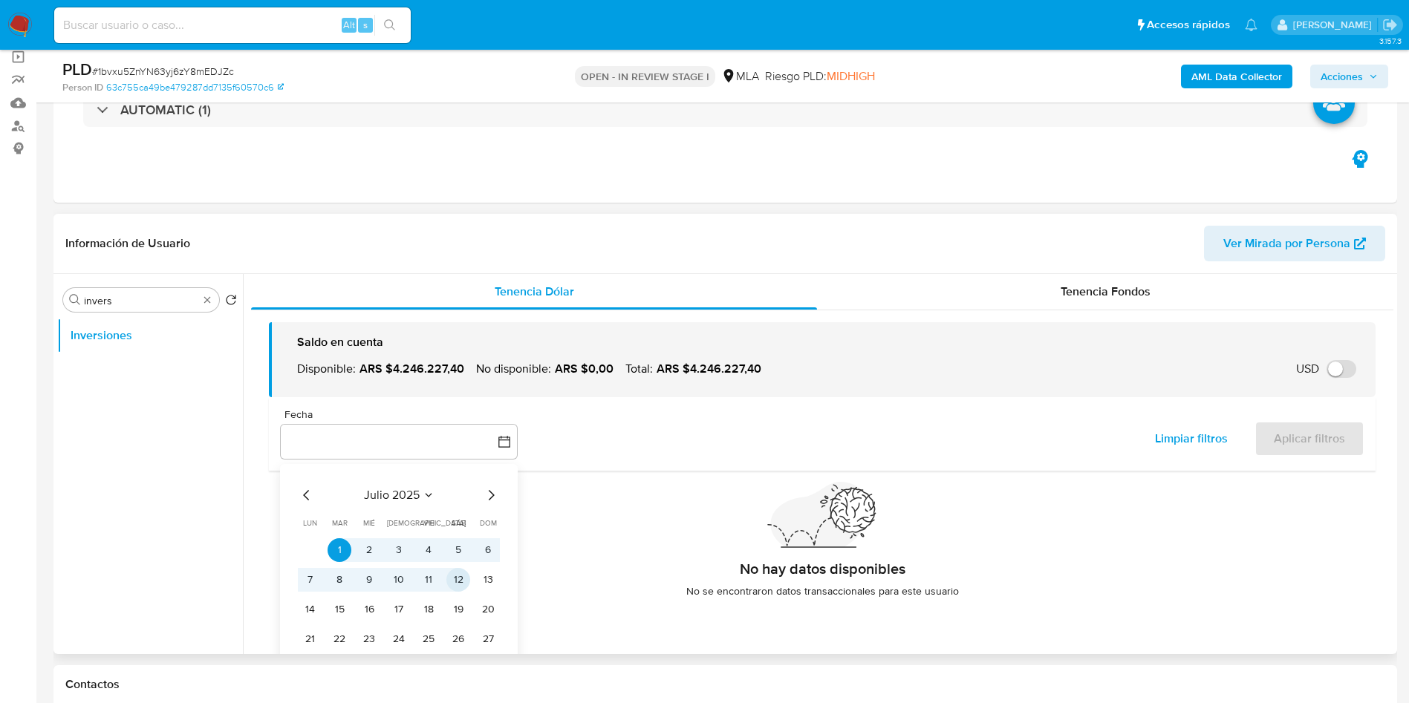
scroll to position [45, 0]
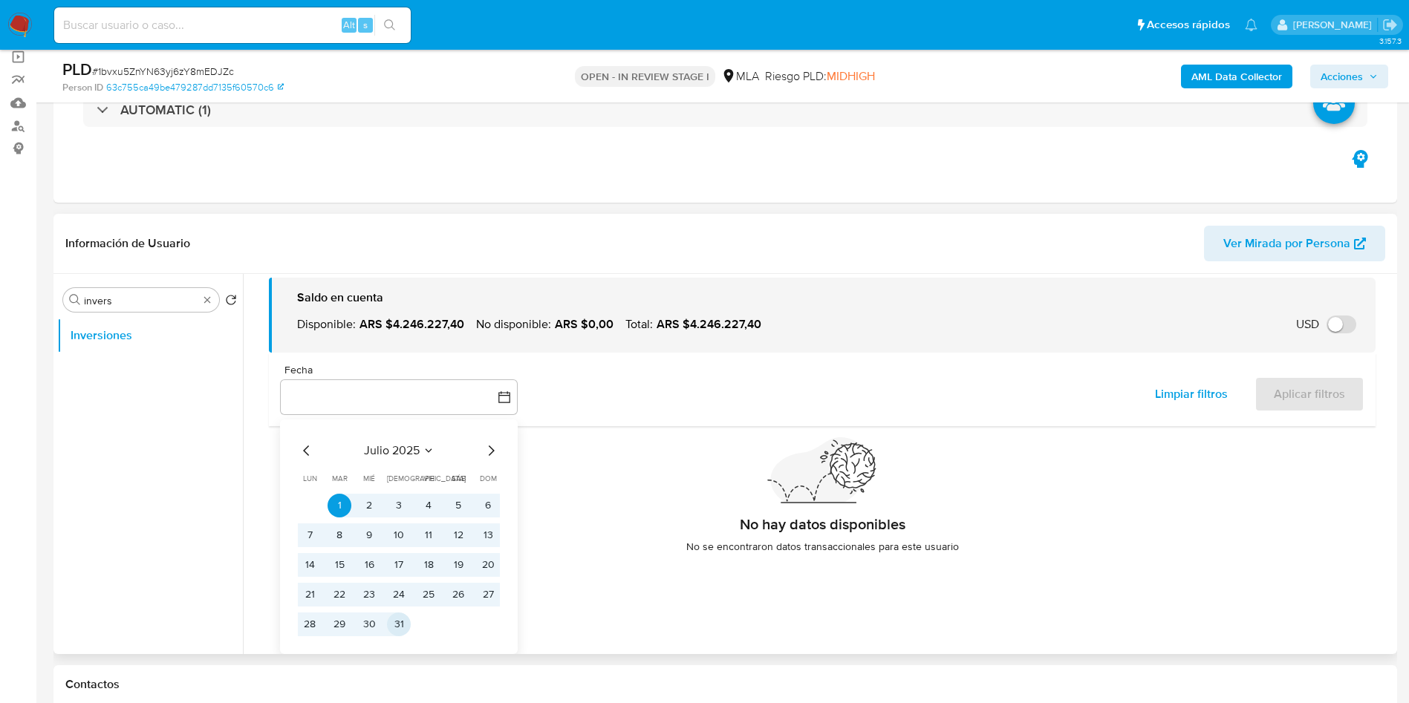
click at [394, 636] on button "31" at bounding box center [399, 625] width 24 height 24
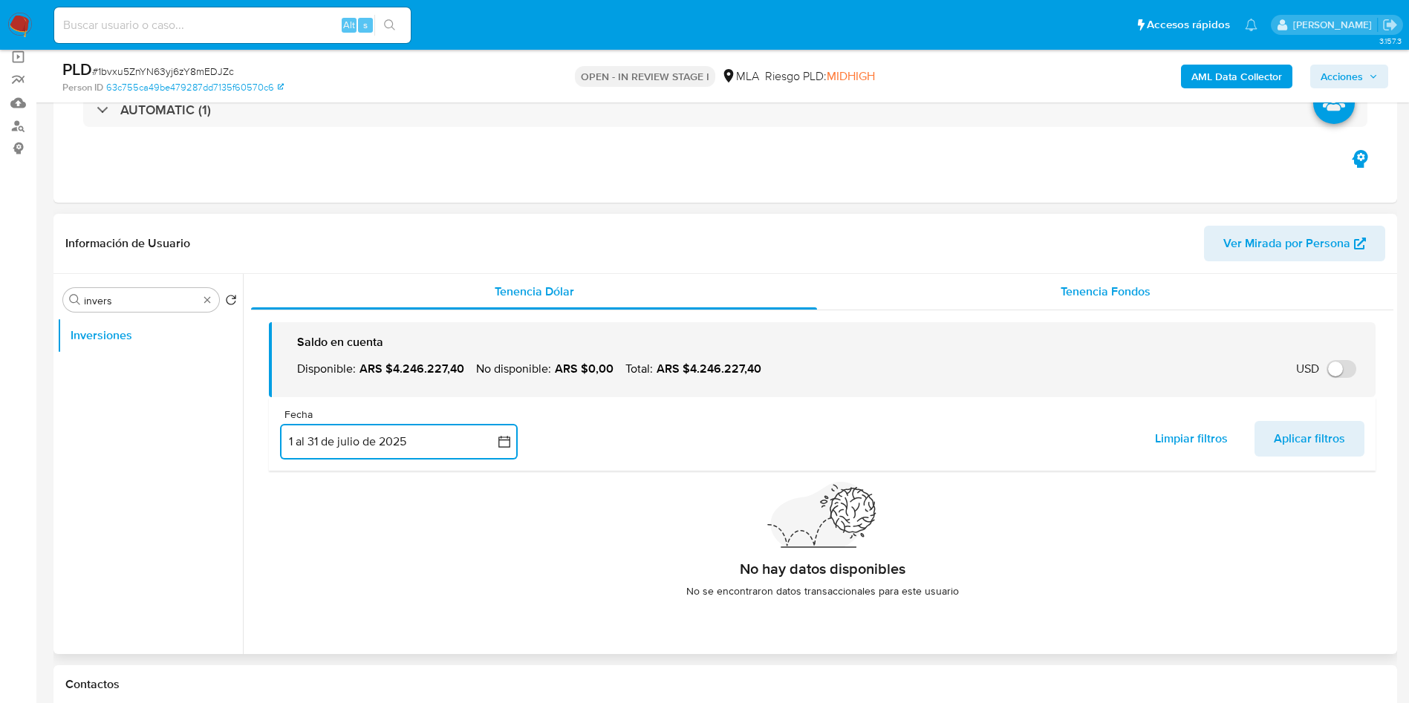
click at [1049, 299] on div "Tenencia Fondos" at bounding box center [1105, 292] width 576 height 36
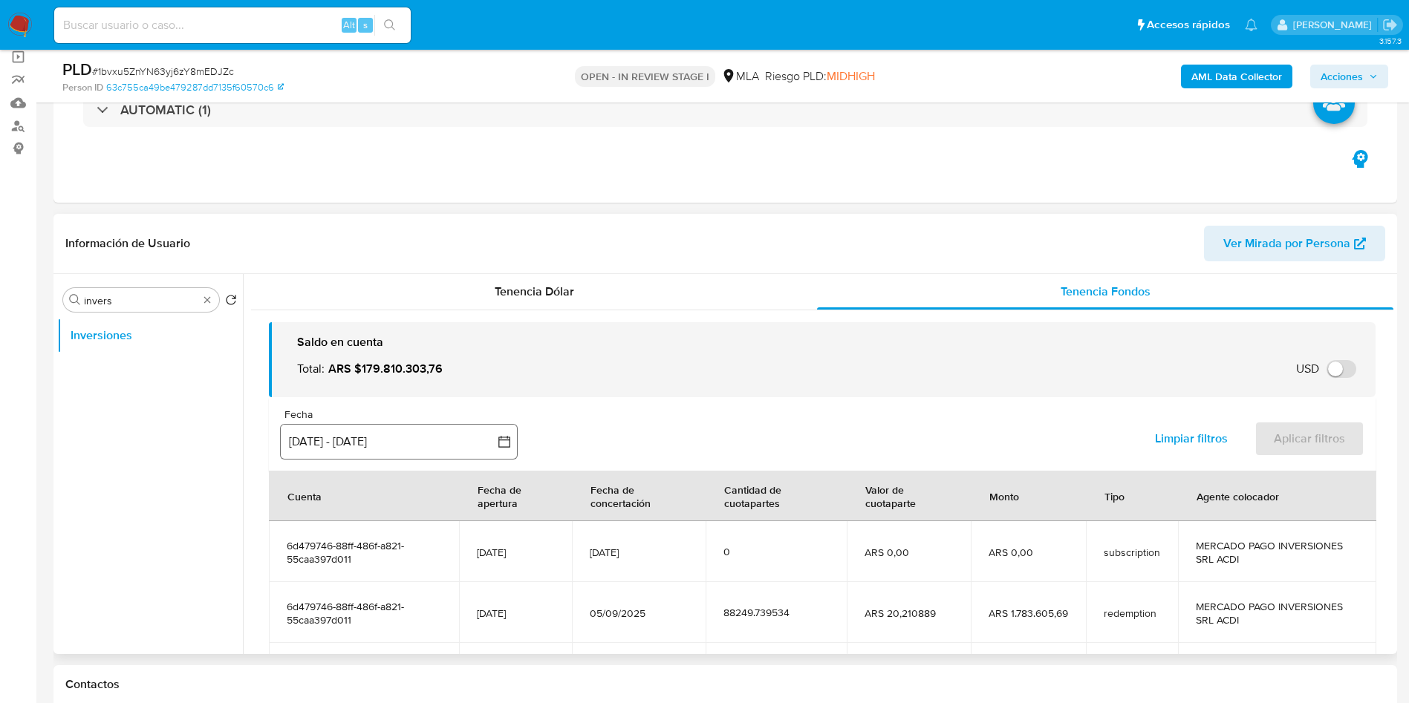
click at [401, 444] on button "[DATE] - [DATE]" at bounding box center [399, 442] width 238 height 36
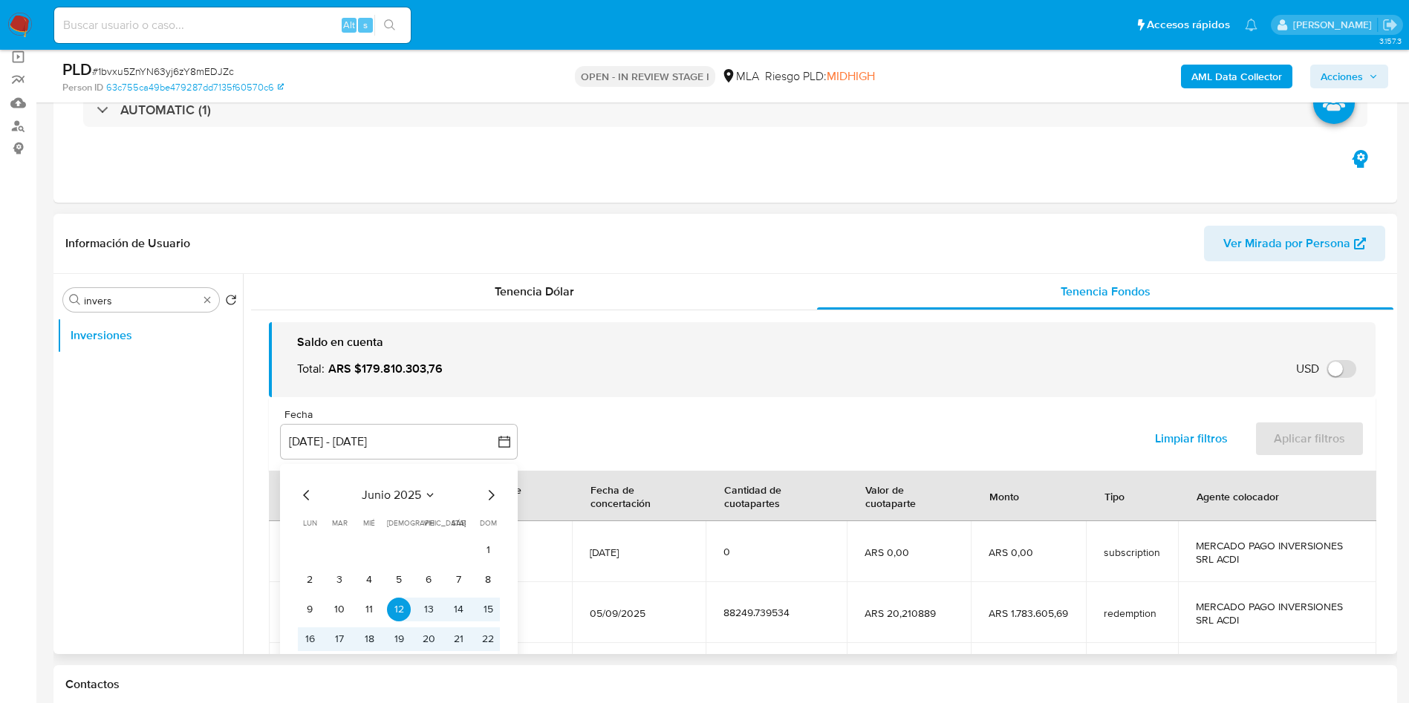
click at [490, 495] on icon "Mes siguiente" at bounding box center [491, 496] width 18 height 18
click at [335, 550] on button "1" at bounding box center [340, 551] width 24 height 24
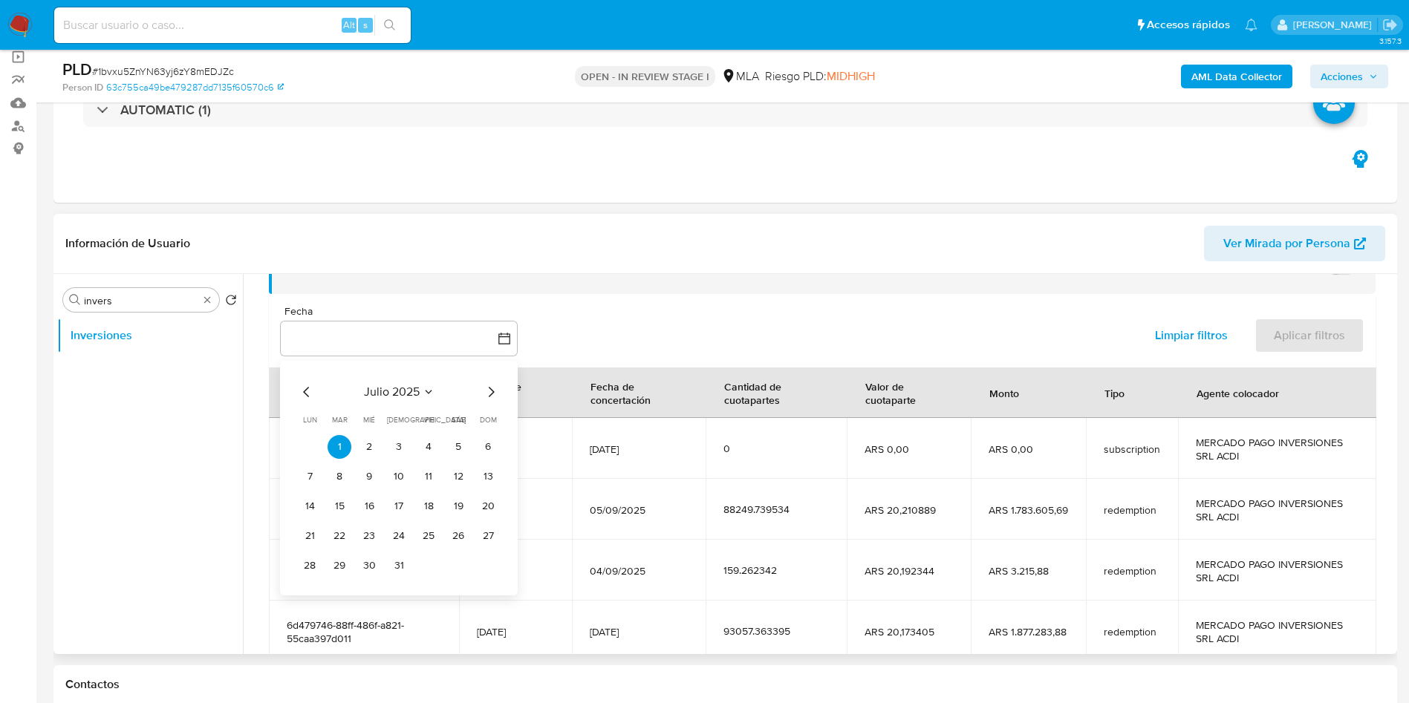
scroll to position [111, 0]
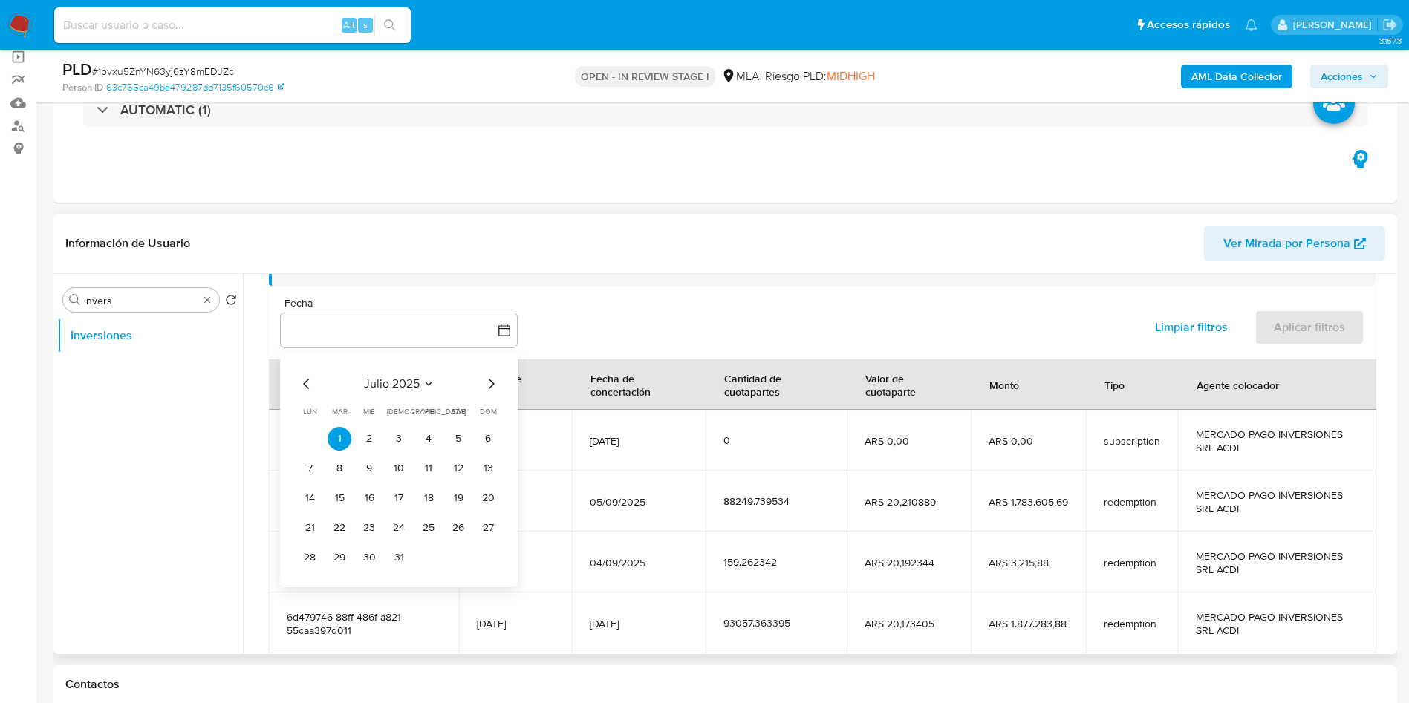
click at [408, 566] on td "31" at bounding box center [399, 558] width 24 height 24
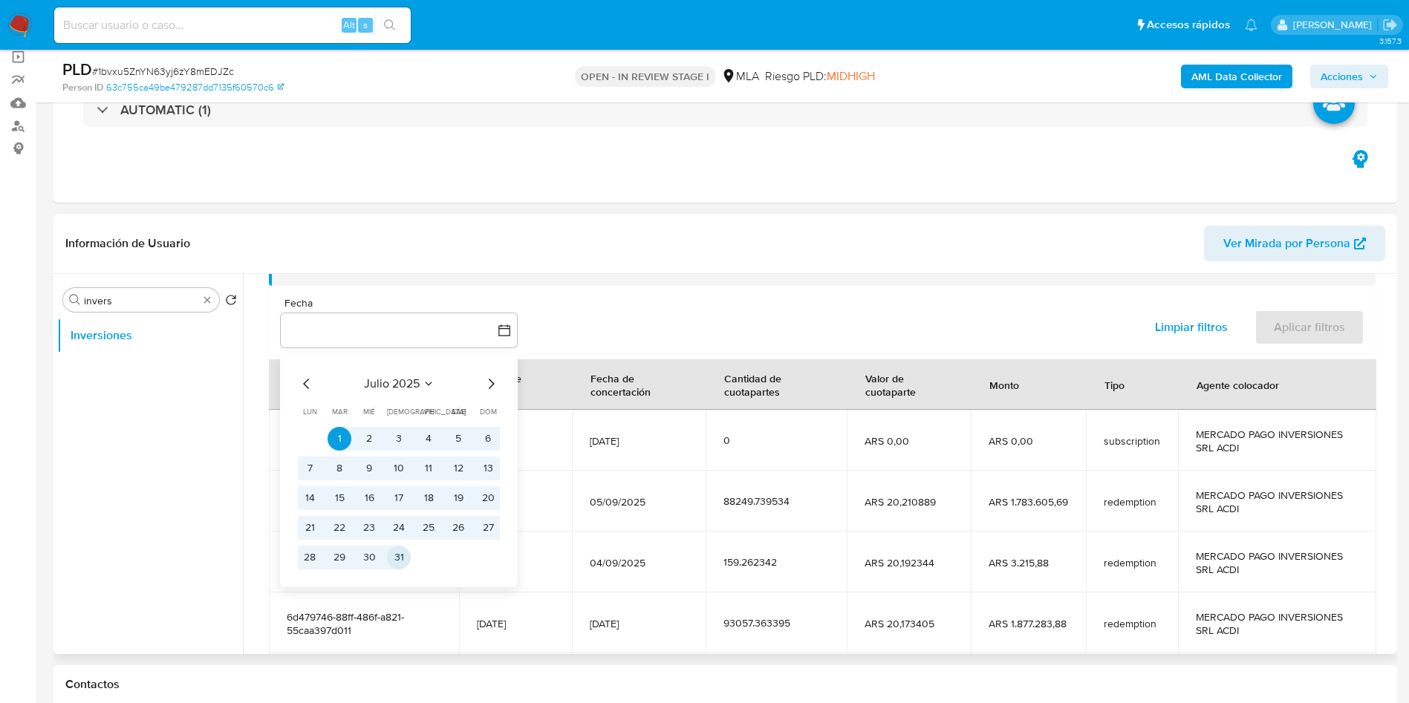
click at [409, 562] on button "31" at bounding box center [399, 558] width 24 height 24
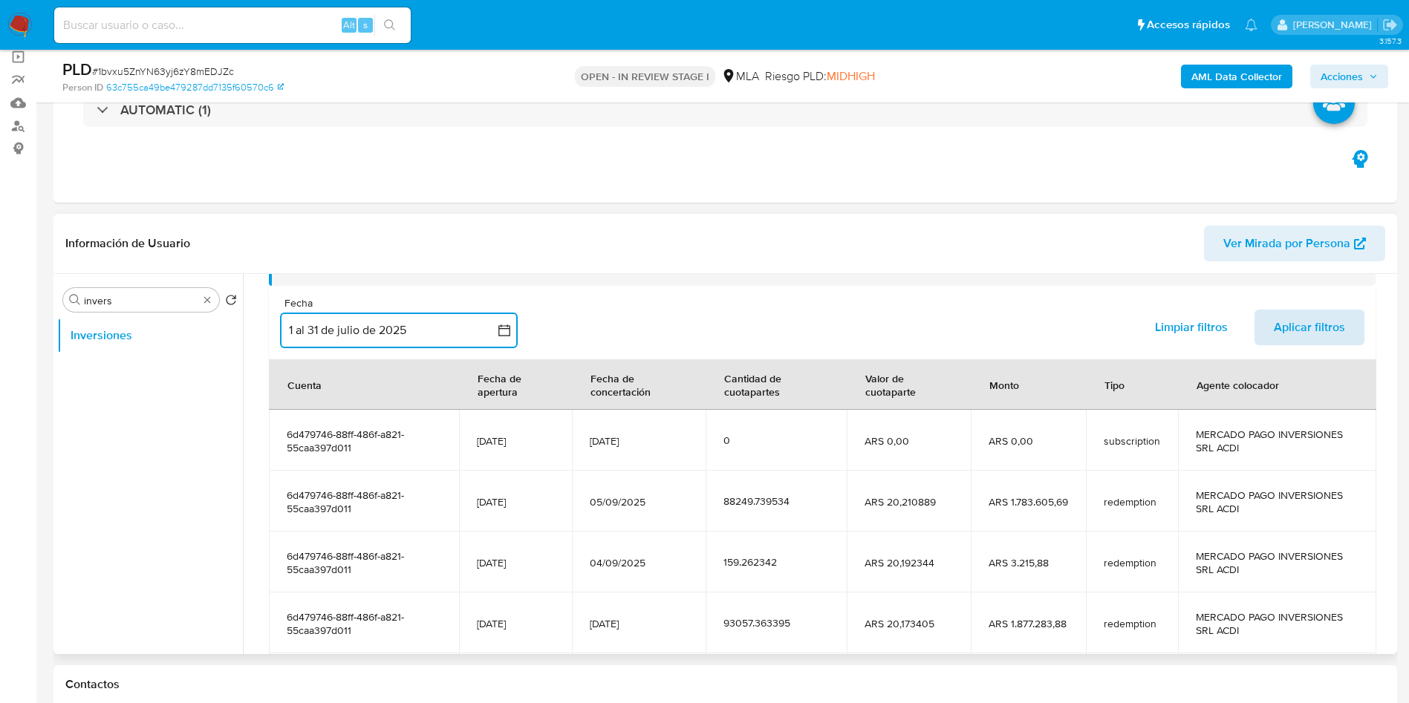
click at [1332, 331] on span "Aplicar filtros" at bounding box center [1309, 327] width 71 height 33
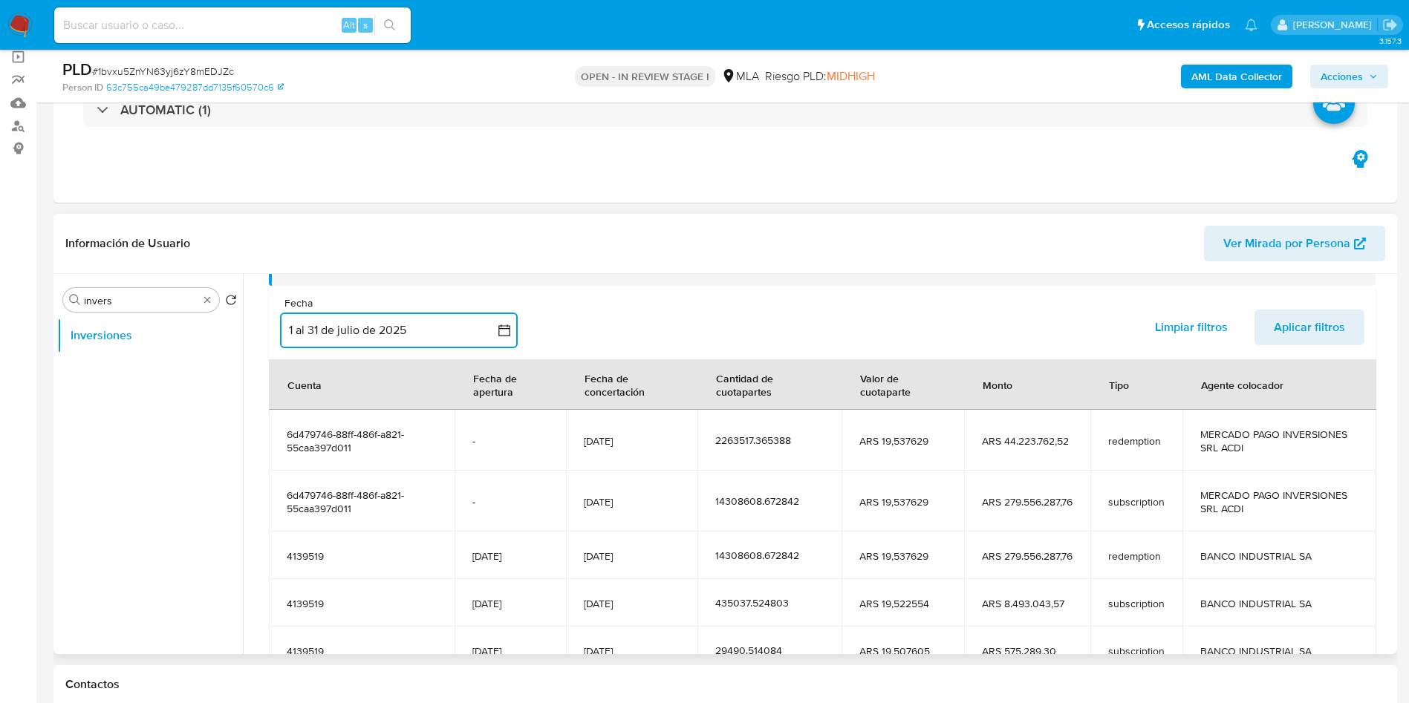
drag, startPoint x: 1308, startPoint y: 508, endPoint x: 299, endPoint y: 481, distance: 1009.1
click at [299, 481] on tr "6d479746-88ff-486f-a821-55caa397d011 - 01/08/2025 14308608.672842 ARS 19,537629…" at bounding box center [823, 501] width 1108 height 61
click at [178, 68] on span "# 1bvxu5ZnYN63yj6zY8mEDJZc" at bounding box center [163, 71] width 142 height 15
copy span "1bvxu5ZnYN63yj6zY8mEDJZc"
click at [178, 67] on span "# 1bvxu5ZnYN63yj6zY8mEDJZc" at bounding box center [163, 71] width 142 height 15
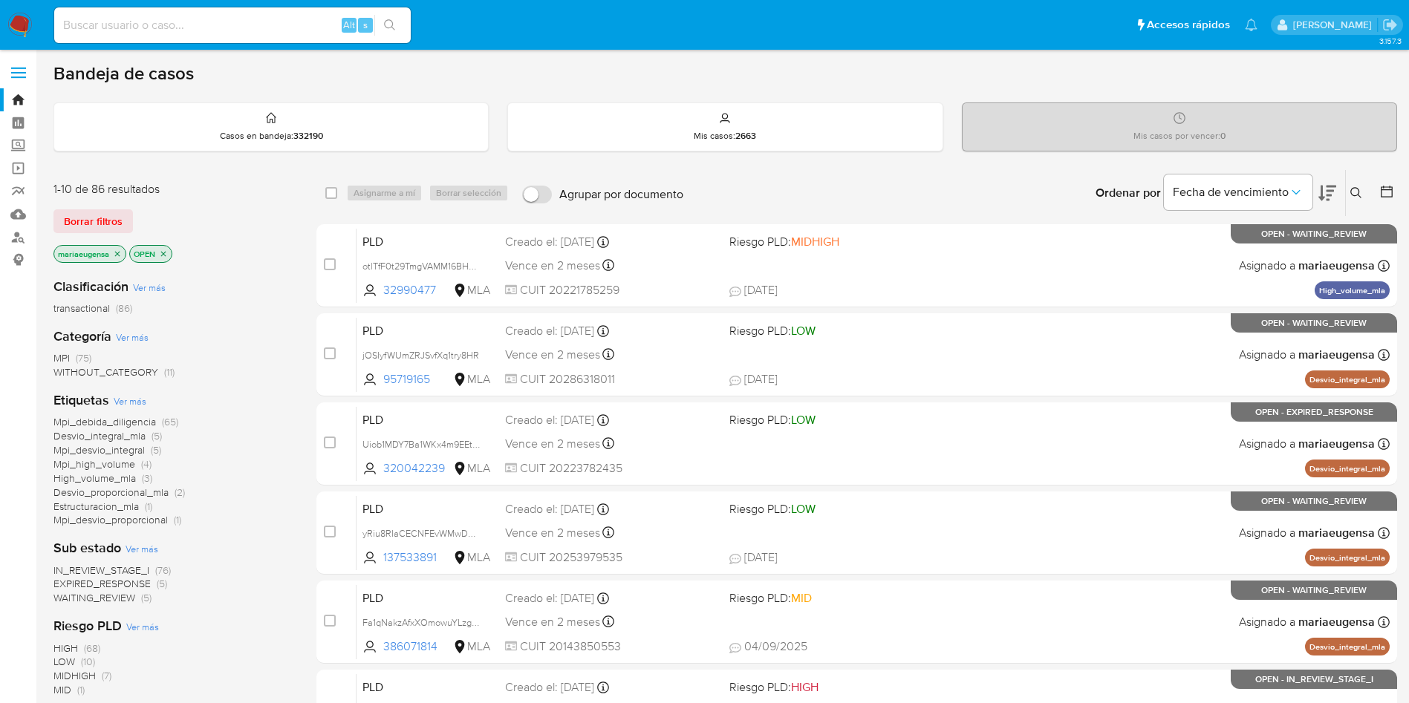
click at [311, 19] on input at bounding box center [232, 25] width 357 height 19
paste input "r4RS6BK2SfUqle4bb1DeO8u5"
type input "r4RS6BK2SfUqle4bb1DeO8u5"
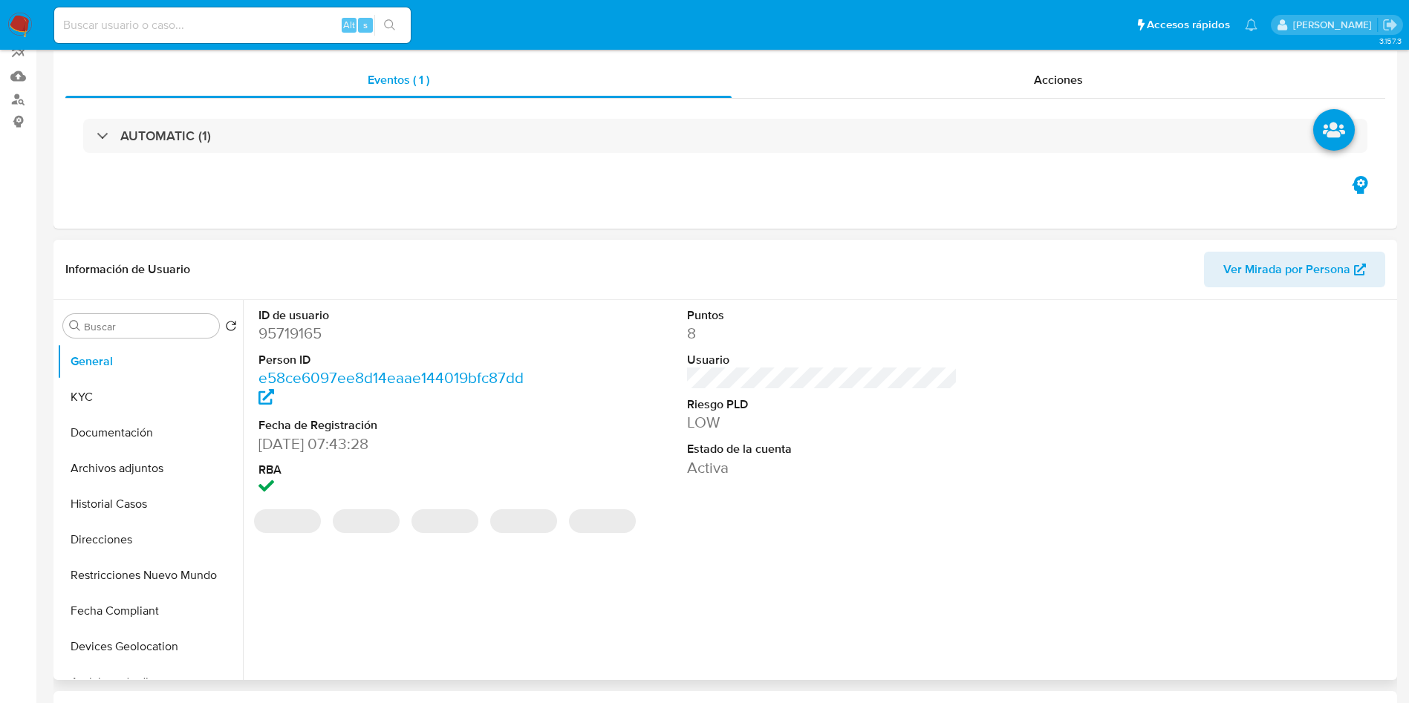
scroll to position [223, 0]
select select "10"
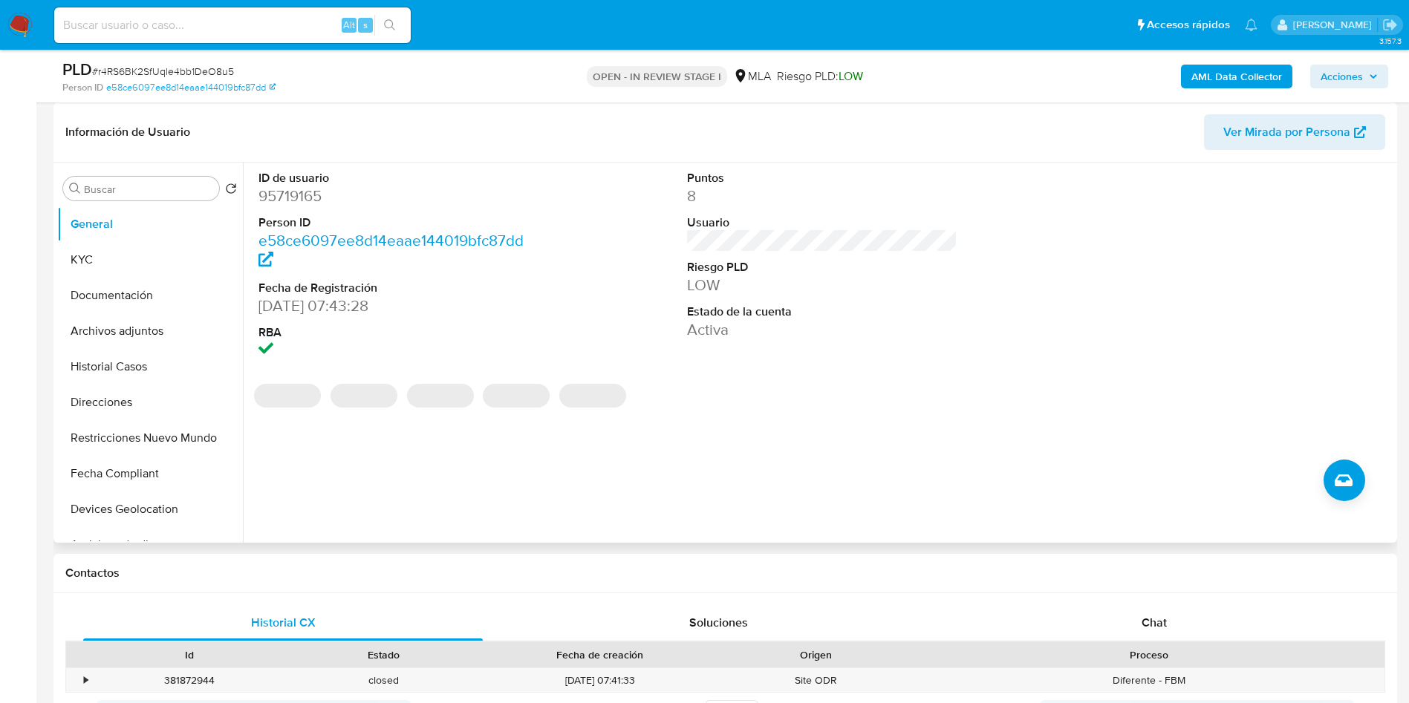
scroll to position [0, 0]
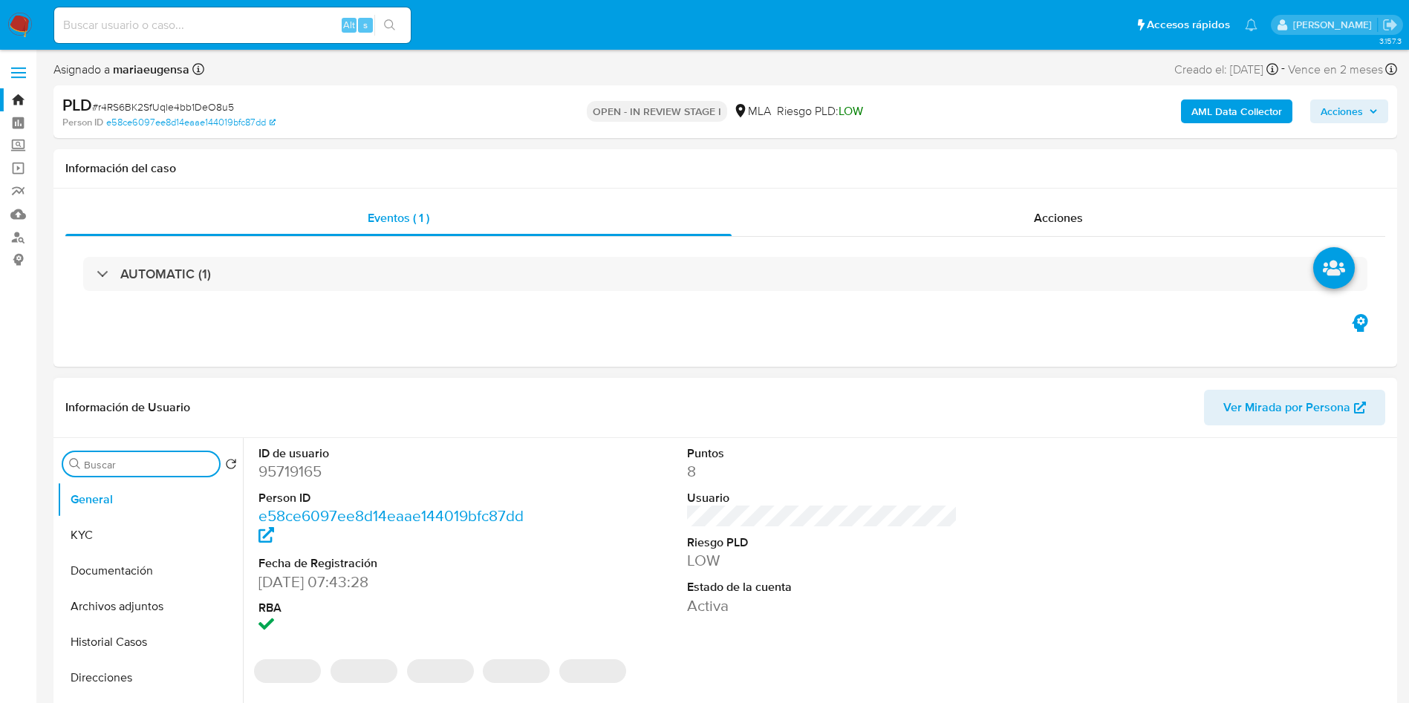
click at [117, 465] on input "Buscar" at bounding box center [148, 464] width 129 height 13
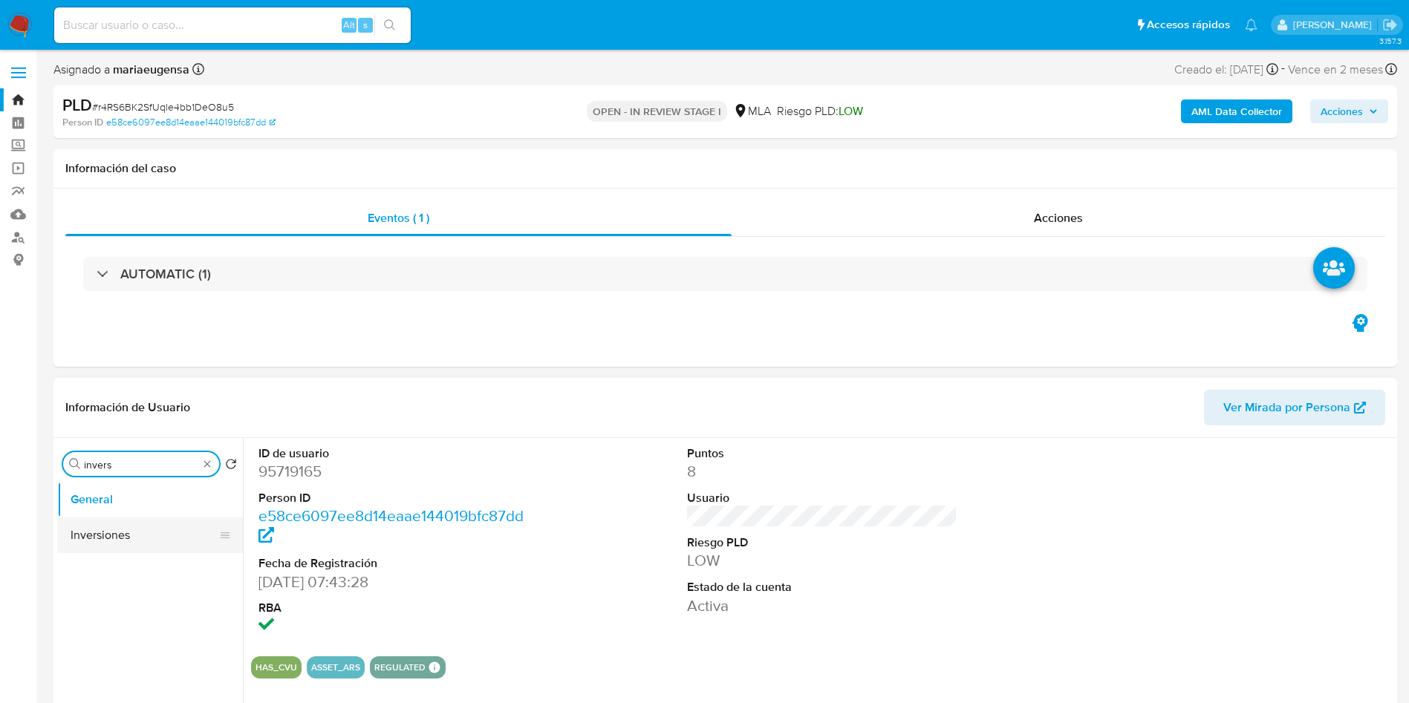
type input "invers"
click at [120, 531] on button "Inversiones" at bounding box center [144, 536] width 174 height 36
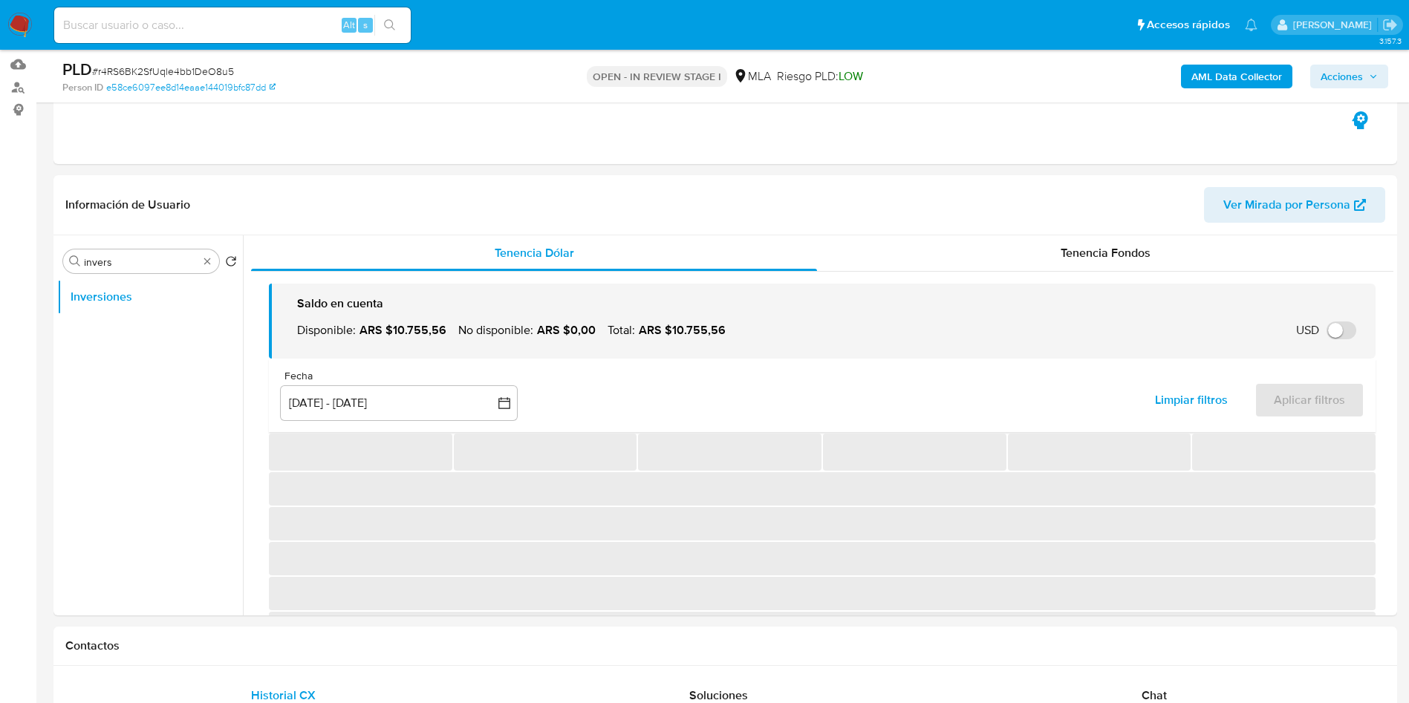
scroll to position [209, 0]
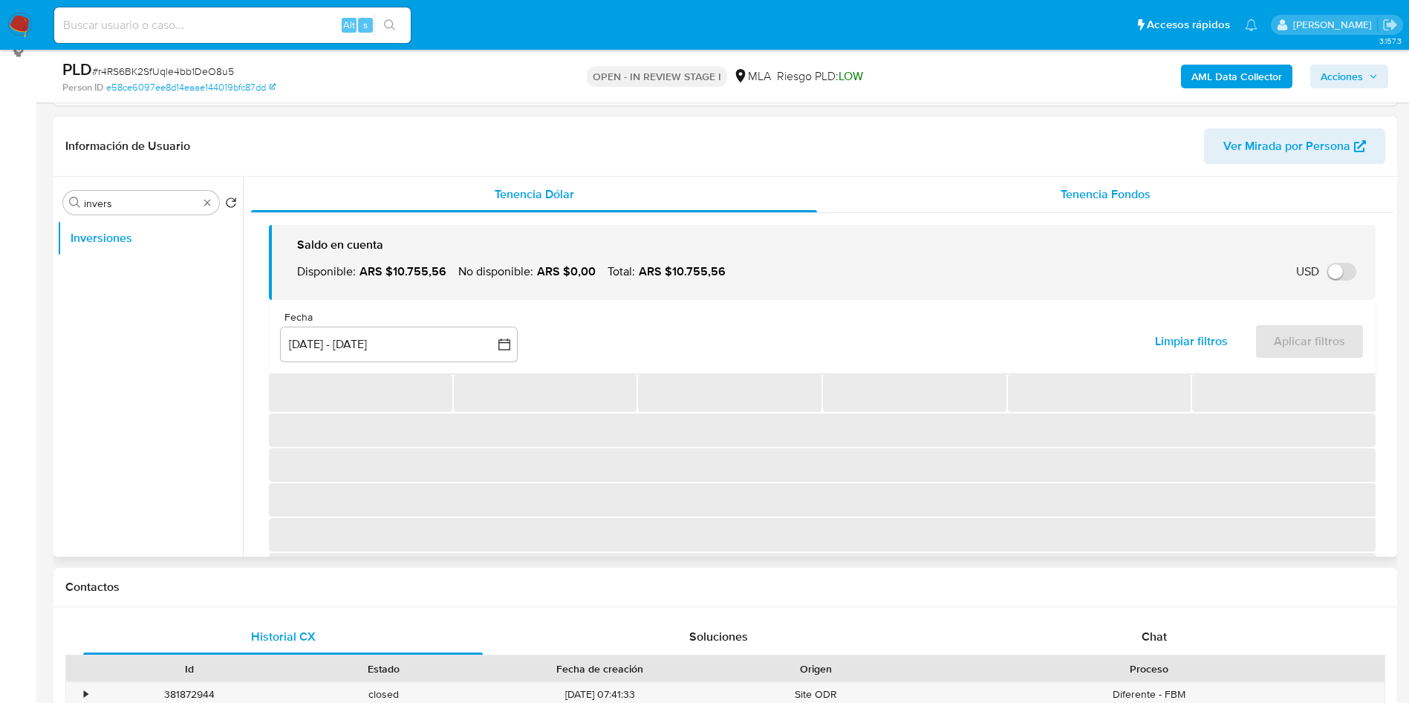
click at [1130, 193] on span "Tenencia Fondos" at bounding box center [1106, 194] width 90 height 17
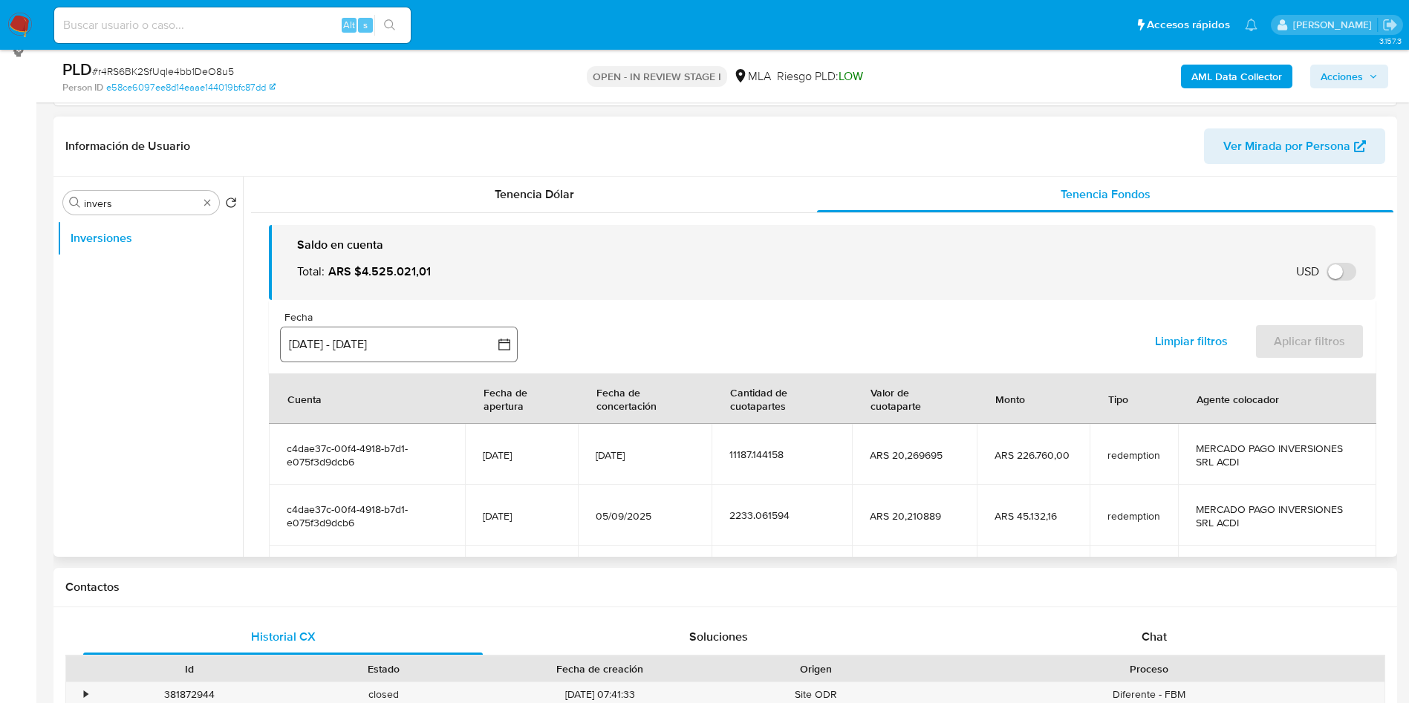
click at [425, 341] on button "[DATE] - [DATE]" at bounding box center [399, 345] width 238 height 36
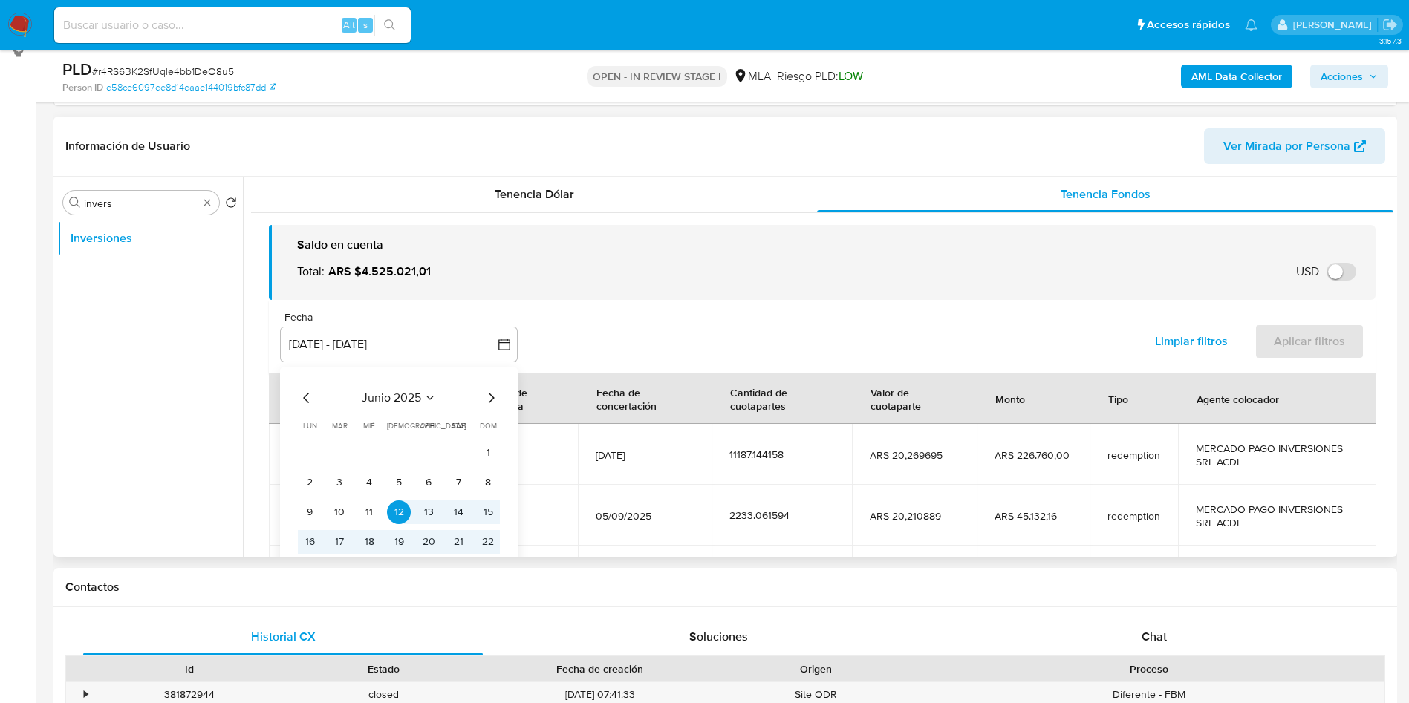
click at [483, 391] on icon "Mes siguiente" at bounding box center [491, 398] width 18 height 18
click at [345, 449] on button "1" at bounding box center [340, 453] width 24 height 24
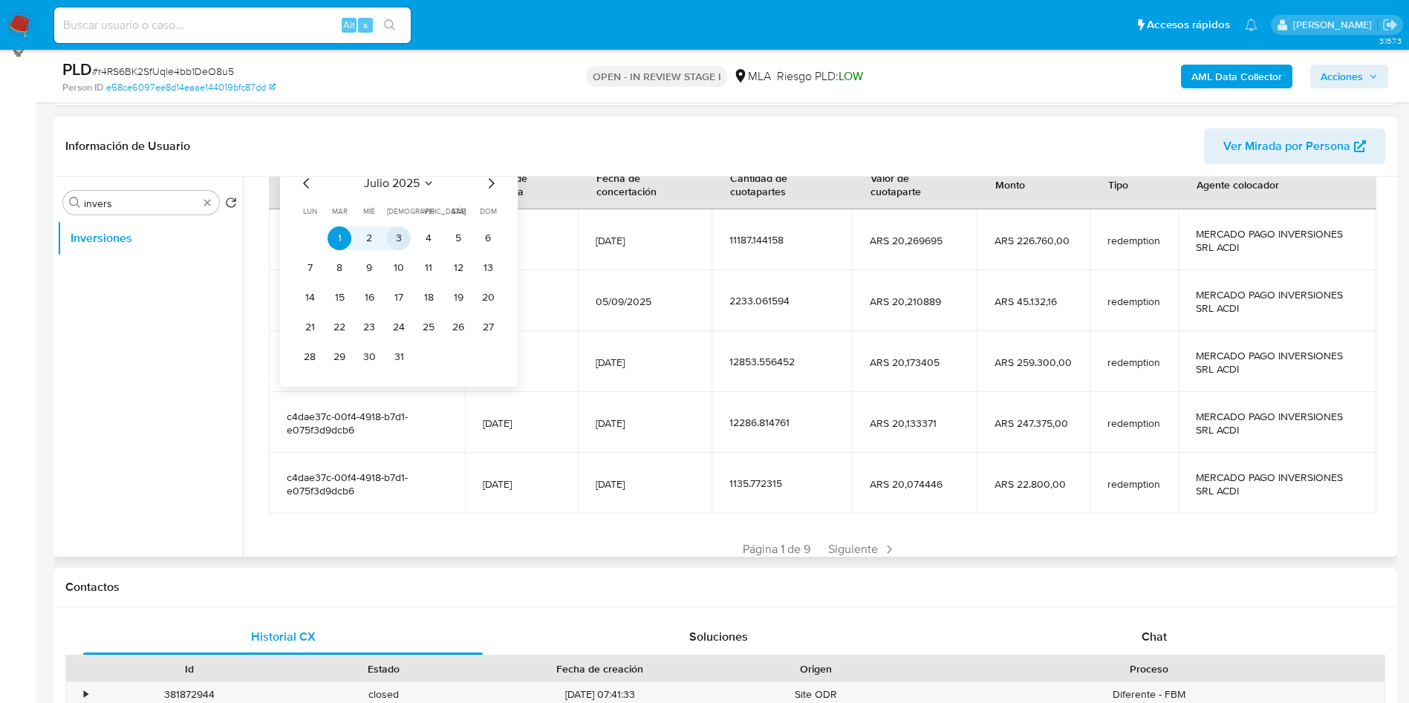
scroll to position [223, 0]
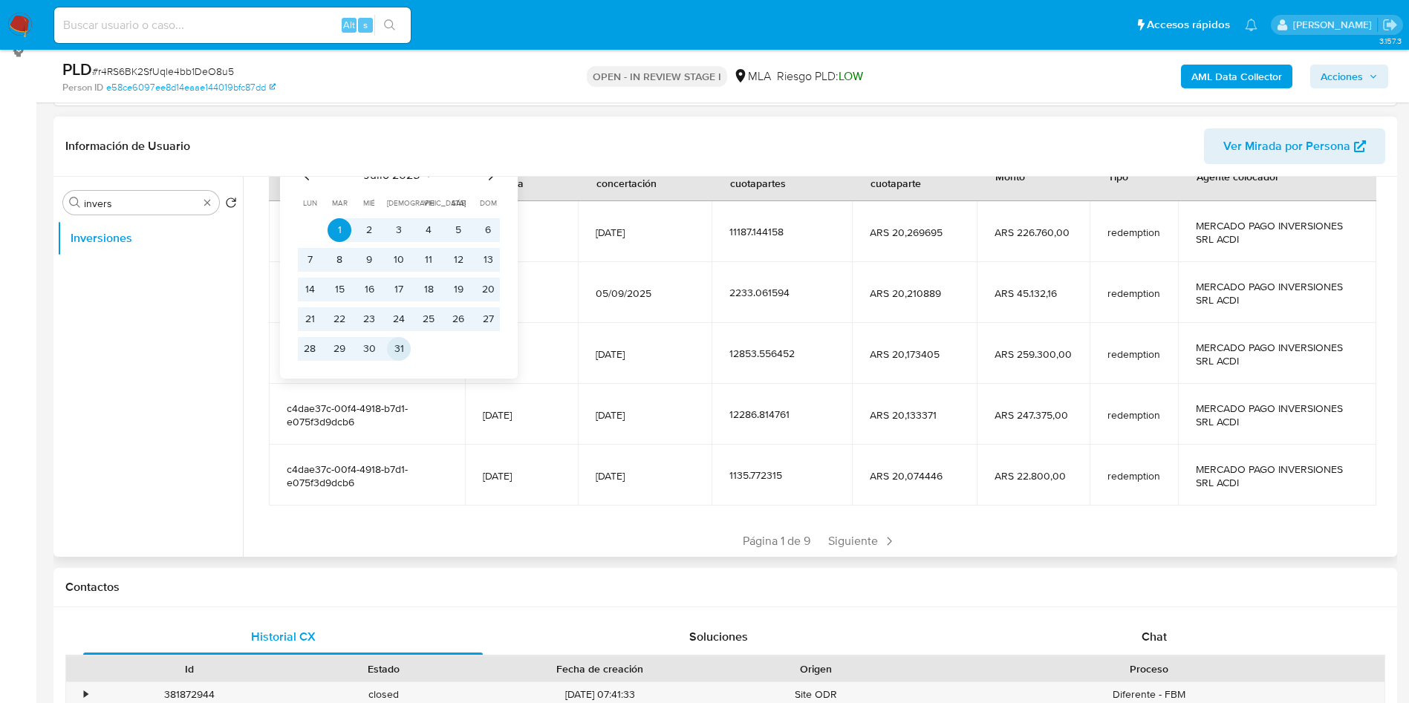
click at [391, 348] on button "31" at bounding box center [399, 349] width 24 height 24
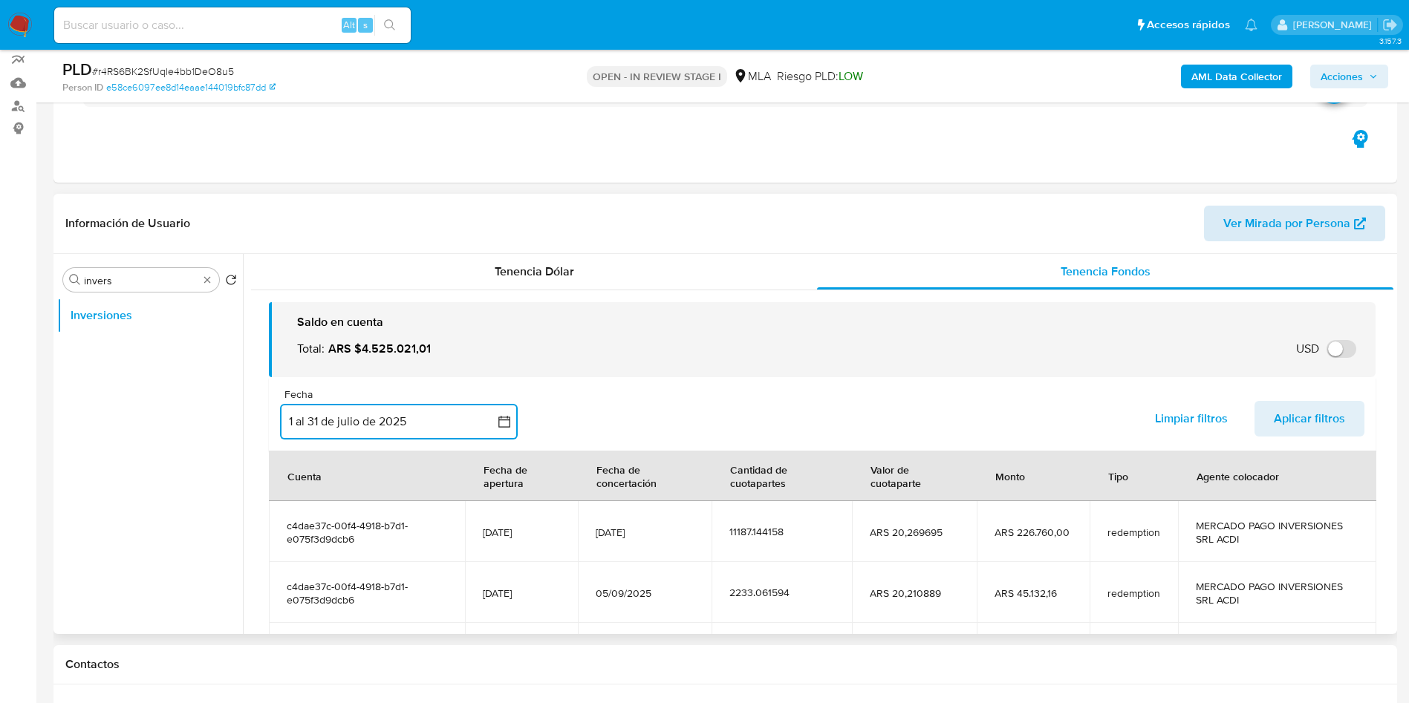
scroll to position [97, 0]
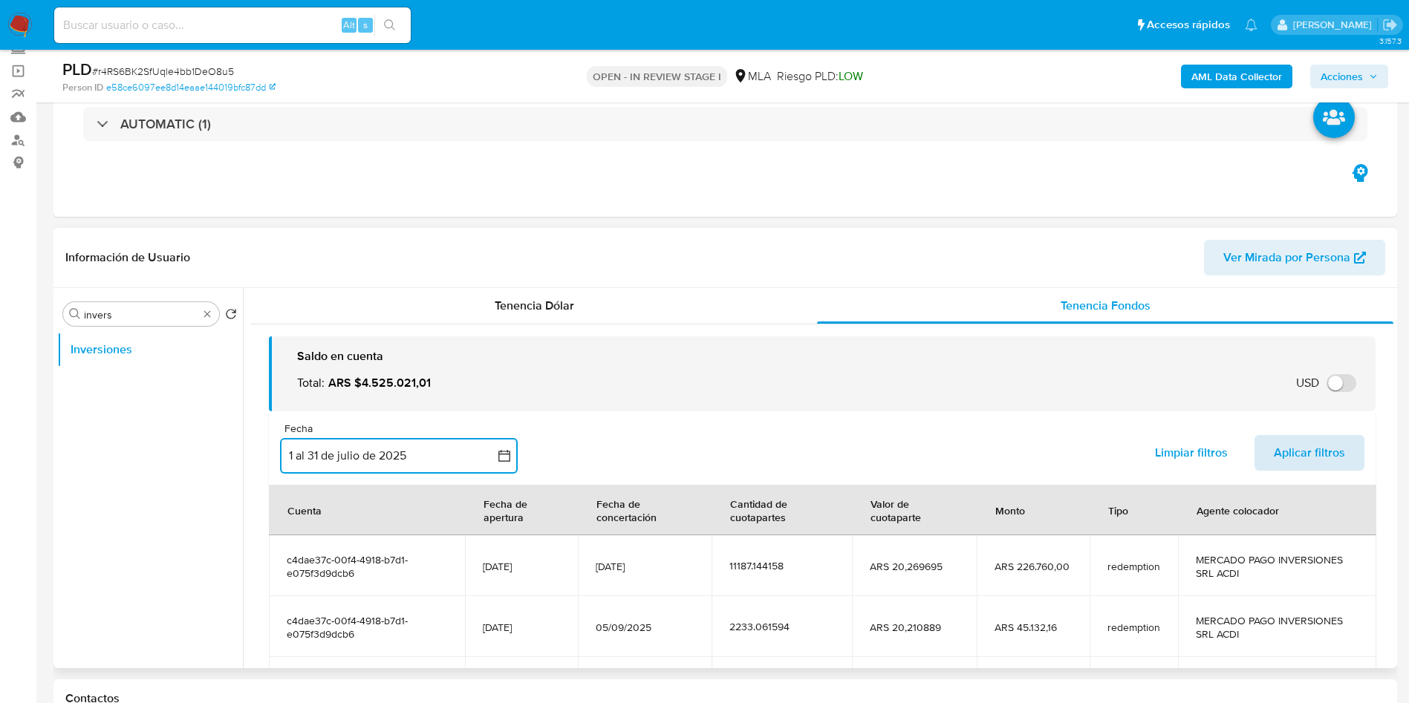
click at [1281, 456] on span "Aplicar filtros" at bounding box center [1309, 453] width 71 height 33
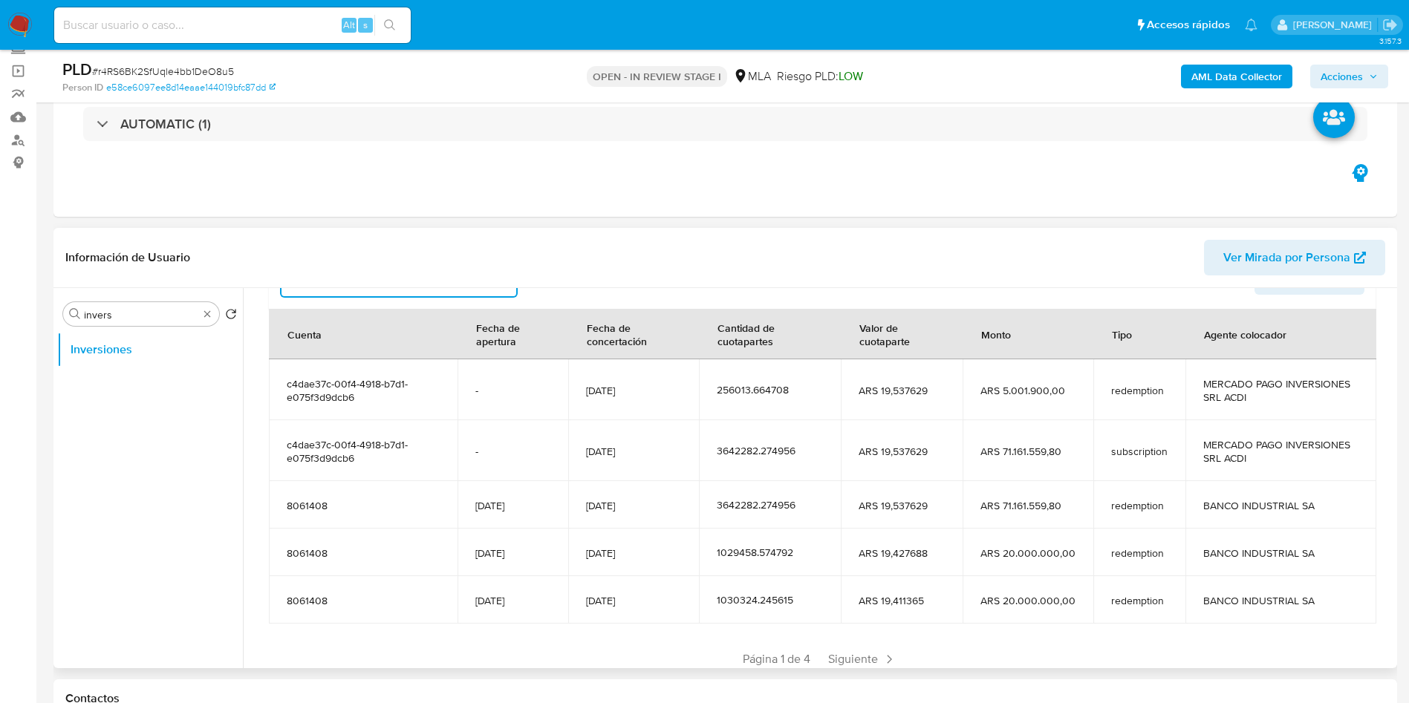
scroll to position [222, 0]
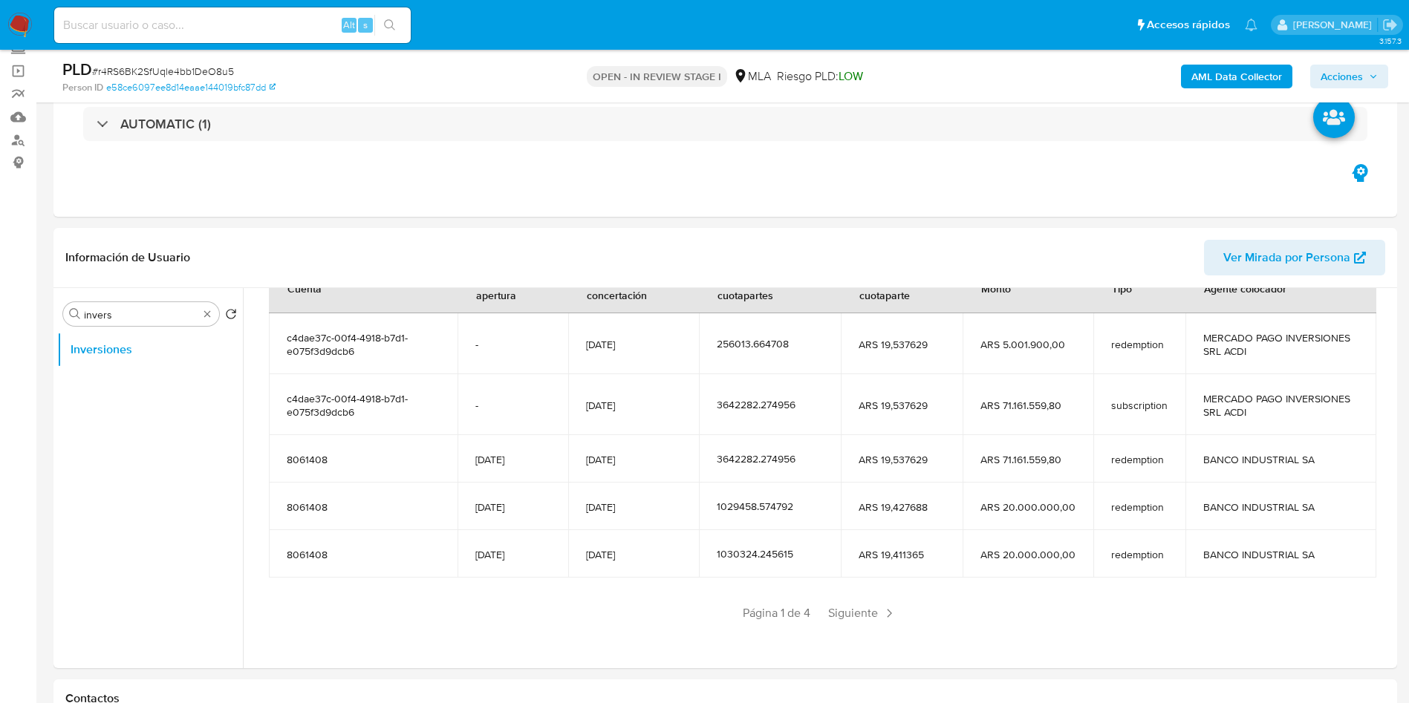
click at [146, 67] on span "# r4RS6BK2SfUqle4bb1DeO8u5" at bounding box center [163, 71] width 142 height 15
copy span "r4RS6BK2SfUqle4bb1DeO8u5"
click at [146, 67] on span "# r4RS6BK2SfUqle4bb1DeO8u5" at bounding box center [163, 71] width 142 height 15
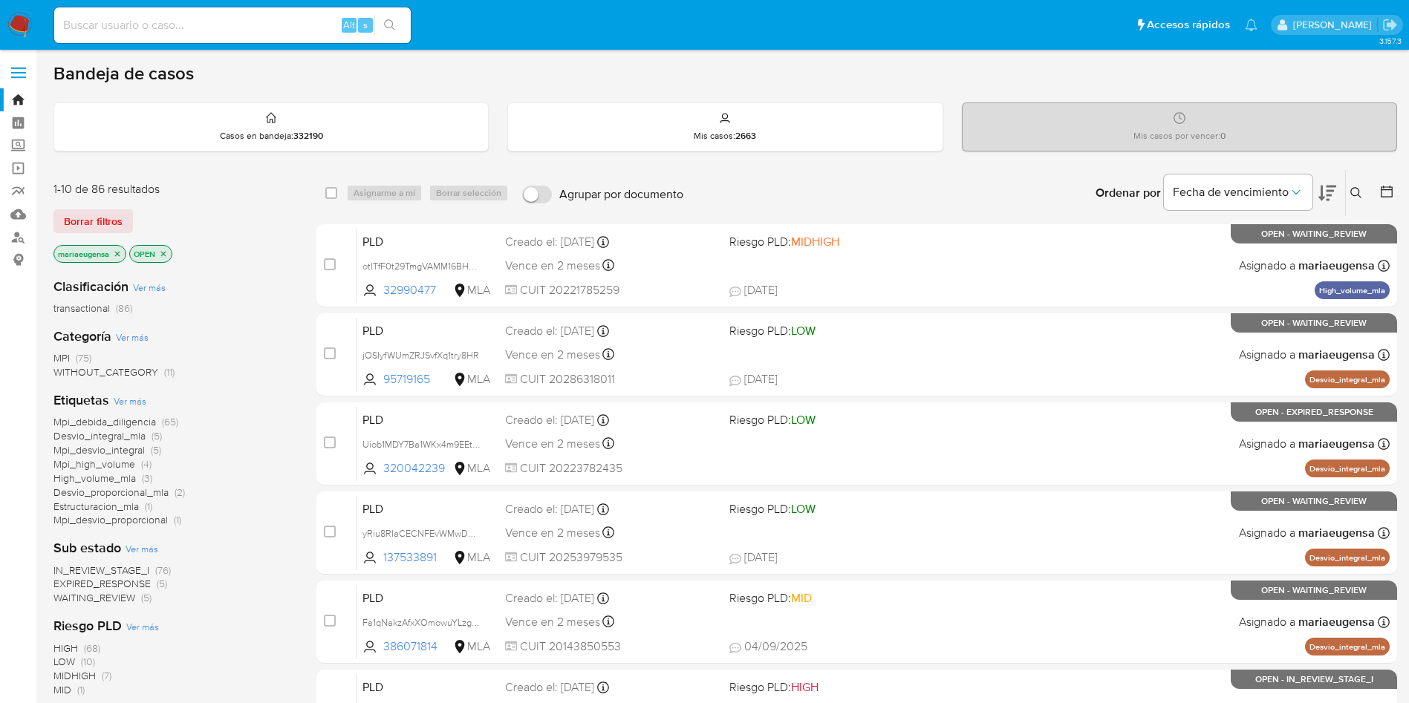
click at [232, 42] on div "Alt s" at bounding box center [232, 25] width 357 height 36
click at [239, 33] on input at bounding box center [232, 25] width 357 height 19
paste input "MWYuARclfrZHDoBf2r3UFdci"
type input "MWYuARclfrZHDoBf2r3UFdci"
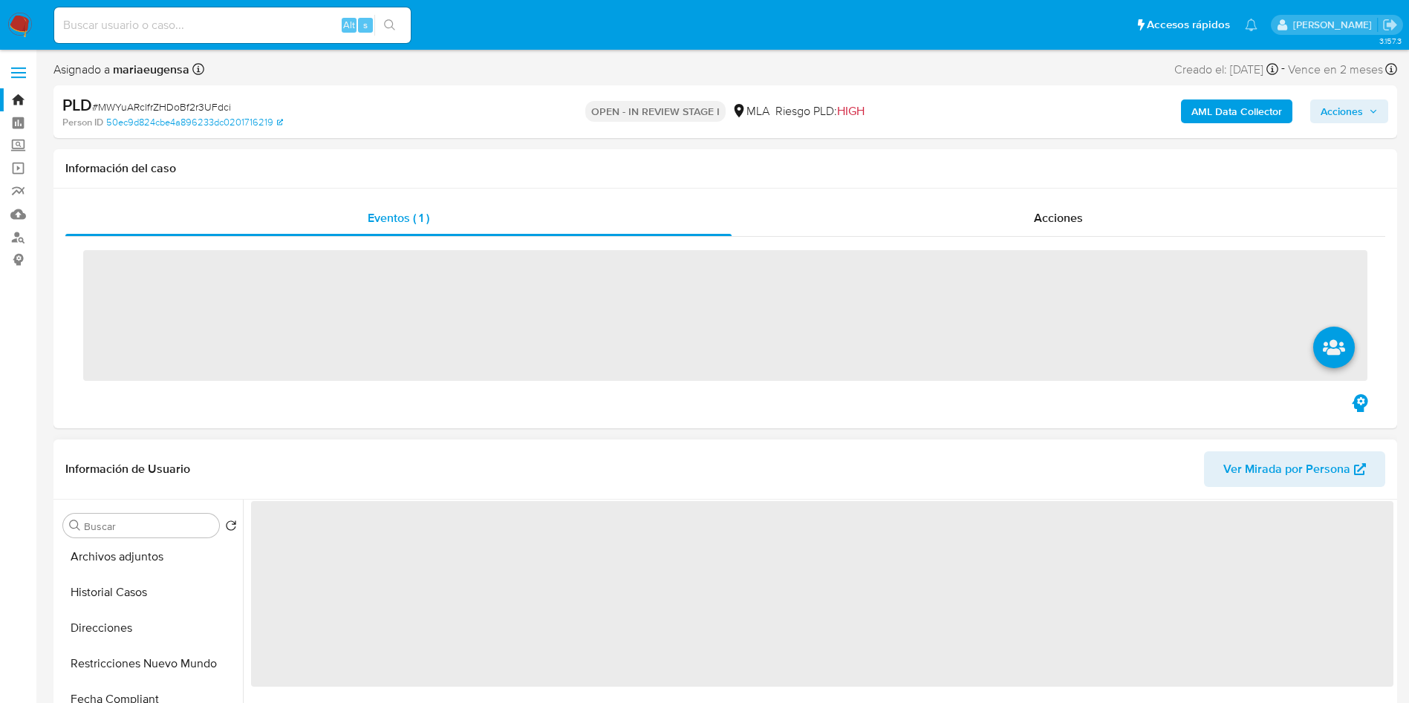
scroll to position [223, 0]
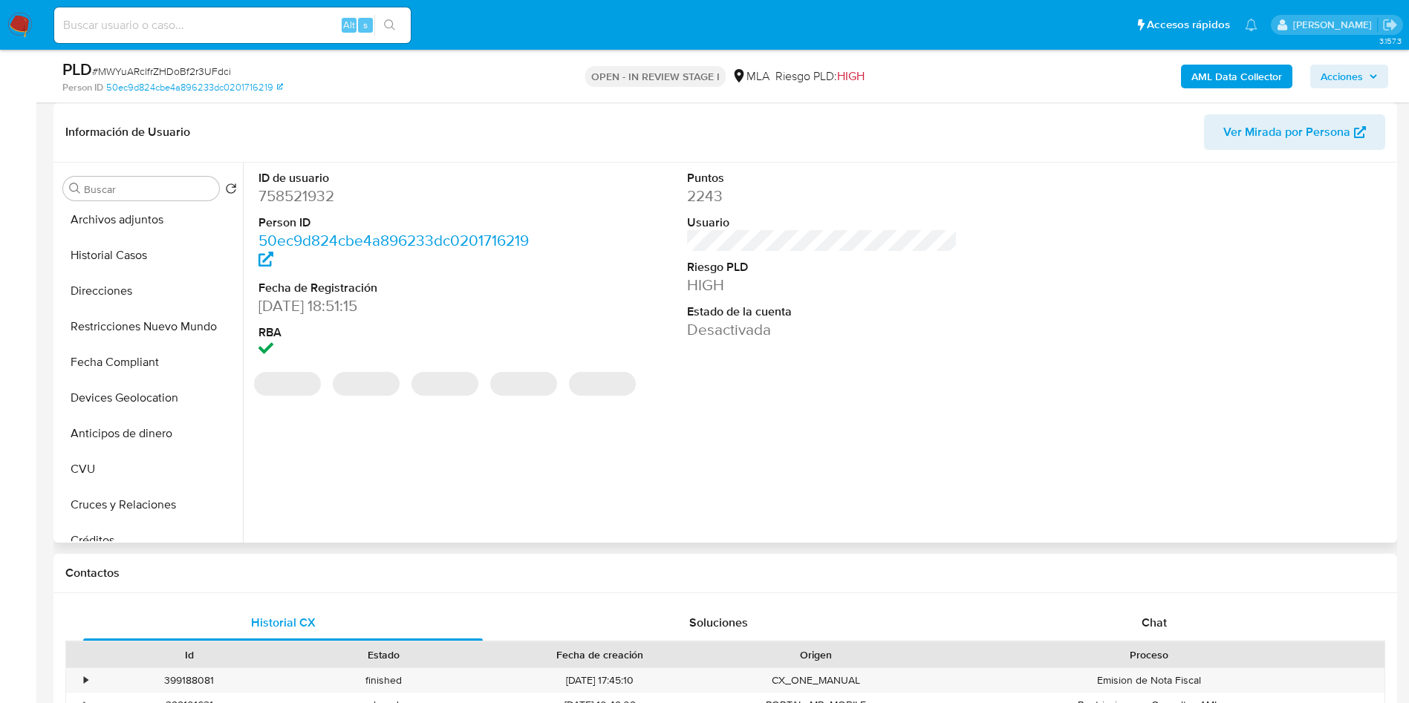
select select "10"
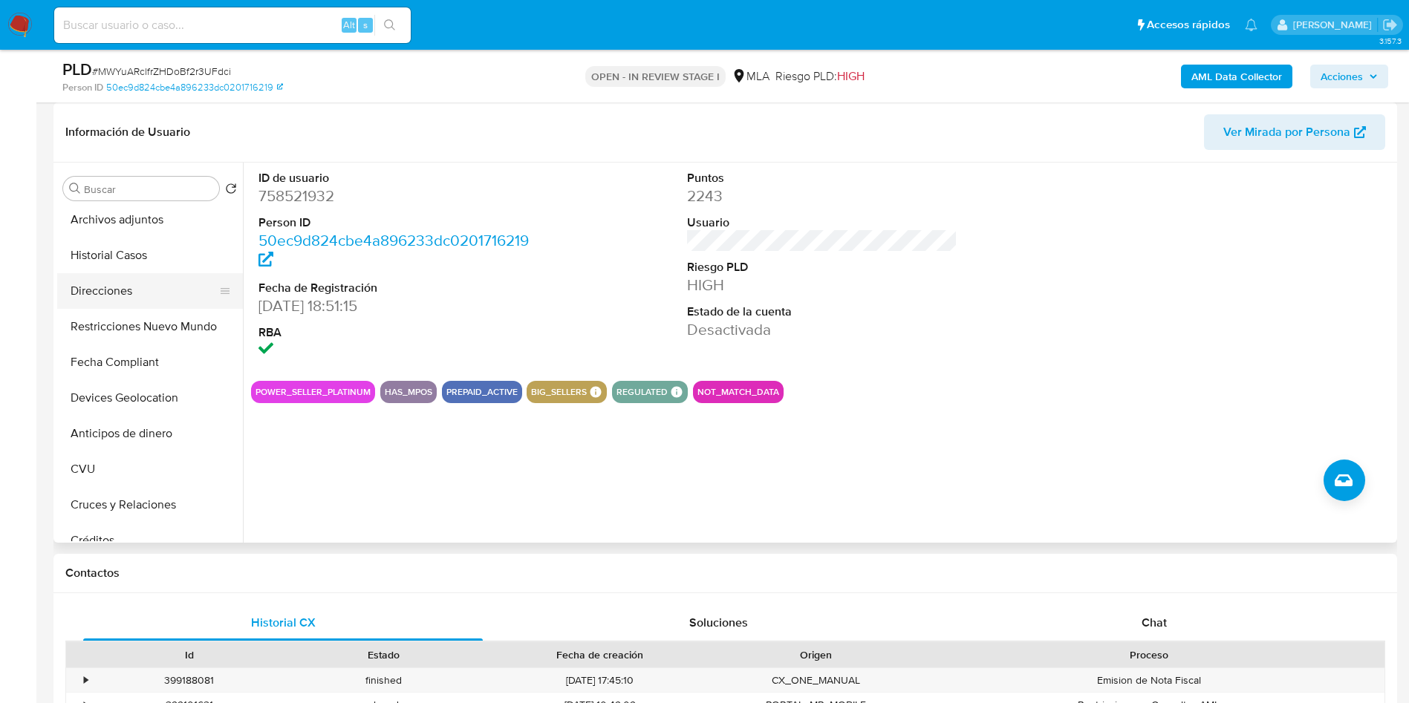
drag, startPoint x: 126, startPoint y: 263, endPoint x: 104, endPoint y: 305, distance: 47.2
click at [127, 264] on button "Historial Casos" at bounding box center [150, 256] width 186 height 36
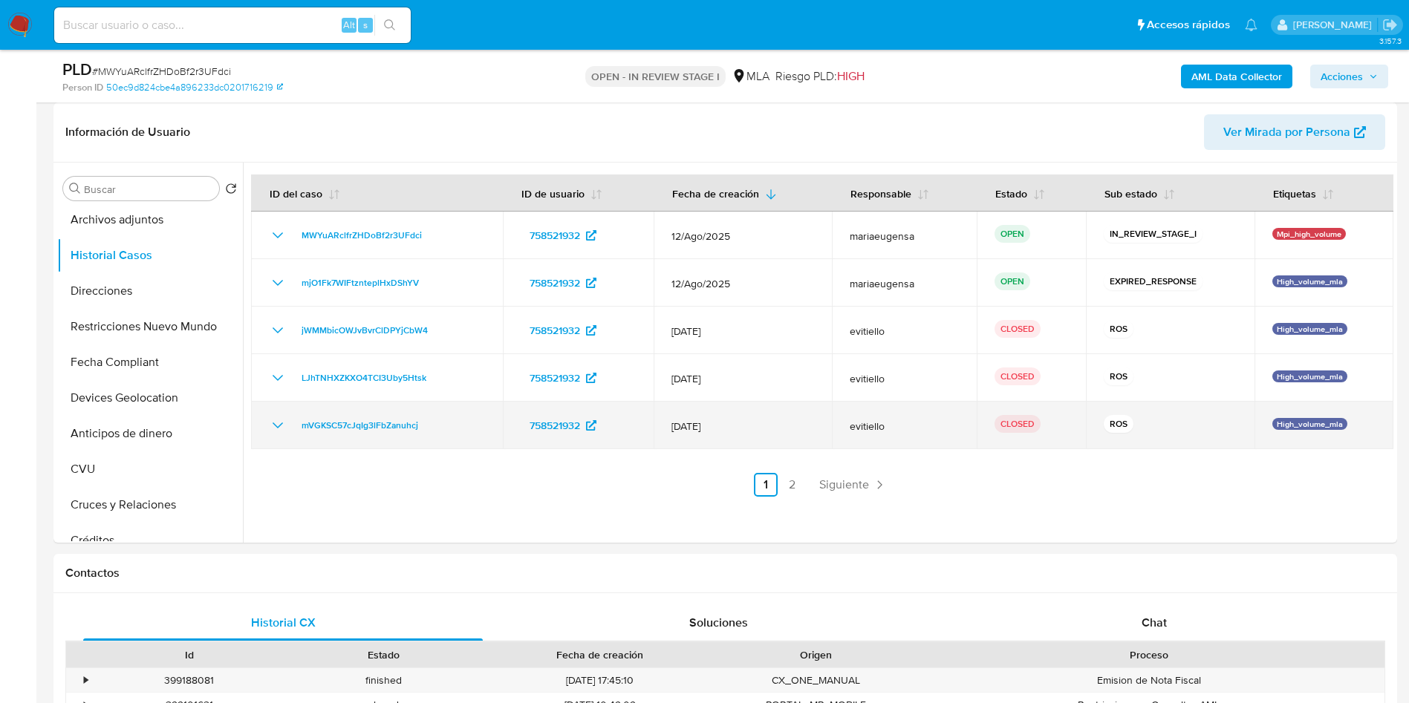
drag, startPoint x: 801, startPoint y: 334, endPoint x: 1159, endPoint y: 439, distance: 372.5
click at [1159, 439] on tbody "MWYuARclfrZHDoBf2r3UFdci 758521932 12/Ago/2025 mariaeugensa OPEN IN_REVIEW_STAG…" at bounding box center [822, 331] width 1142 height 238
click at [1159, 436] on td "ROS" at bounding box center [1170, 426] width 169 height 48
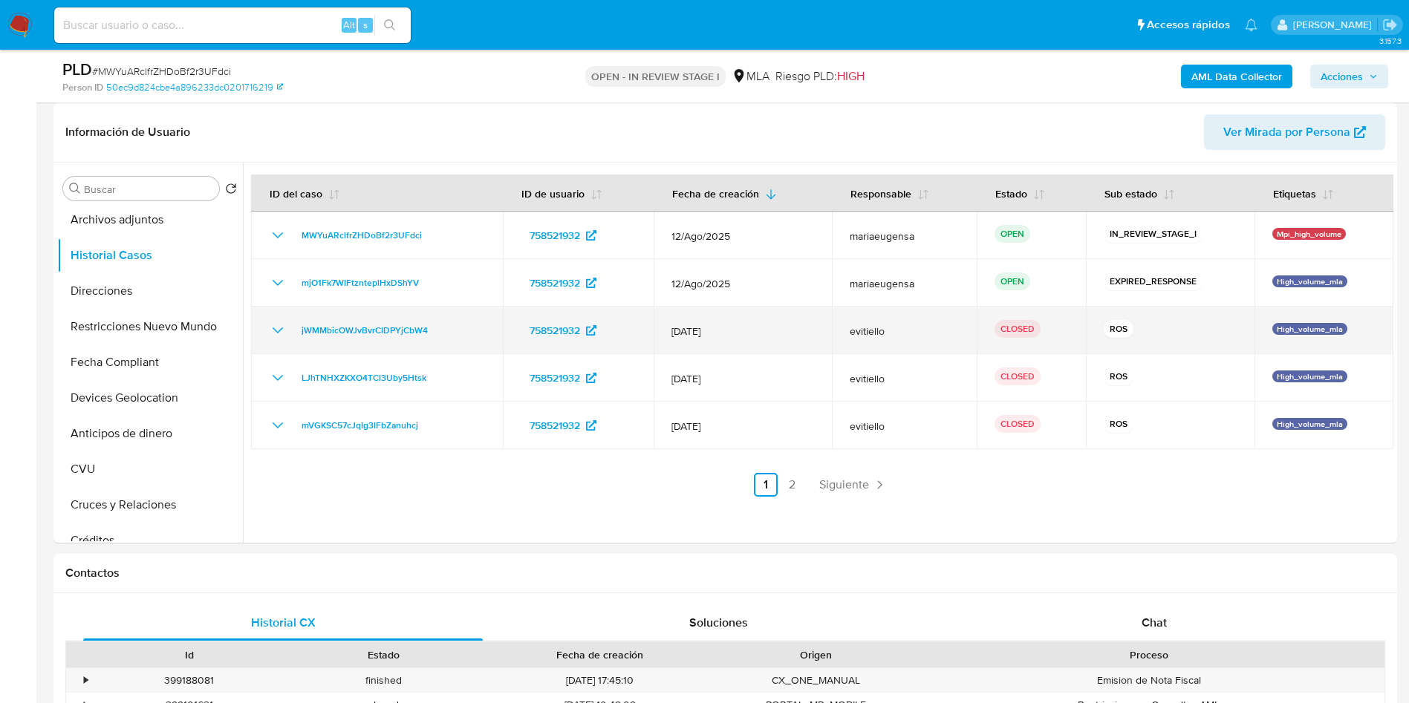
drag, startPoint x: 1091, startPoint y: 379, endPoint x: 1096, endPoint y: 328, distance: 50.7
click at [1096, 328] on tbody "MWYuARclfrZHDoBf2r3UFdci 758521932 12/Ago/2025 mariaeugensa OPEN IN_REVIEW_STAG…" at bounding box center [822, 331] width 1142 height 238
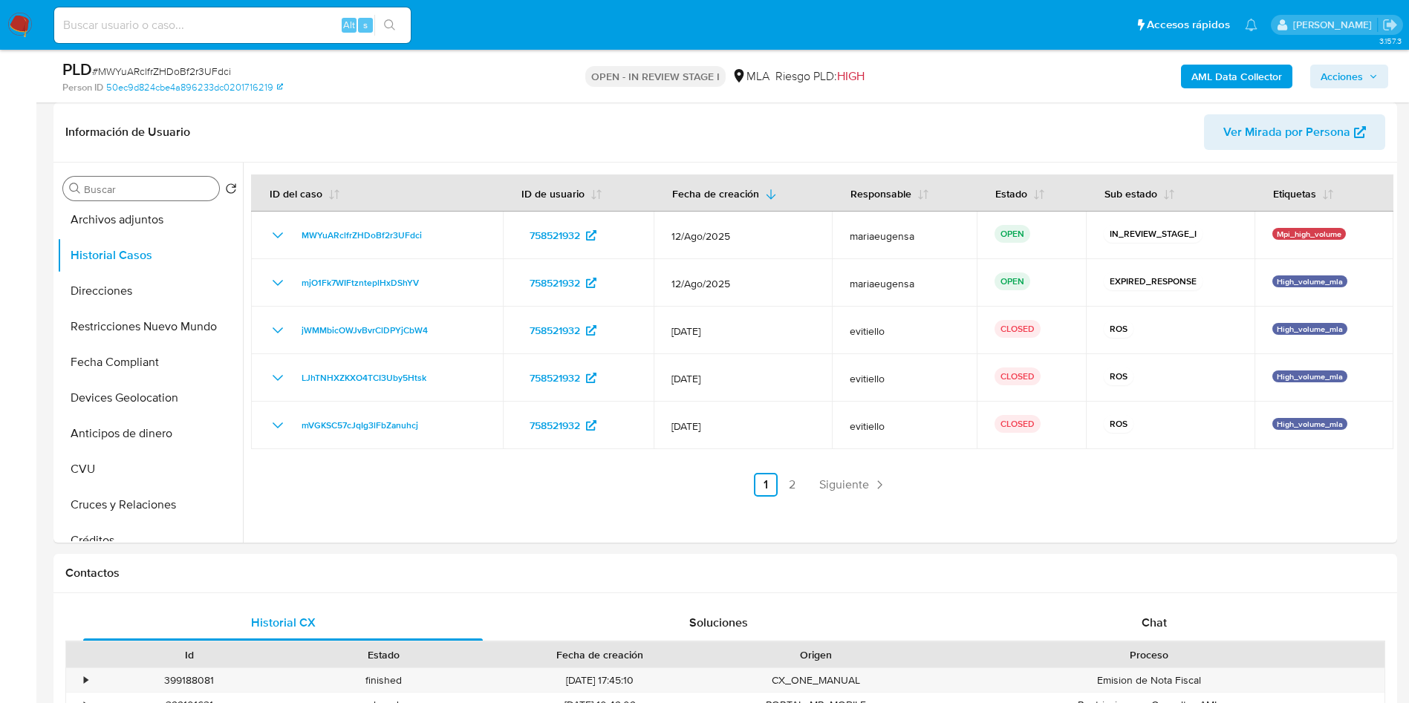
click at [137, 188] on input "Buscar" at bounding box center [148, 189] width 129 height 13
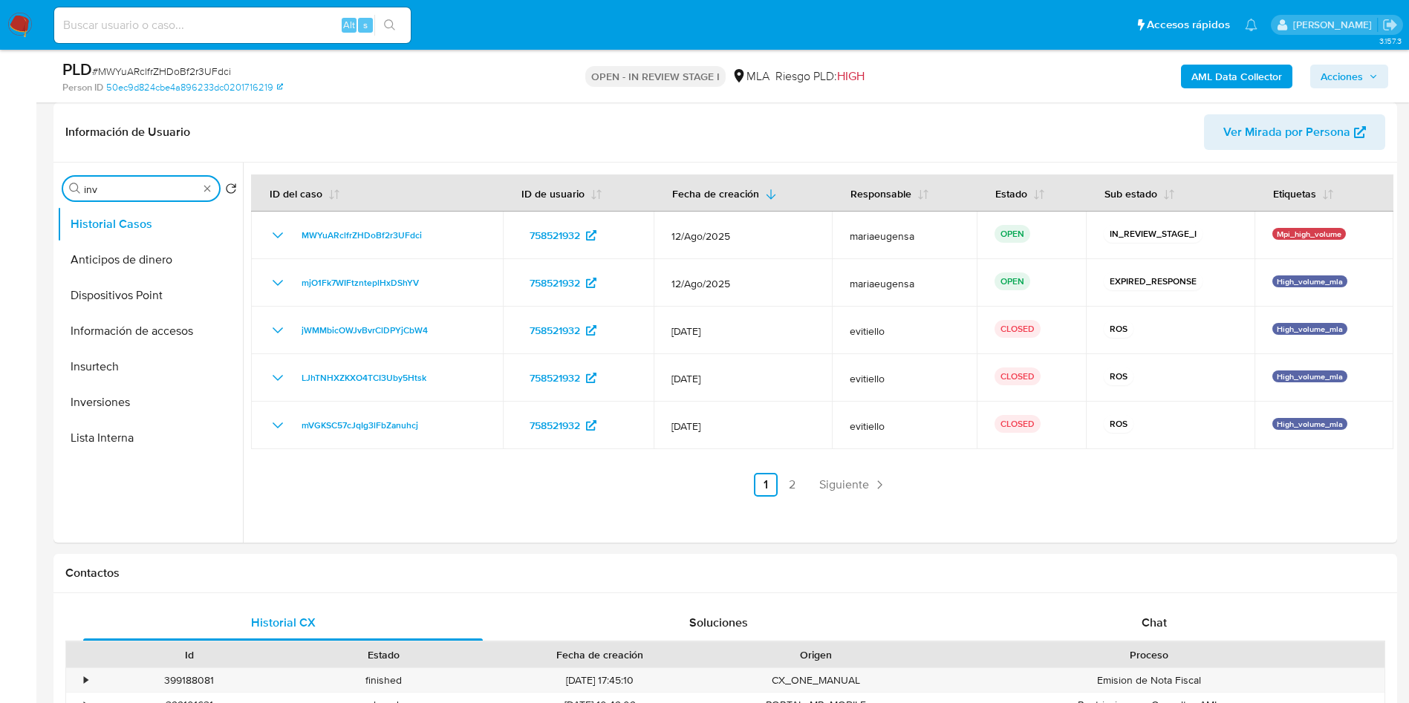
scroll to position [0, 0]
click at [137, 260] on button "Inversiones" at bounding box center [144, 260] width 174 height 36
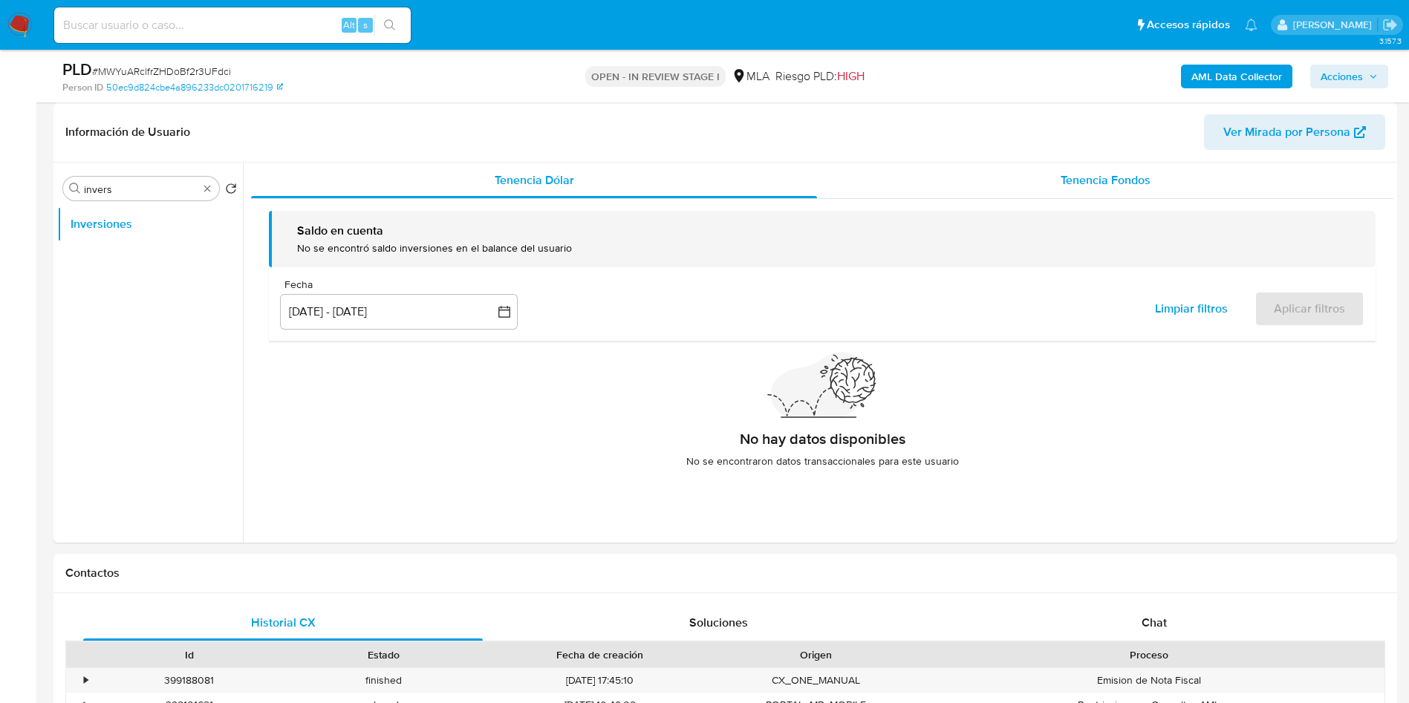
click at [1156, 175] on div "Tenencia Fondos" at bounding box center [1105, 181] width 576 height 36
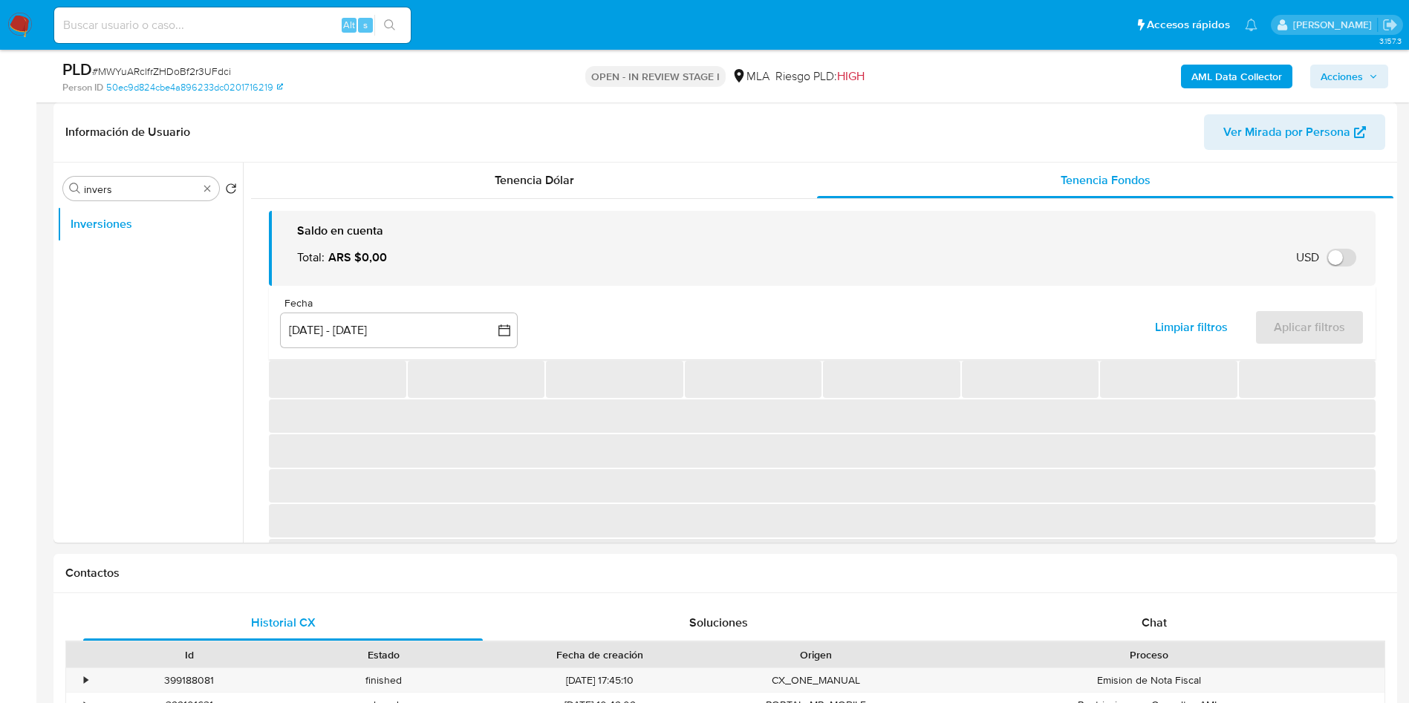
drag, startPoint x: 403, startPoint y: 289, endPoint x: 408, endPoint y: 304, distance: 15.5
click at [403, 290] on div "Fecha inputDatePicker [DATE] - [DATE] 12-06-2025:9-09-2025 Limpiar filtros Apli…" at bounding box center [822, 323] width 1107 height 74
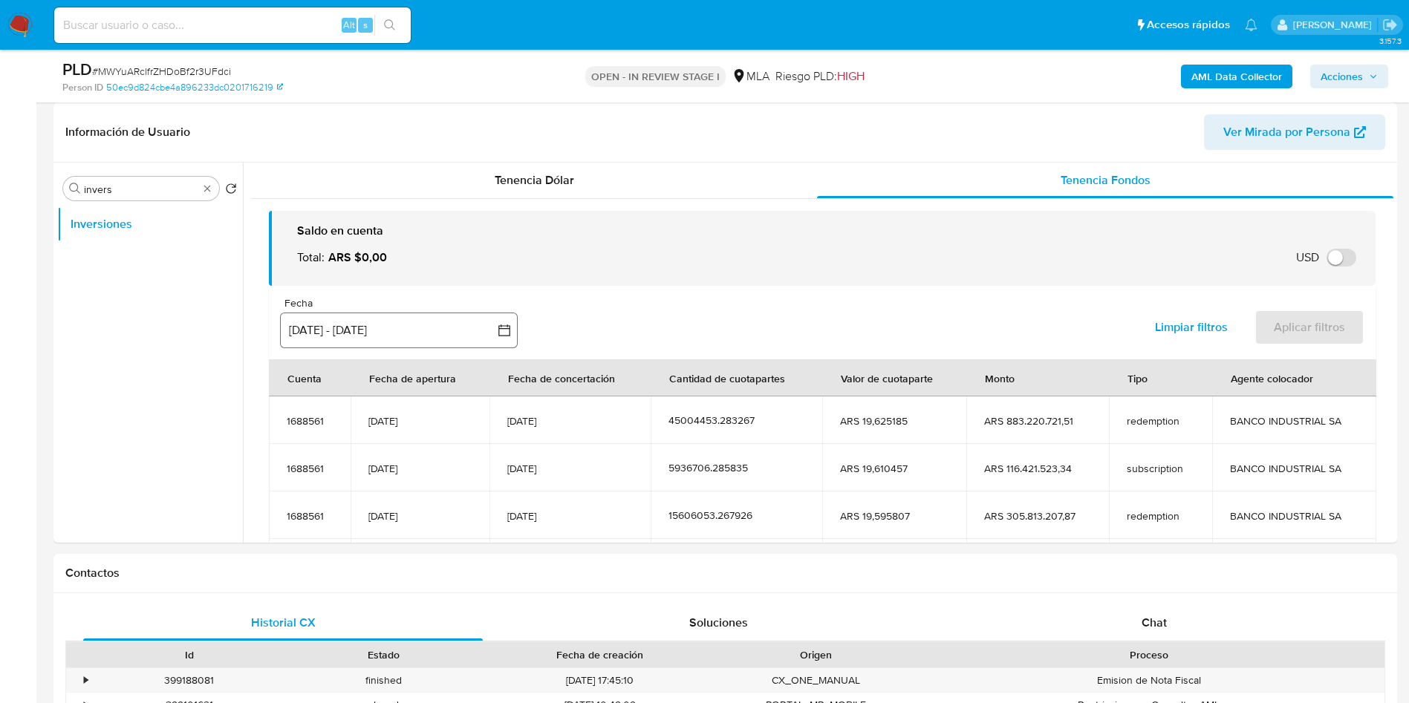
click at [416, 338] on button "[DATE] - [DATE]" at bounding box center [399, 331] width 238 height 36
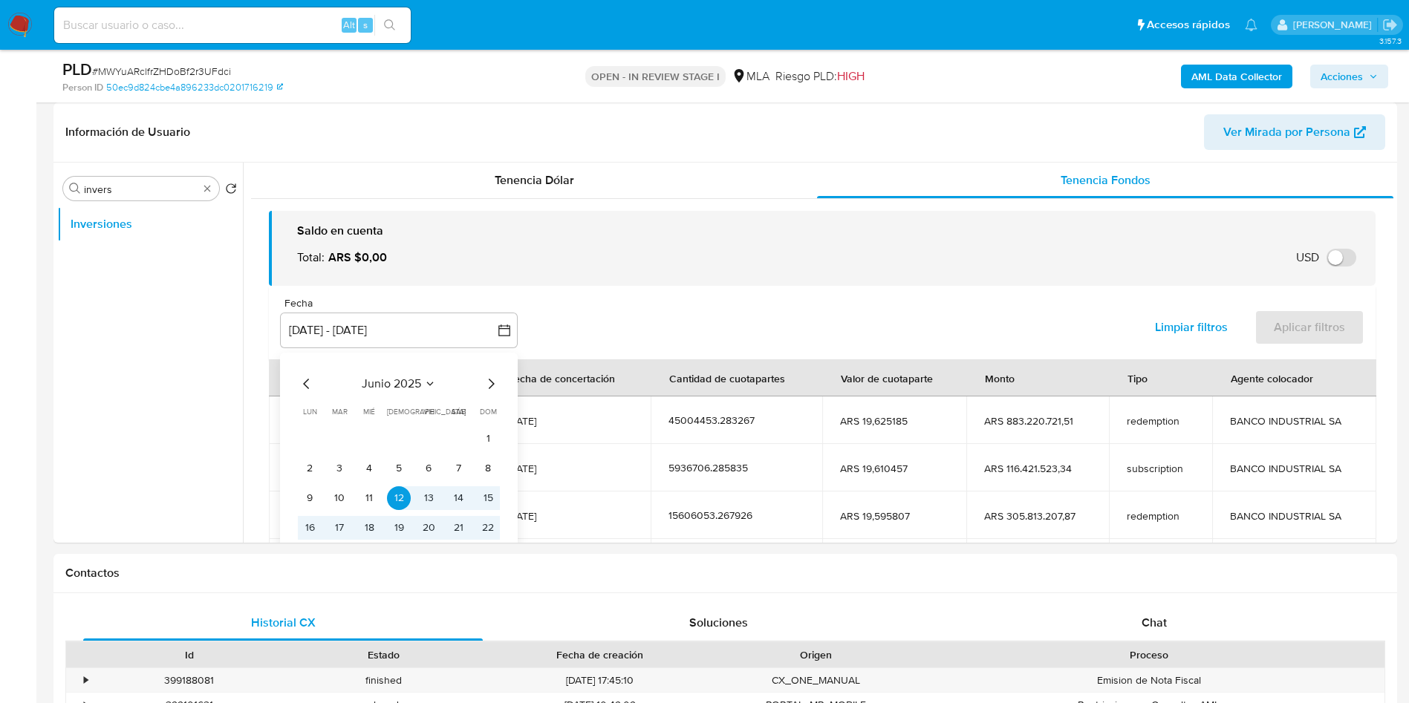
click at [482, 389] on icon "Mes siguiente" at bounding box center [491, 384] width 18 height 18
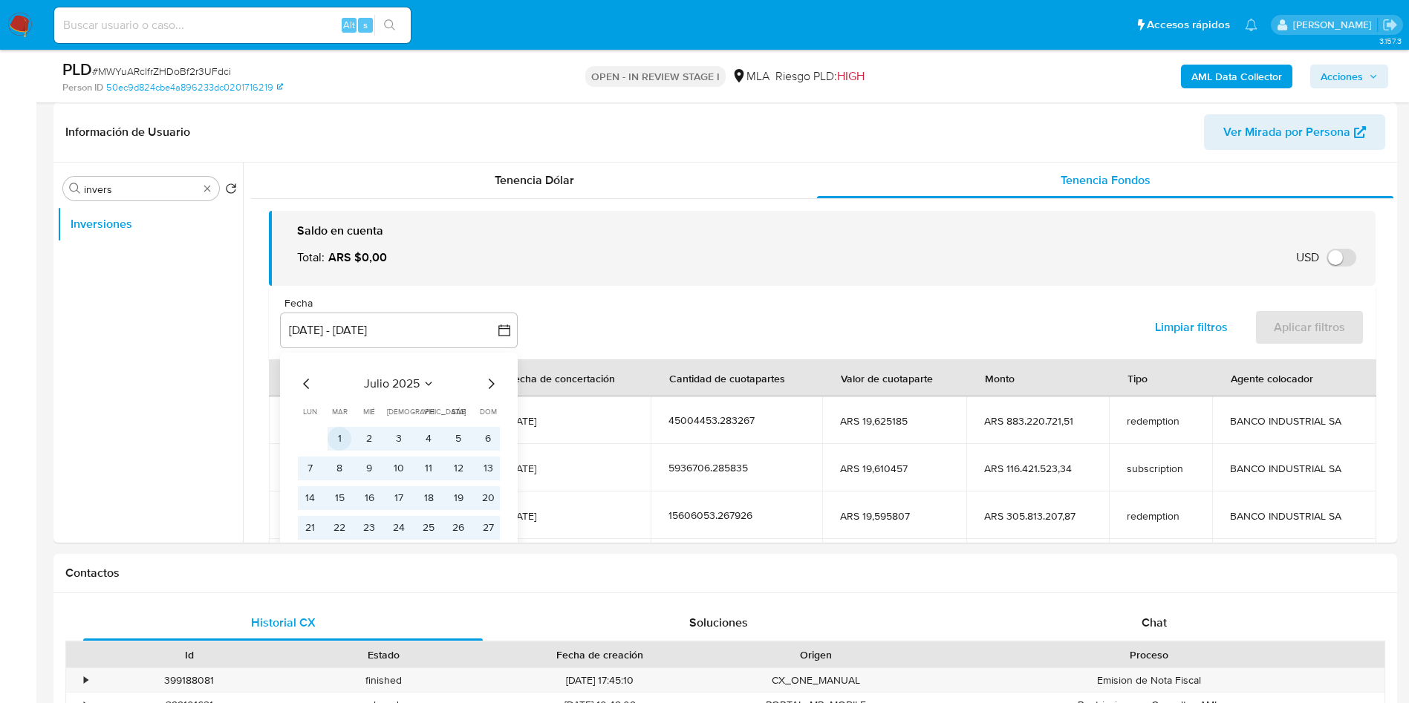
click at [331, 438] on button "1" at bounding box center [340, 439] width 24 height 24
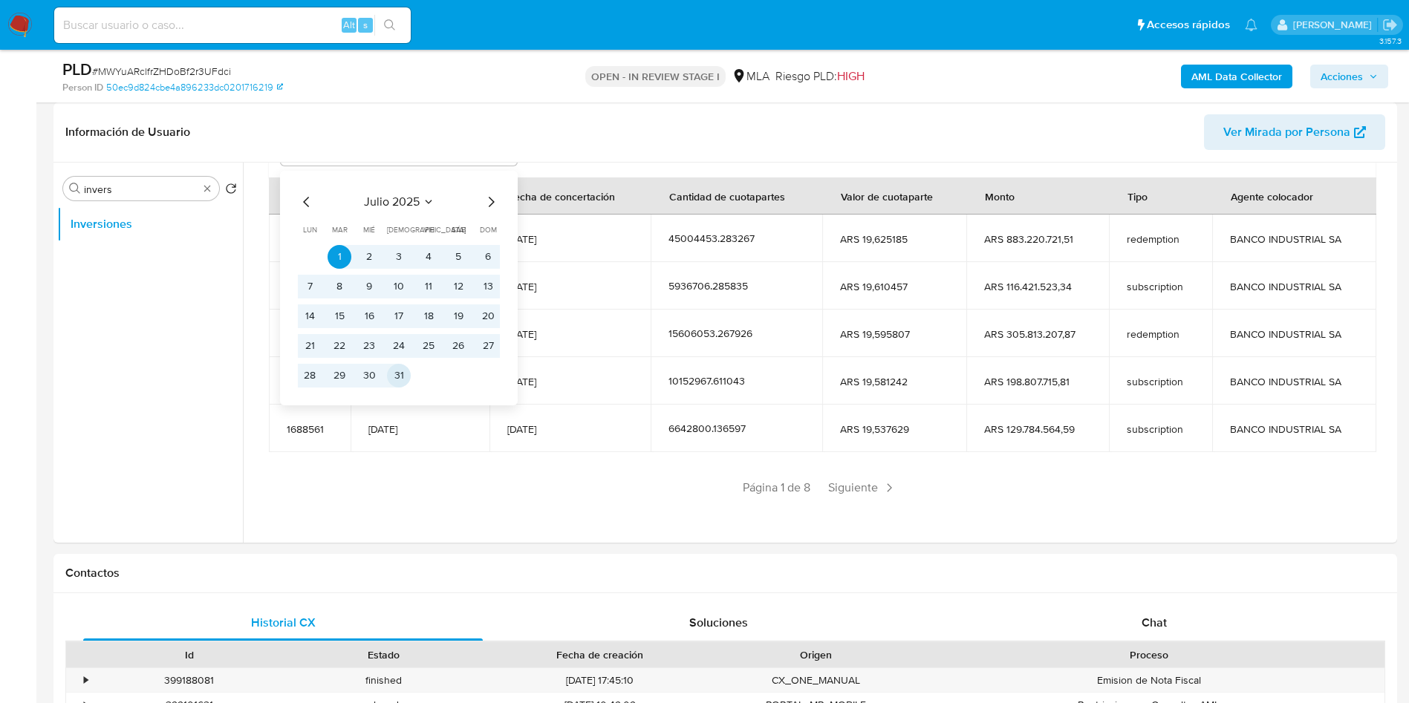
click at [393, 371] on button "31" at bounding box center [399, 376] width 24 height 24
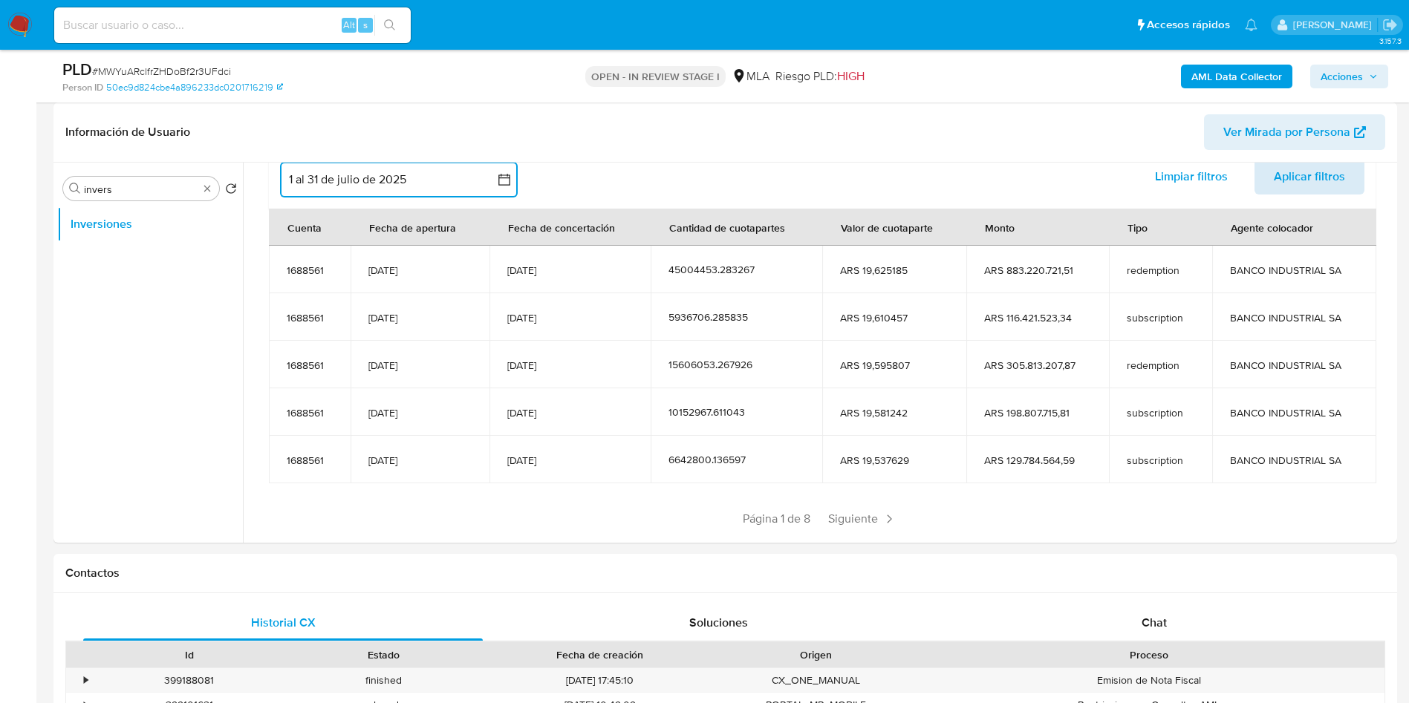
click at [1327, 174] on span "Aplicar filtros" at bounding box center [1309, 176] width 71 height 33
drag, startPoint x: 1249, startPoint y: 273, endPoint x: 550, endPoint y: 245, distance: 699.6
click at [632, 258] on tr "1688561 [DATE] [DATE] 6642800.136597 ARS 19,537629 ARS 129.784.564,59 subscript…" at bounding box center [823, 270] width 1108 height 48
click at [547, 244] on th "Fecha de concertación" at bounding box center [568, 227] width 160 height 37
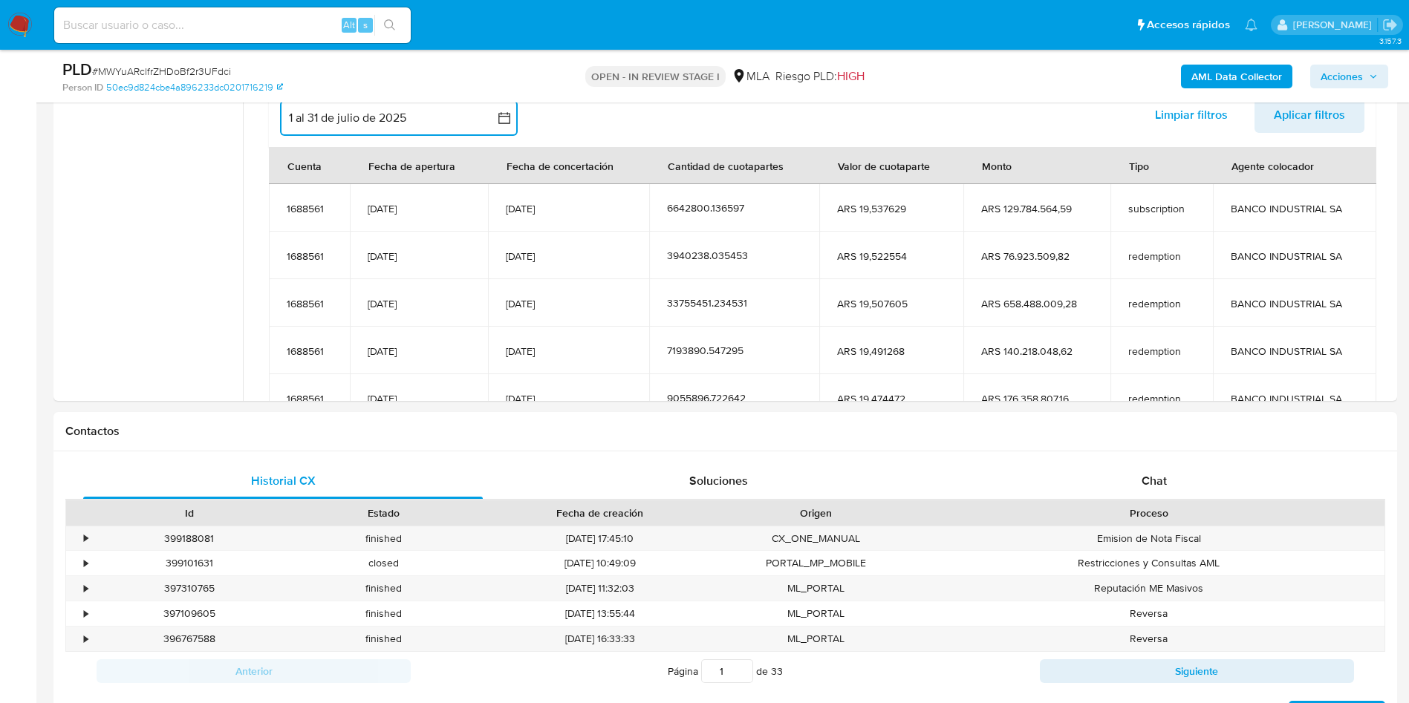
scroll to position [377, 0]
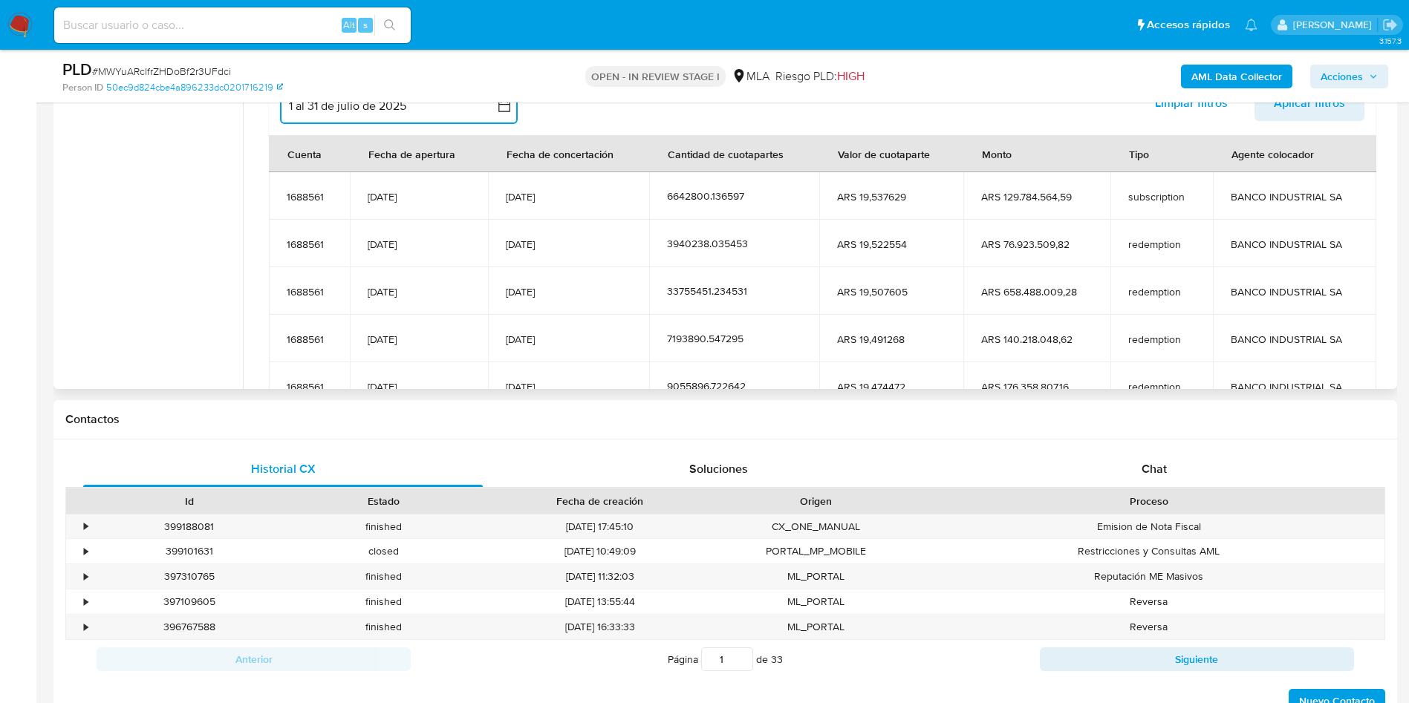
drag, startPoint x: 1356, startPoint y: 189, endPoint x: 385, endPoint y: 366, distance: 986.9
click at [354, 361] on tbody "1688561 [DATE] [DATE] 6642800.136597 ARS 19,537629 ARS 129.784.564,59 subscript…" at bounding box center [823, 291] width 1108 height 238
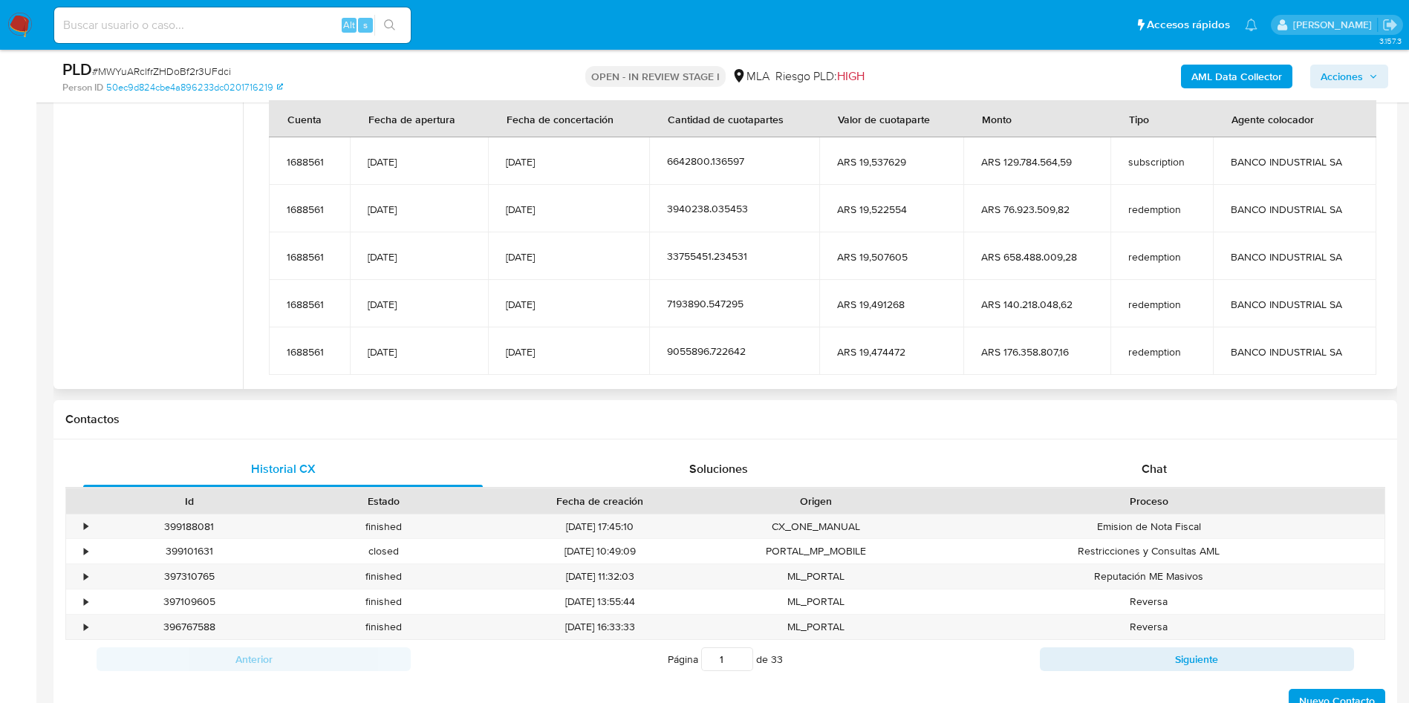
scroll to position [71, 0]
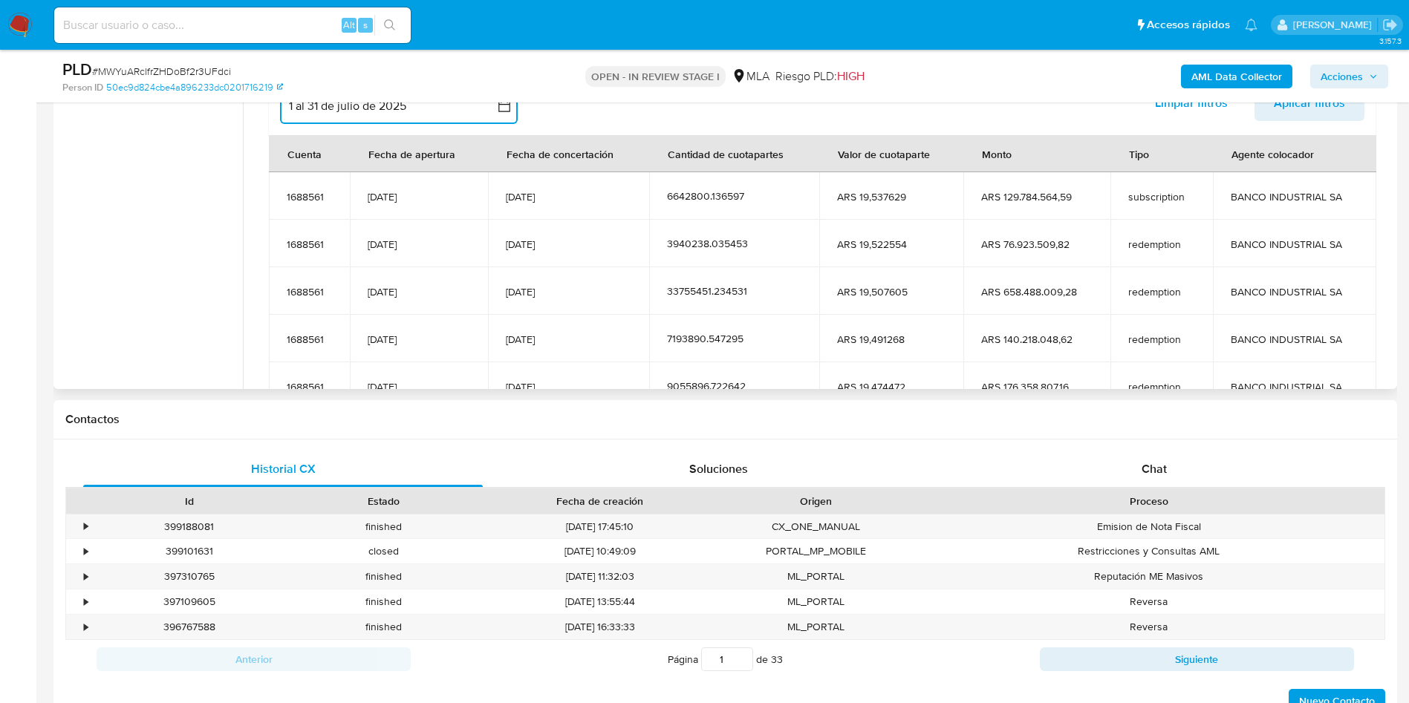
click at [1079, 274] on td "ARS 658.488.009,28" at bounding box center [1036, 291] width 146 height 48
drag, startPoint x: 1316, startPoint y: 206, endPoint x: 913, endPoint y: 228, distance: 404.0
click at [913, 228] on tbody "1688561 [DATE] [DATE] 6642800.136597 ARS 19,537629 ARS 129.784.564,59 subscript…" at bounding box center [823, 291] width 1108 height 238
click at [634, 234] on td "[DATE]" at bounding box center [568, 244] width 160 height 48
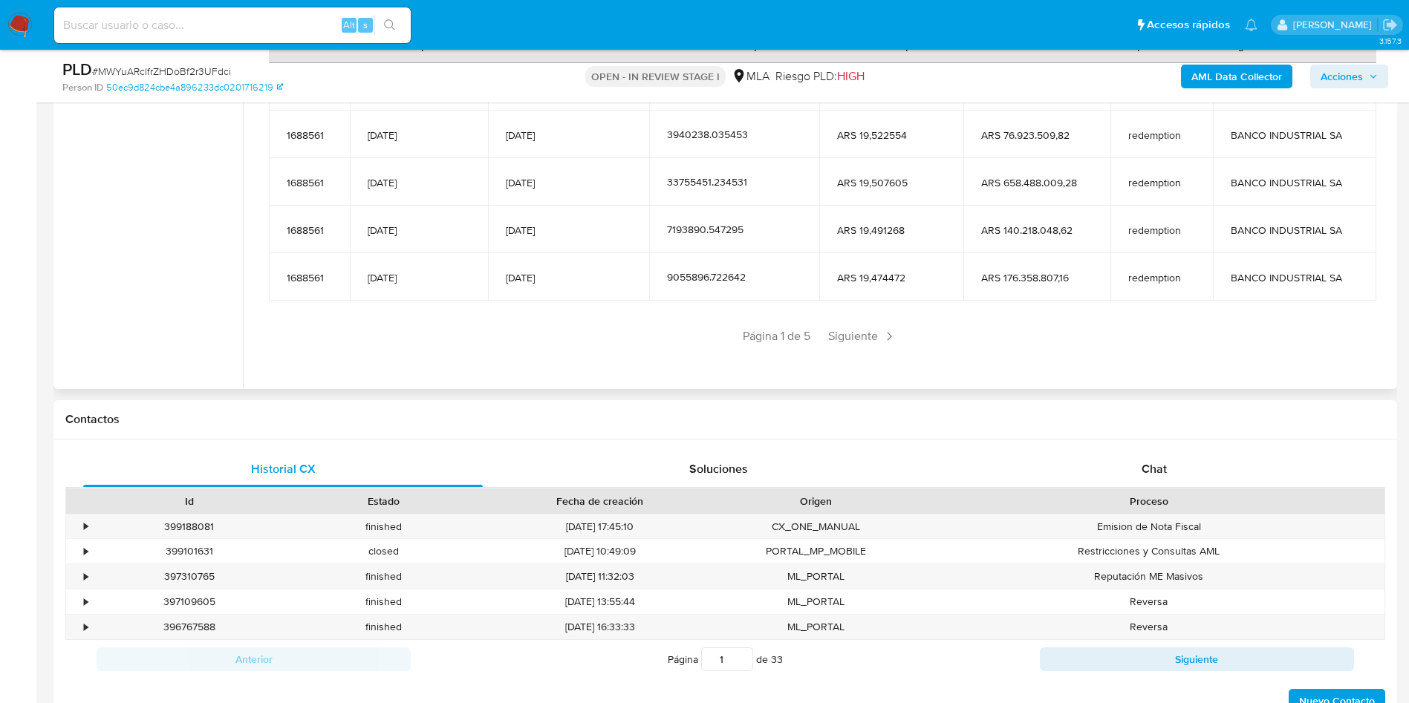
scroll to position [182, 0]
click at [846, 334] on span "Siguiente" at bounding box center [862, 334] width 80 height 24
click at [877, 336] on span "Siguiente" at bounding box center [906, 334] width 80 height 24
click at [884, 336] on span "Siguiente" at bounding box center [906, 334] width 80 height 24
click at [905, 332] on span "Siguiente" at bounding box center [906, 334] width 80 height 24
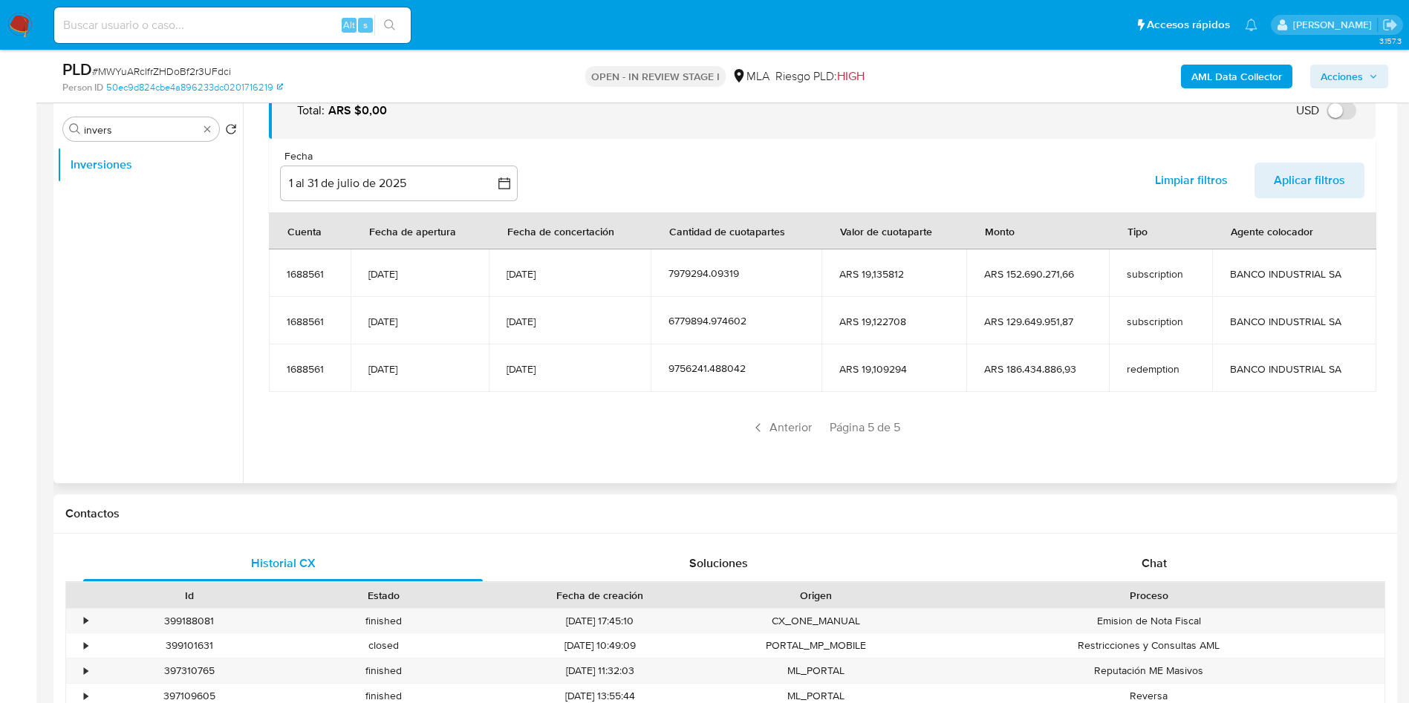
scroll to position [154, 0]
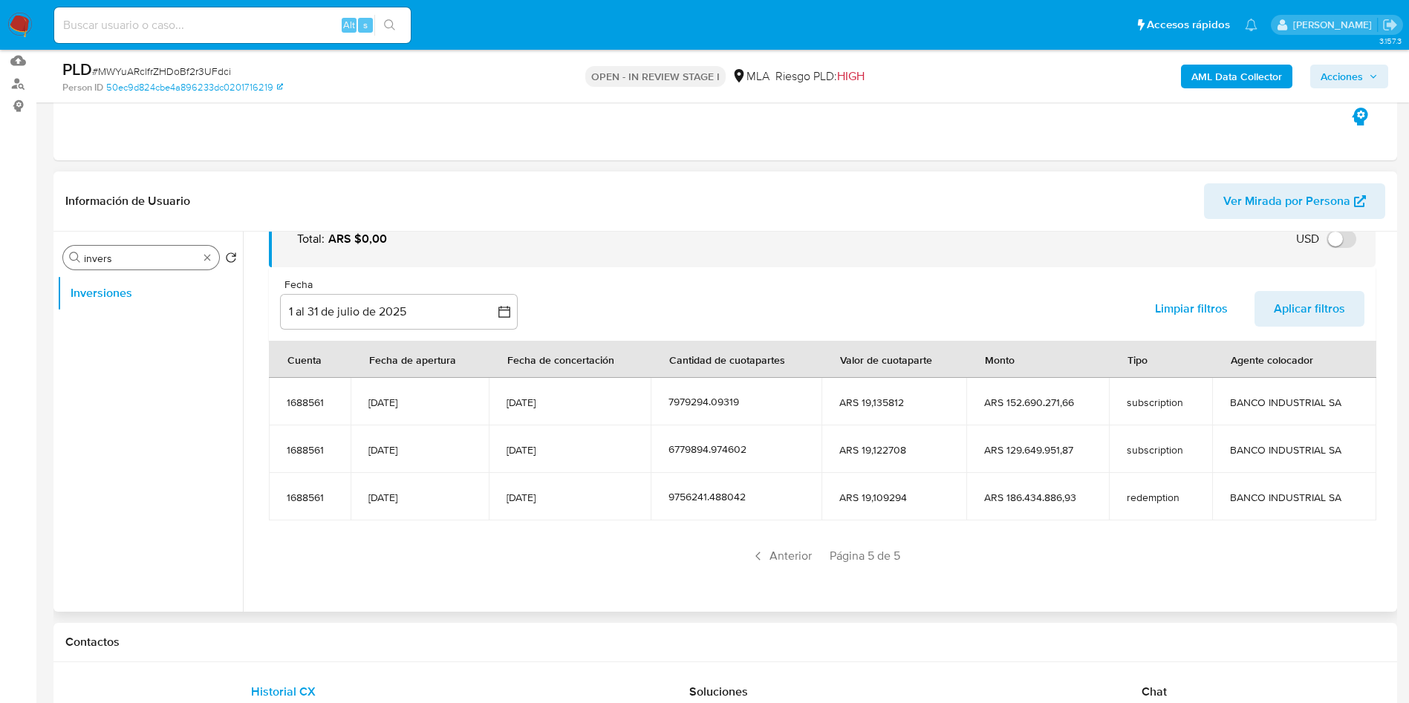
click at [118, 261] on input "invers" at bounding box center [141, 258] width 114 height 13
click at [118, 260] on input "invers" at bounding box center [141, 258] width 114 height 13
type input "res"
click at [111, 309] on button "Restricciones Nuevo Mundo" at bounding box center [144, 294] width 174 height 36
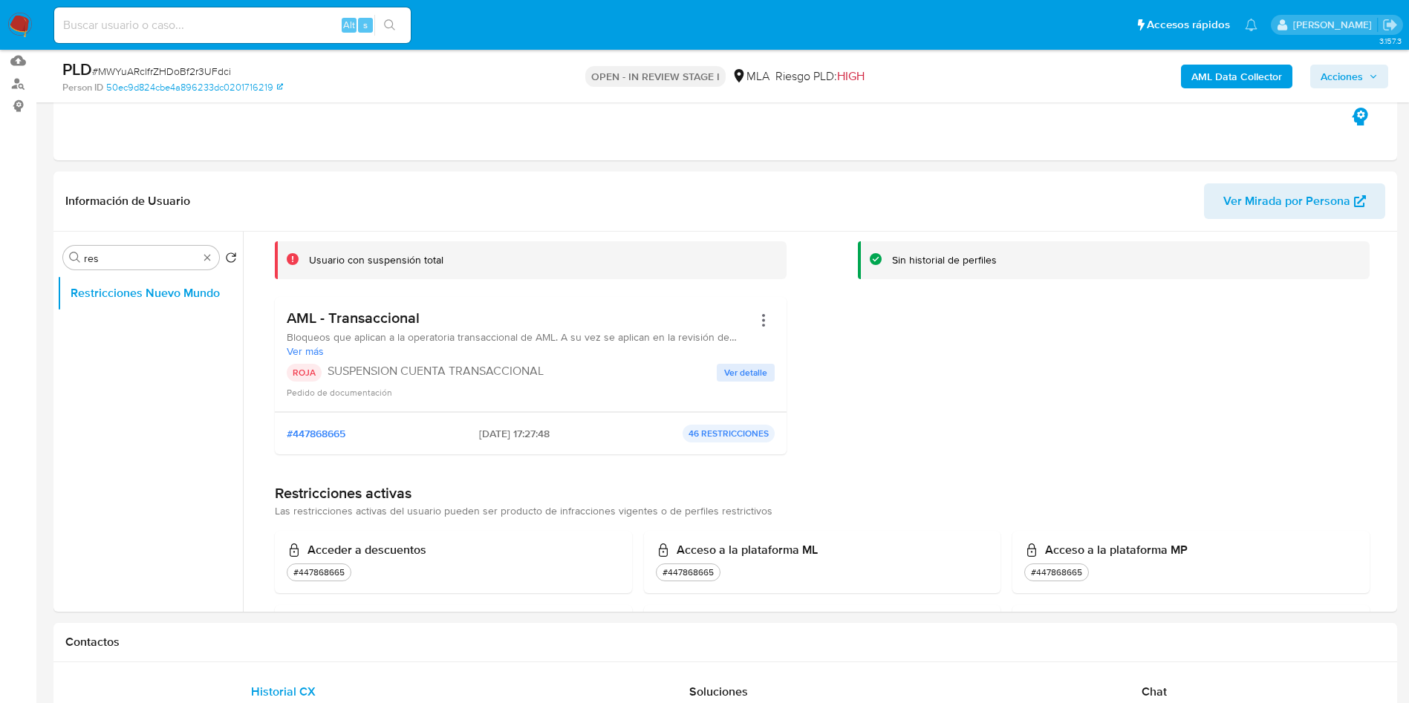
scroll to position [111, 0]
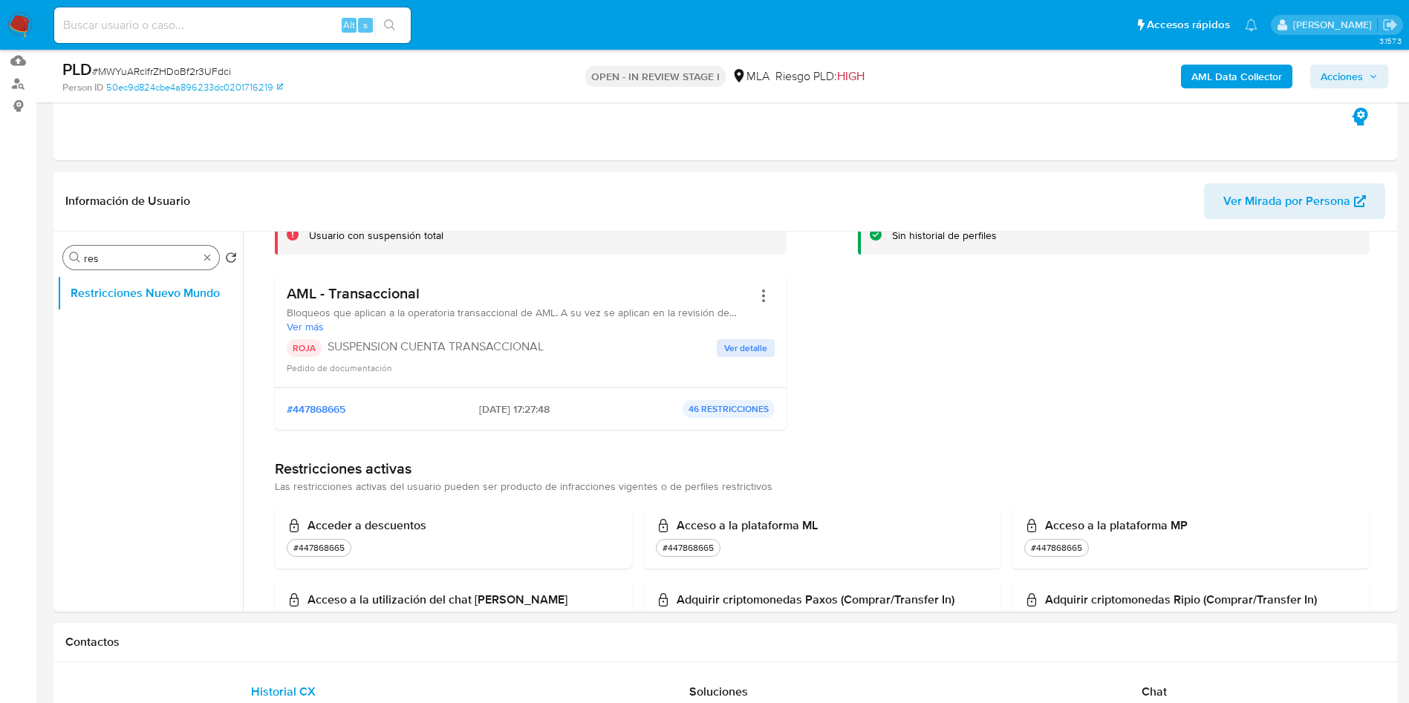
click at [122, 254] on input "res" at bounding box center [141, 258] width 114 height 13
click at [122, 253] on input "res" at bounding box center [141, 258] width 114 height 13
click at [106, 257] on input "ky" at bounding box center [141, 258] width 114 height 13
type input "k"
type input "invers"
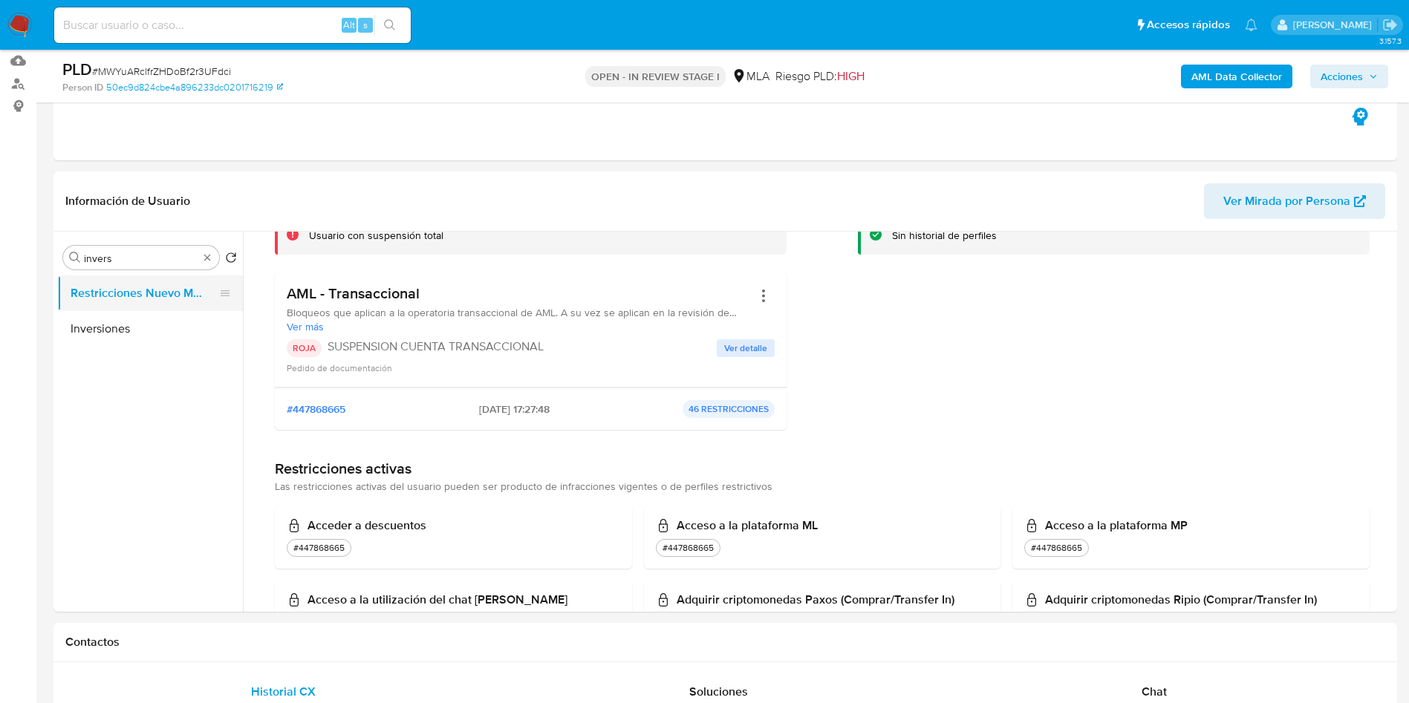
drag, startPoint x: 156, startPoint y: 289, endPoint x: 149, endPoint y: 307, distance: 19.3
click at [156, 289] on button "Restricciones Nuevo Mundo" at bounding box center [144, 294] width 174 height 36
click at [140, 325] on button "Inversiones" at bounding box center [144, 329] width 174 height 36
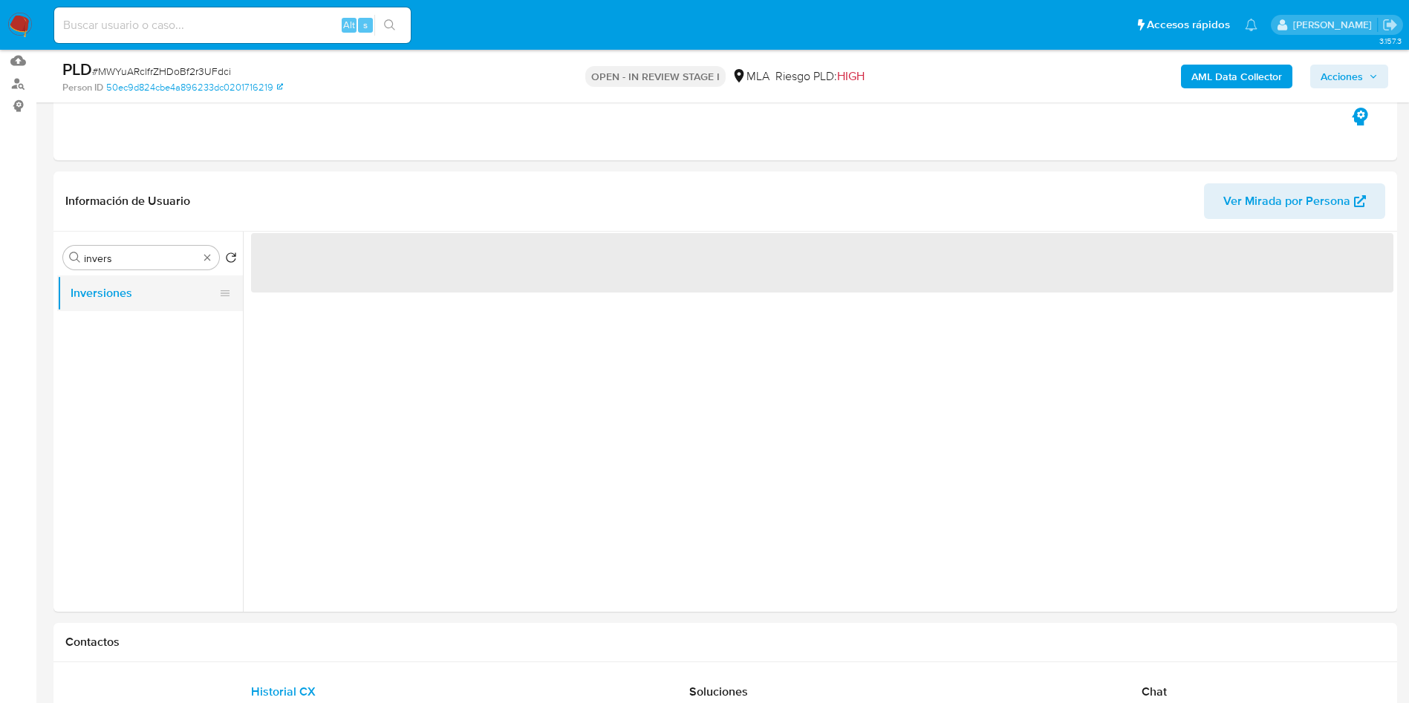
scroll to position [0, 0]
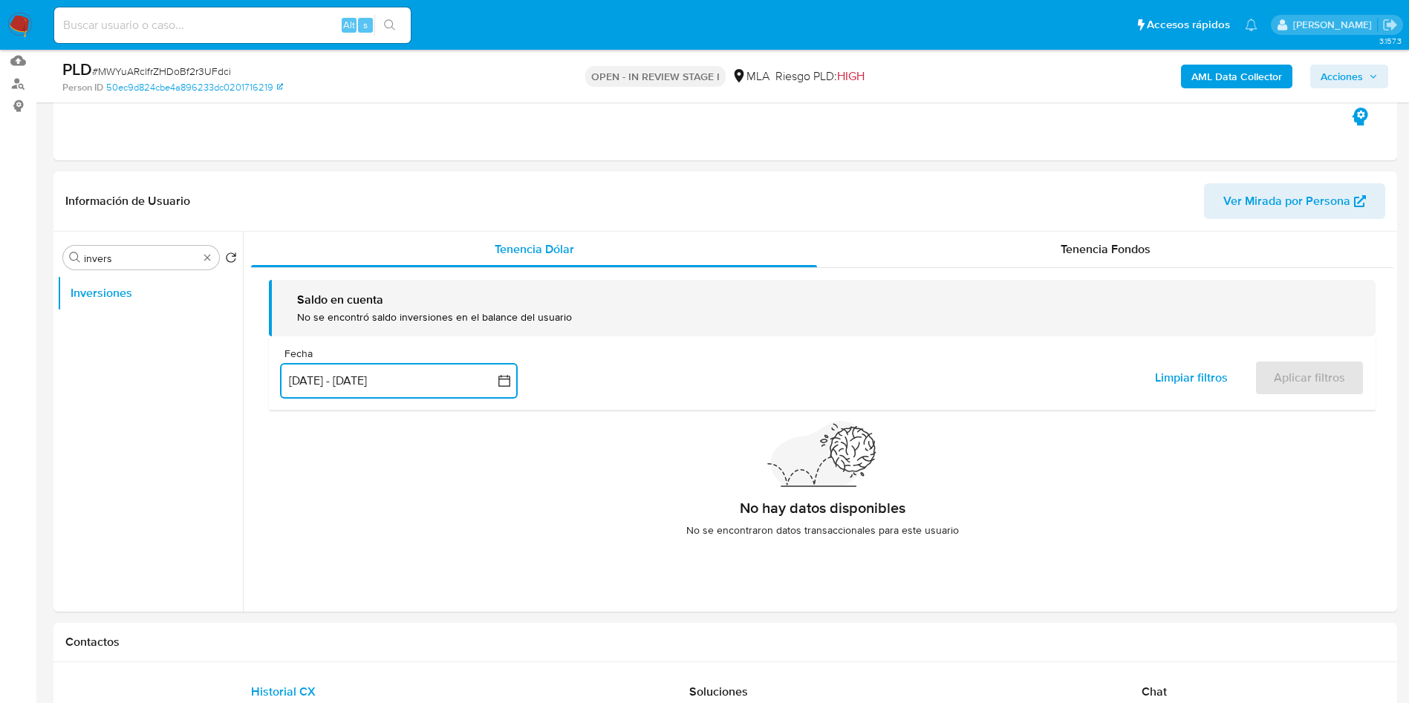
click at [386, 380] on button "[DATE] - [DATE]" at bounding box center [399, 381] width 238 height 36
click at [1001, 246] on div "Tenencia Fondos" at bounding box center [1105, 250] width 576 height 36
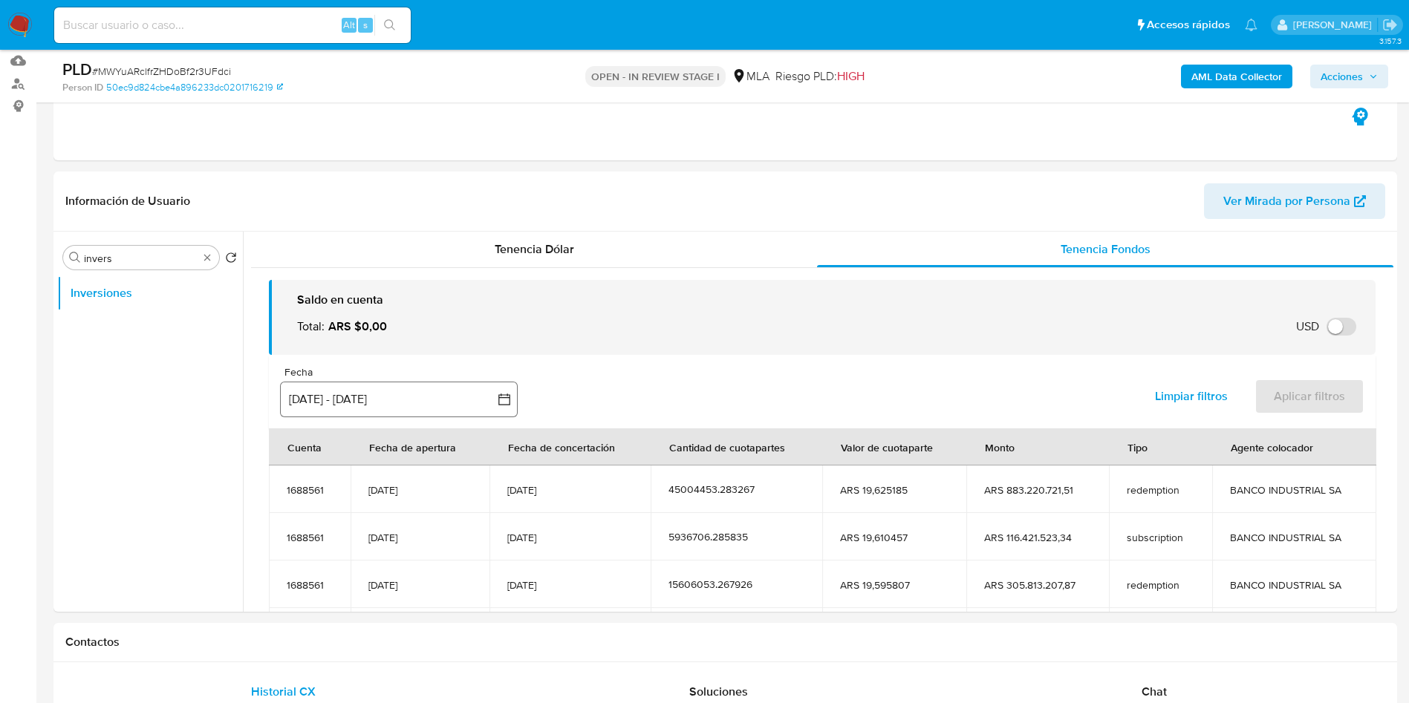
drag, startPoint x: 466, startPoint y: 362, endPoint x: 422, endPoint y: 397, distance: 56.6
click at [466, 362] on div "Fecha inputDatePicker [DATE] - [DATE] 12-06-2025:9-09-2025 Limpiar filtros Apli…" at bounding box center [822, 392] width 1107 height 74
click at [422, 397] on button "[DATE] - [DATE]" at bounding box center [399, 400] width 238 height 36
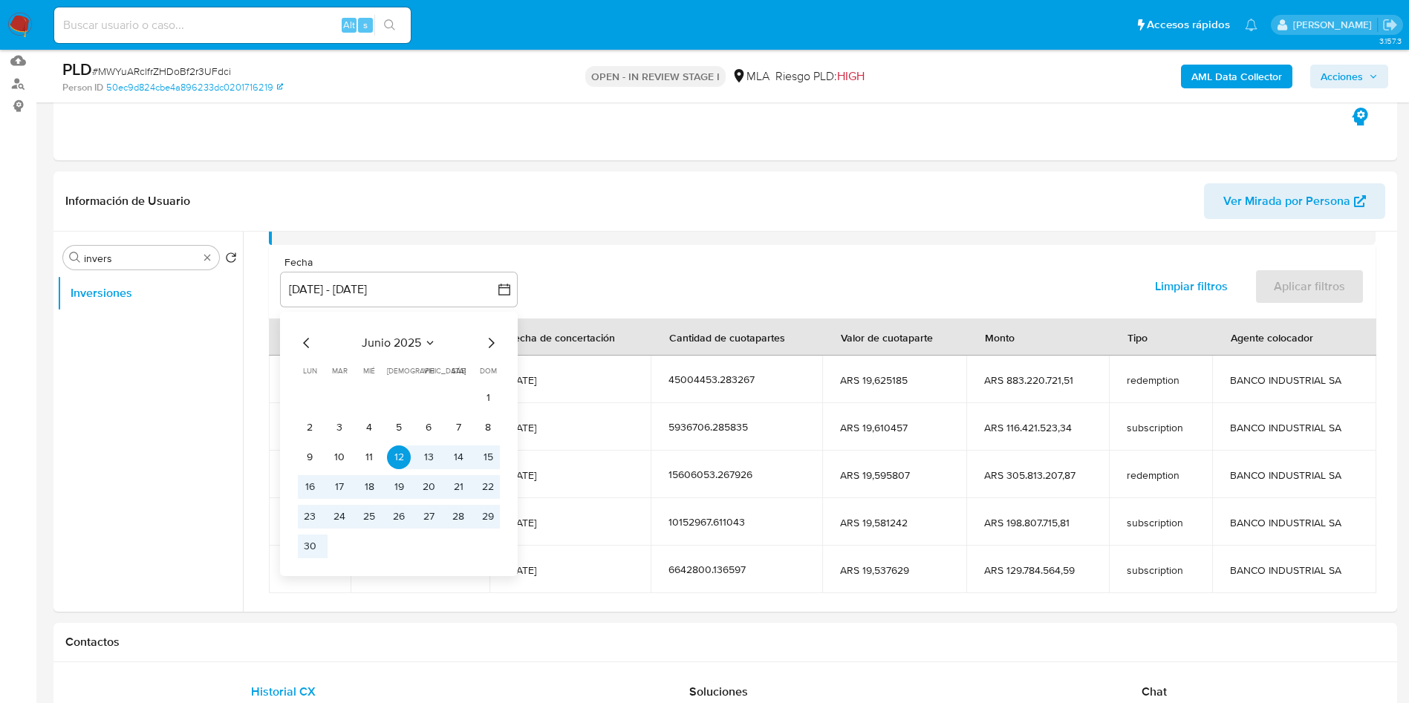
scroll to position [111, 0]
drag, startPoint x: 481, startPoint y: 339, endPoint x: 469, endPoint y: 361, distance: 25.0
click at [483, 340] on icon "Mes siguiente" at bounding box center [491, 342] width 18 height 18
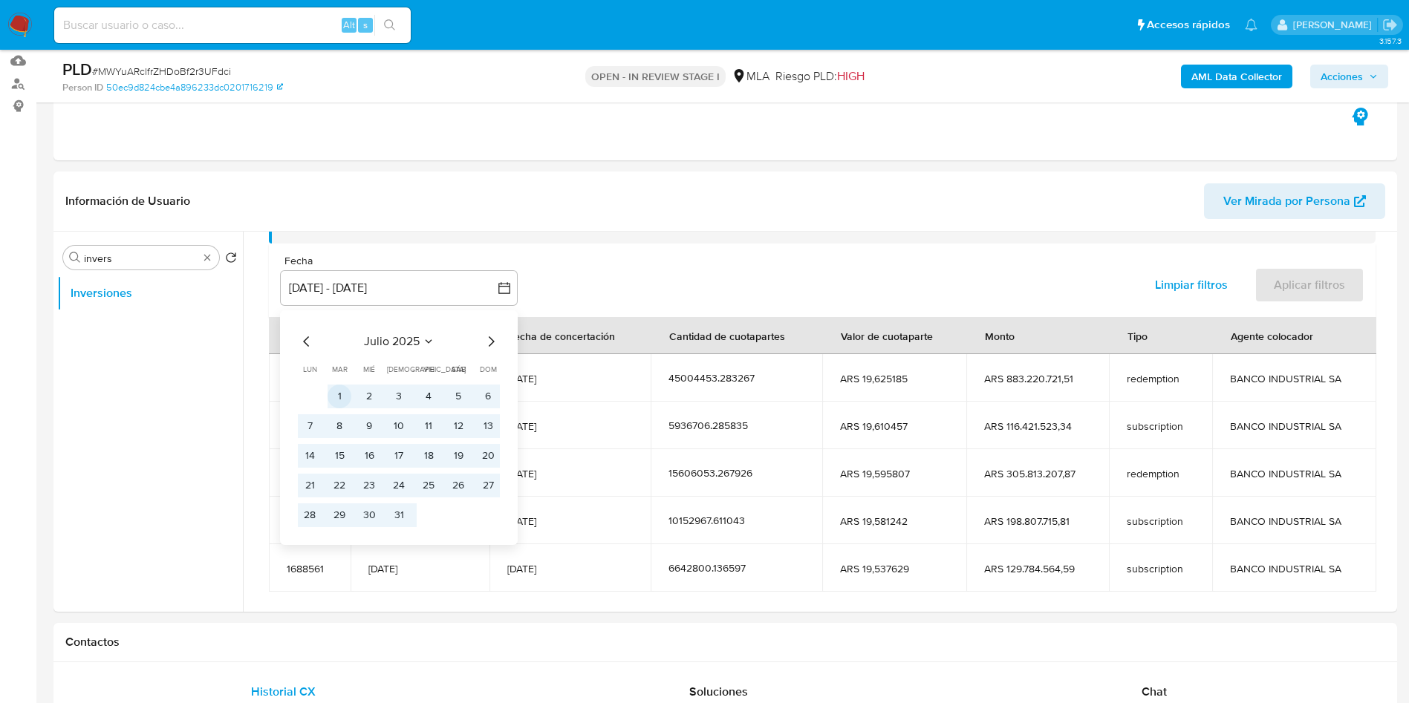
click at [342, 395] on button "1" at bounding box center [340, 397] width 24 height 24
click at [403, 517] on button "31" at bounding box center [399, 516] width 24 height 24
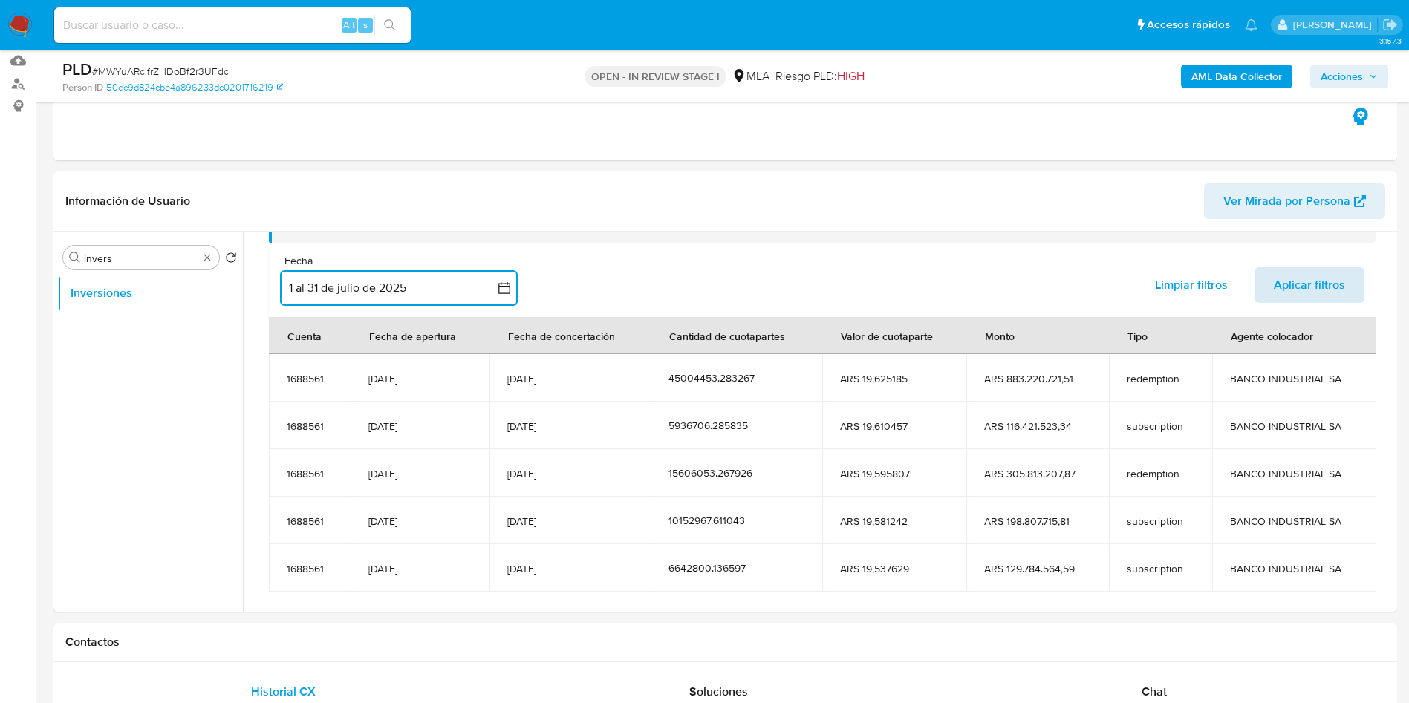
click at [1336, 287] on span "Aplicar filtros" at bounding box center [1309, 285] width 71 height 33
drag, startPoint x: 504, startPoint y: 379, endPoint x: 1339, endPoint y: 380, distance: 834.9
click at [1339, 380] on tr "1688561 [DATE] [DATE] 6642800.136597 ARS 19,537629 ARS 129.784.564,59 subscript…" at bounding box center [823, 378] width 1108 height 48
click at [583, 427] on span "[DATE]" at bounding box center [568, 426] width 125 height 13
